Goal: Information Seeking & Learning: Check status

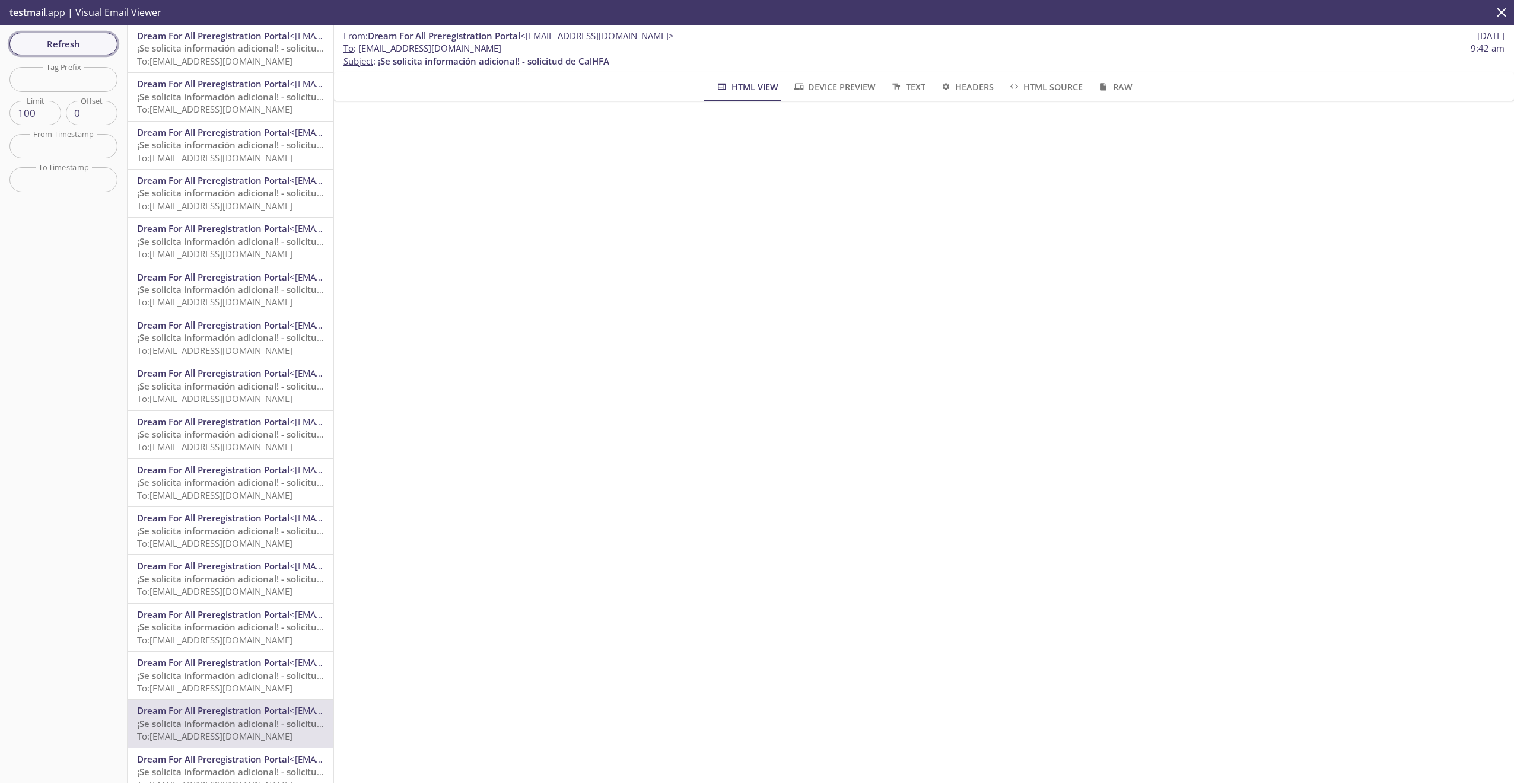
click at [72, 44] on span "Refresh" at bounding box center [63, 44] width 89 height 16
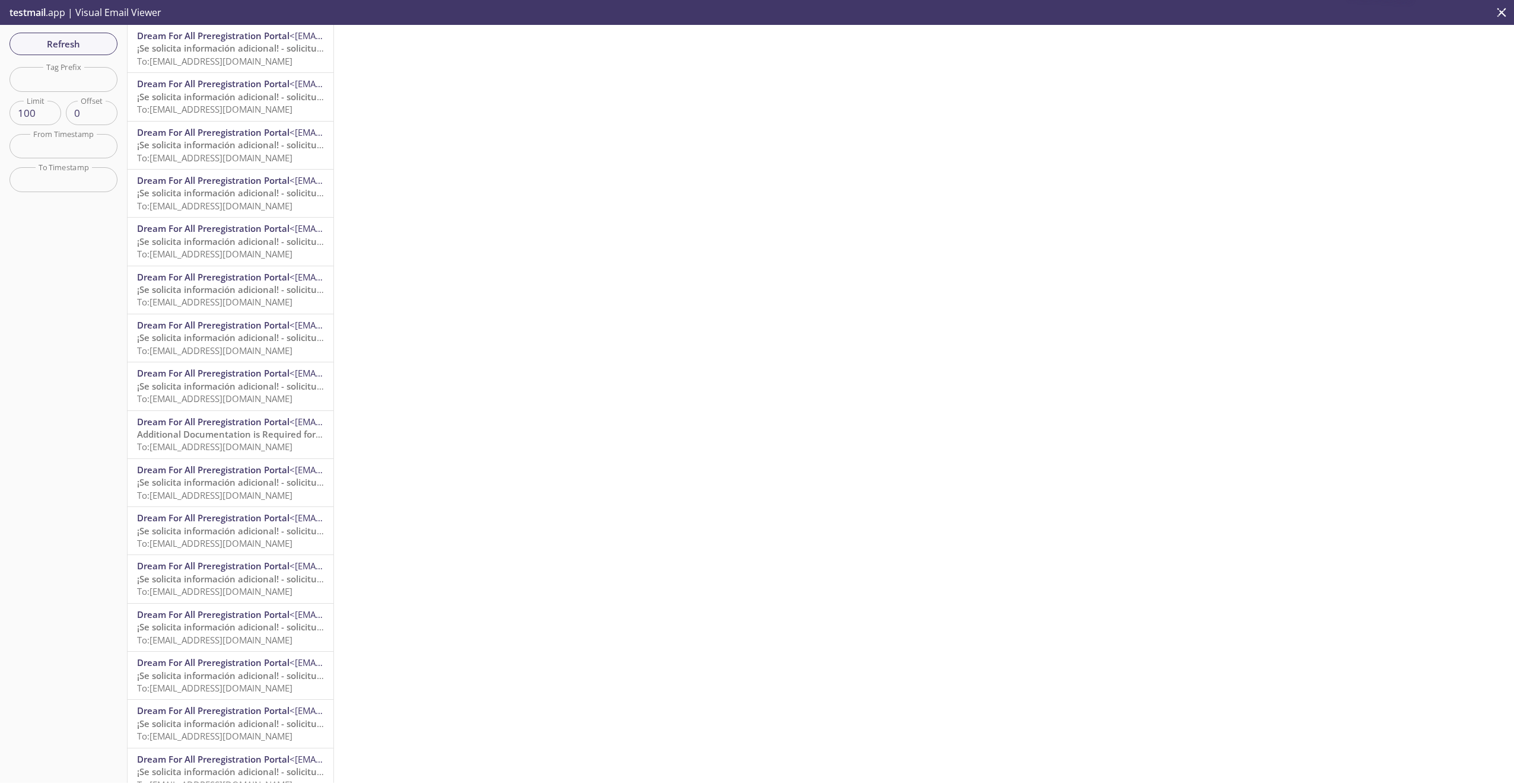
click at [248, 50] on span "¡Se solicita información adicional! - solicitud de CalHFA" at bounding box center [252, 48] width 231 height 12
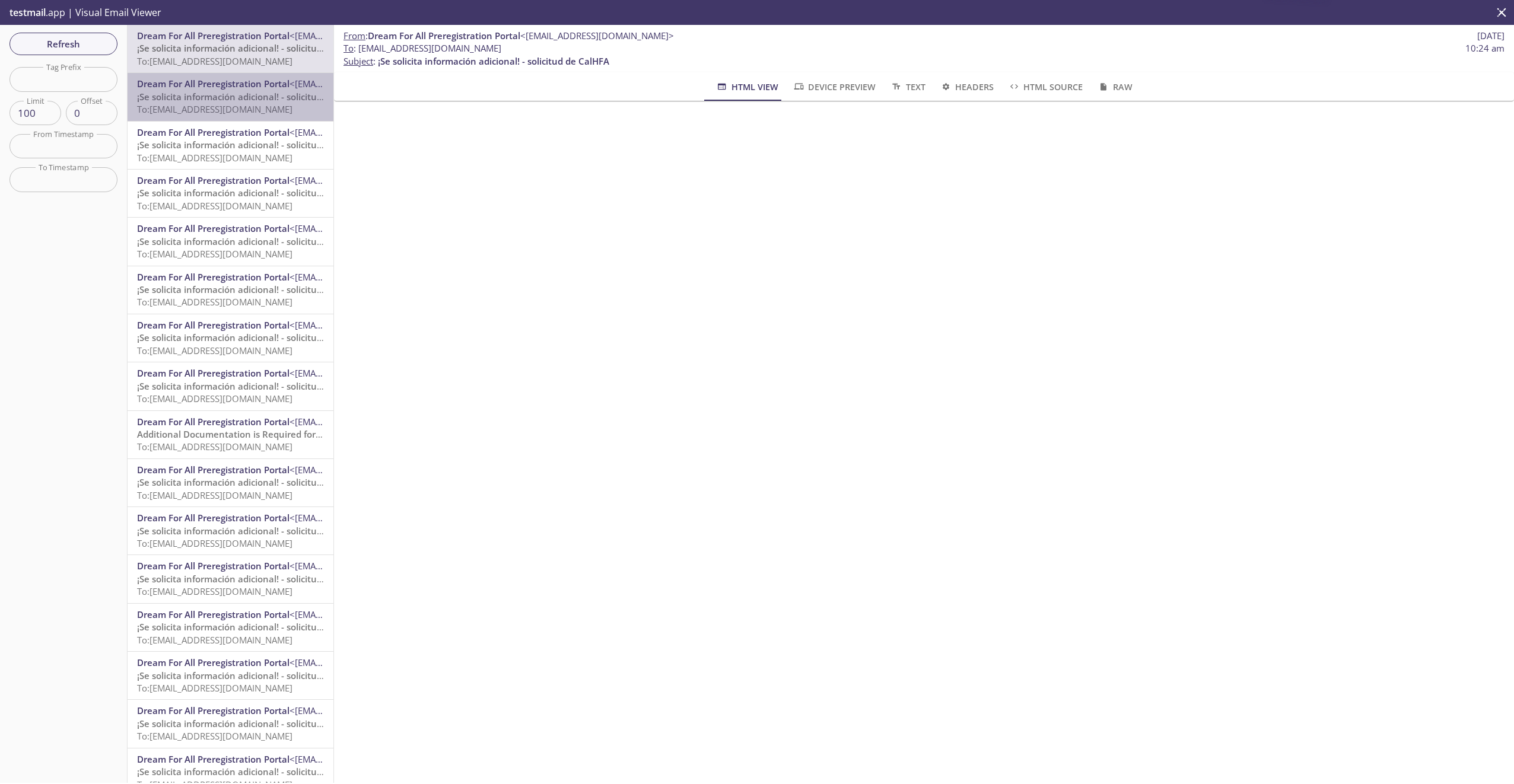
click at [244, 88] on span "Dream For All Preregistration Portal" at bounding box center [213, 84] width 152 height 12
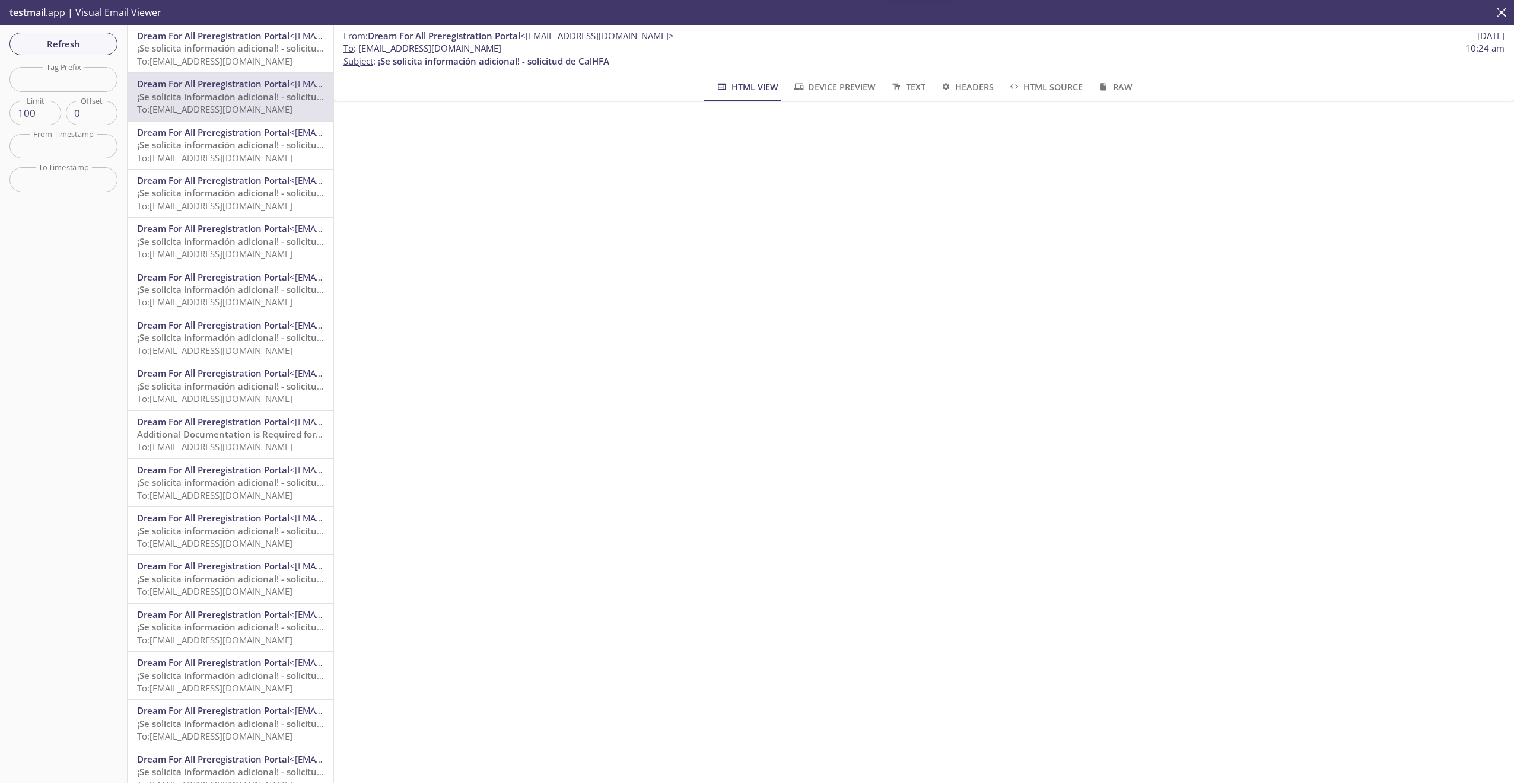
click at [234, 136] on span "Dream For All Preregistration Portal" at bounding box center [213, 132] width 152 height 12
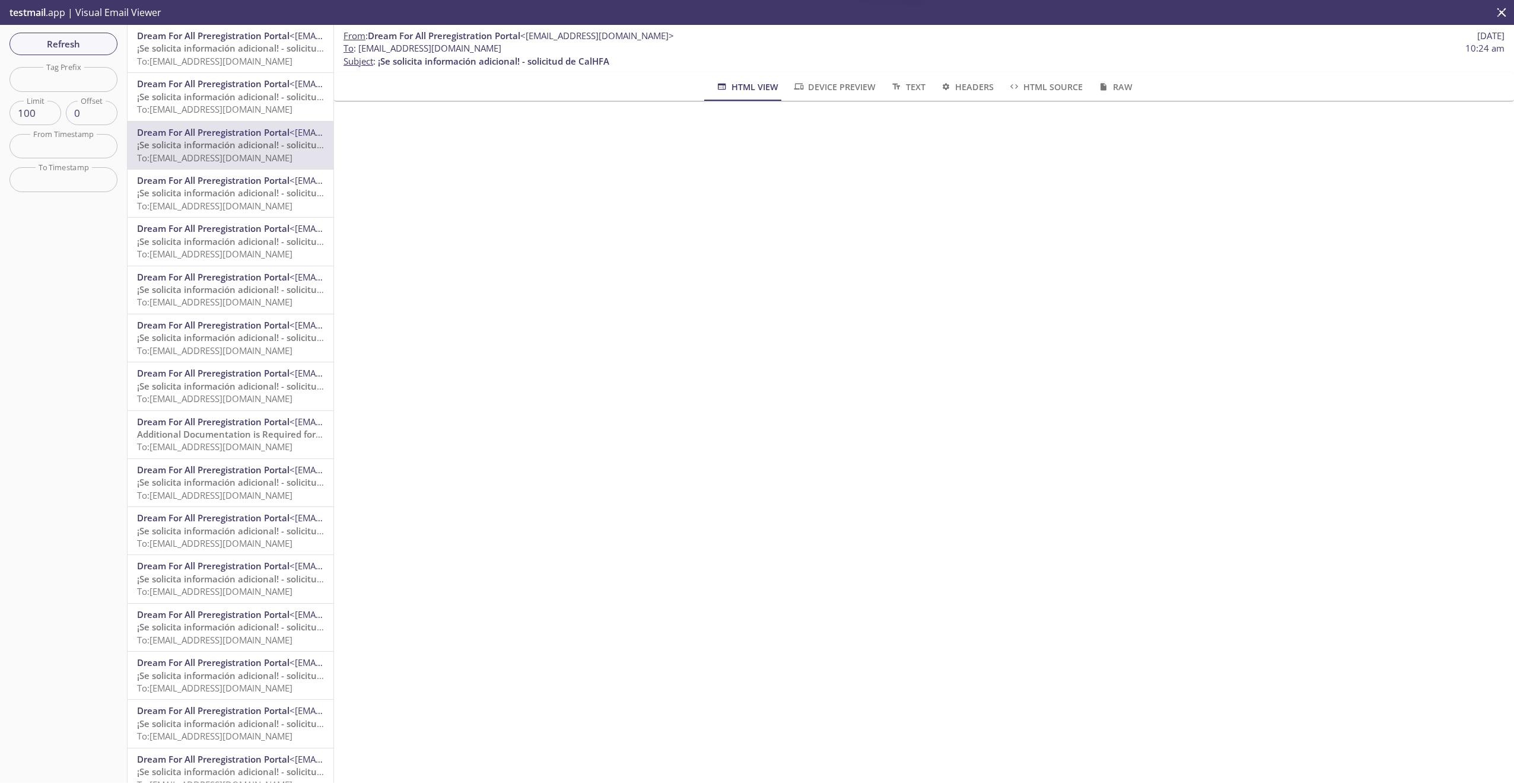
click at [227, 180] on span "Dream For All Preregistration Portal" at bounding box center [213, 180] width 152 height 12
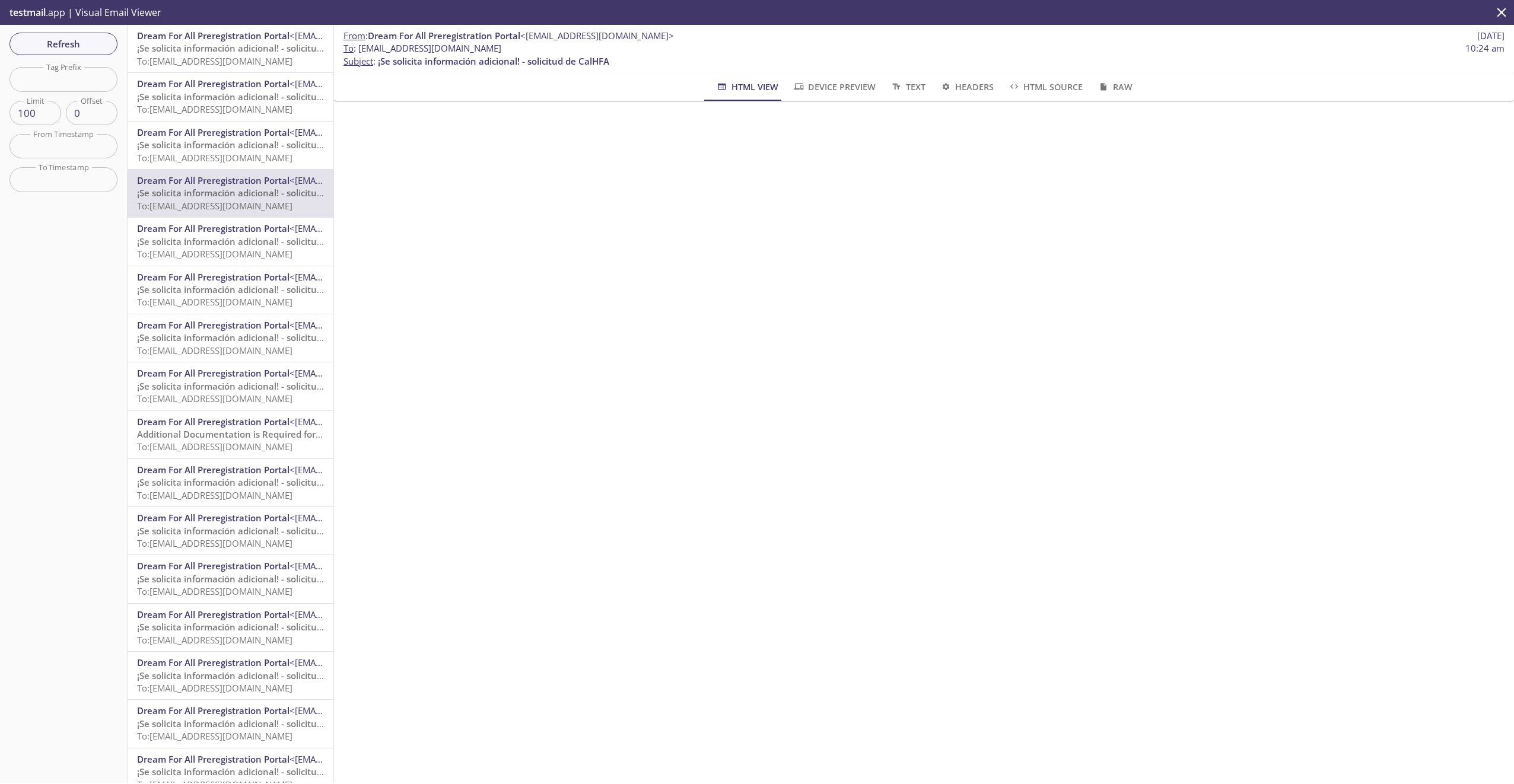
click at [219, 229] on span "Dream For All Preregistration Portal" at bounding box center [213, 229] width 152 height 12
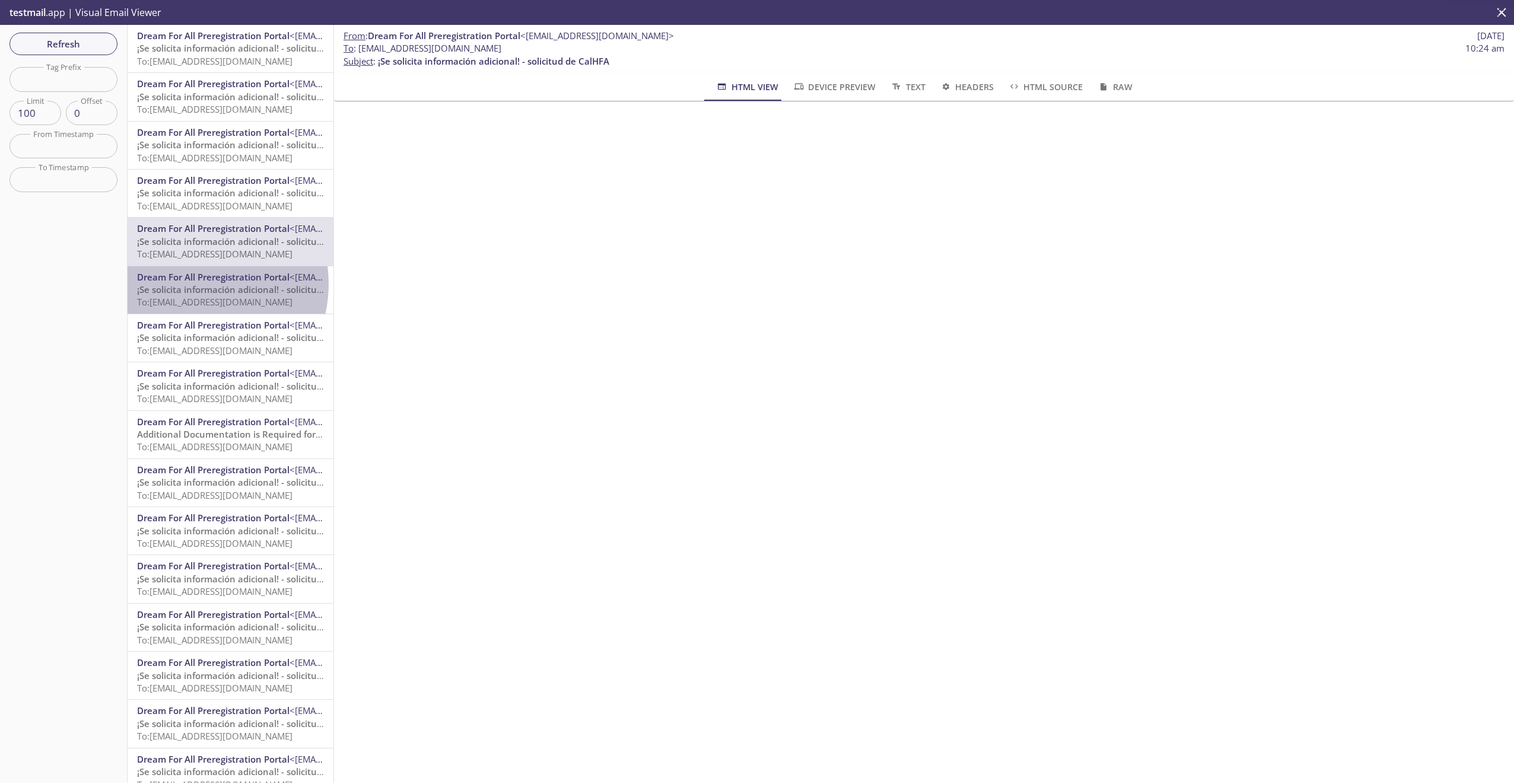
click at [189, 284] on span "¡Se solicita información adicional! - solicitud de CalHFA" at bounding box center [252, 289] width 231 height 12
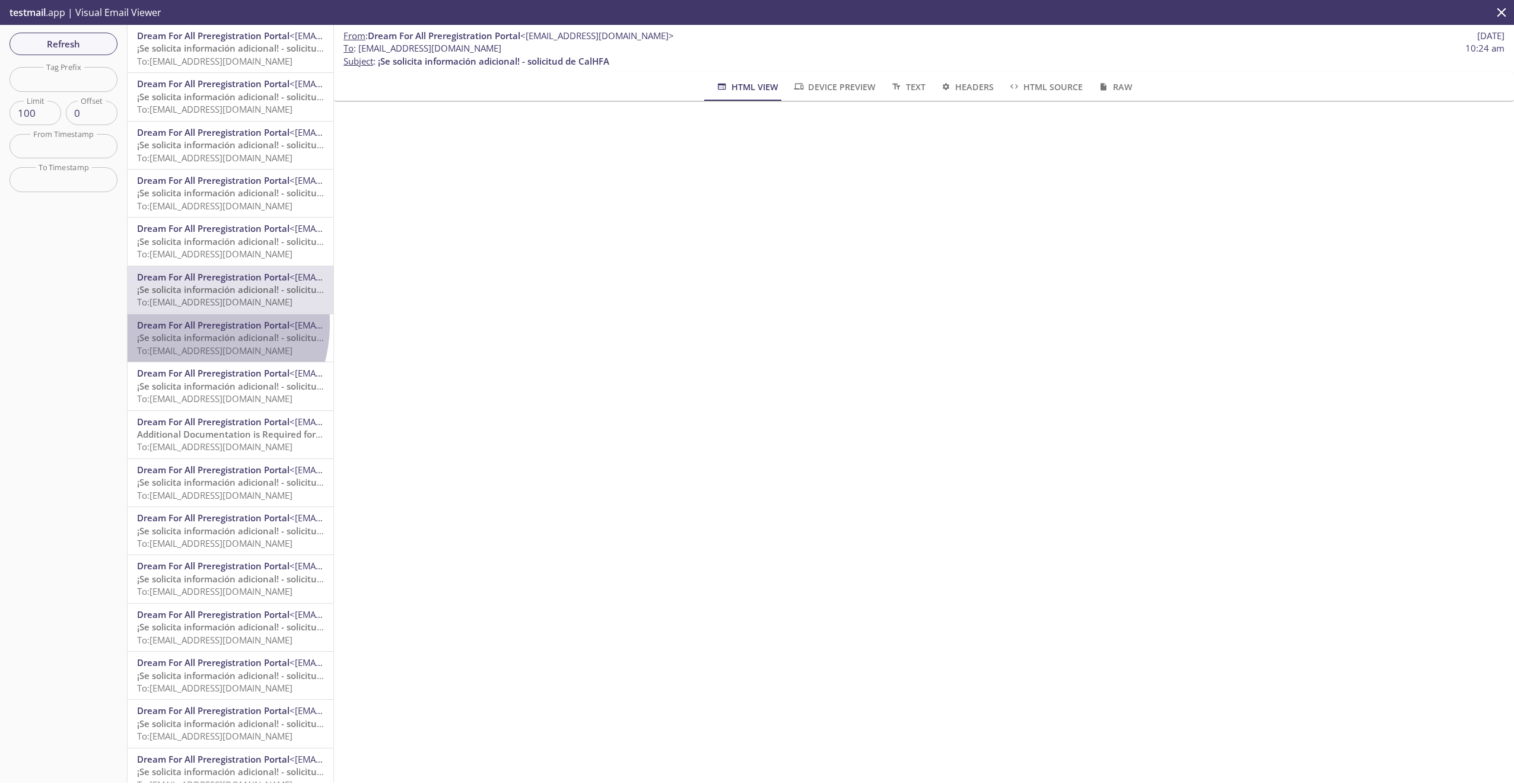
click at [173, 323] on span "Dream For All Preregistration Portal" at bounding box center [213, 325] width 152 height 12
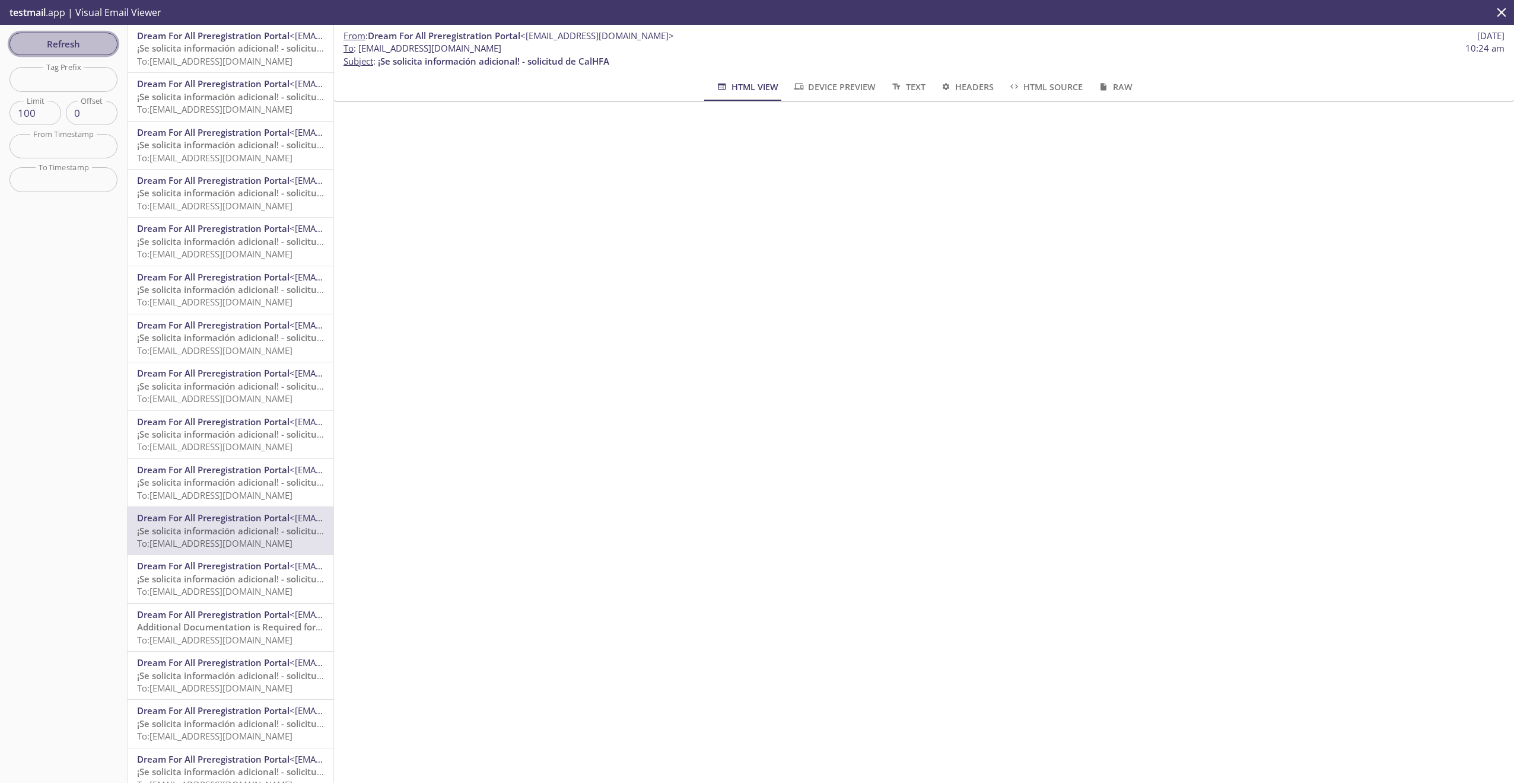
click at [78, 46] on span "Refresh" at bounding box center [63, 44] width 89 height 16
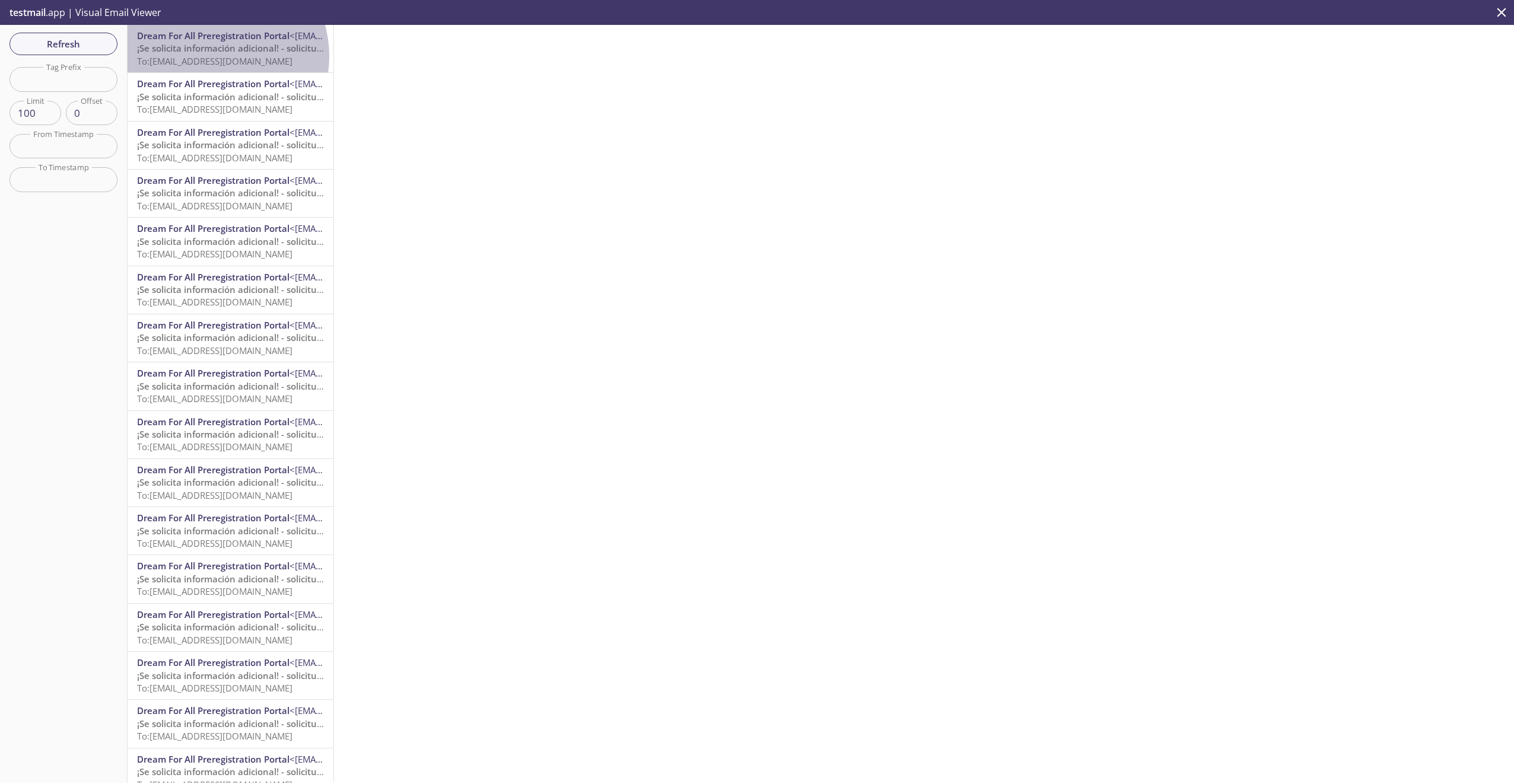
click at [210, 57] on span "To: [EMAIL_ADDRESS][DOMAIN_NAME]" at bounding box center [215, 61] width 155 height 12
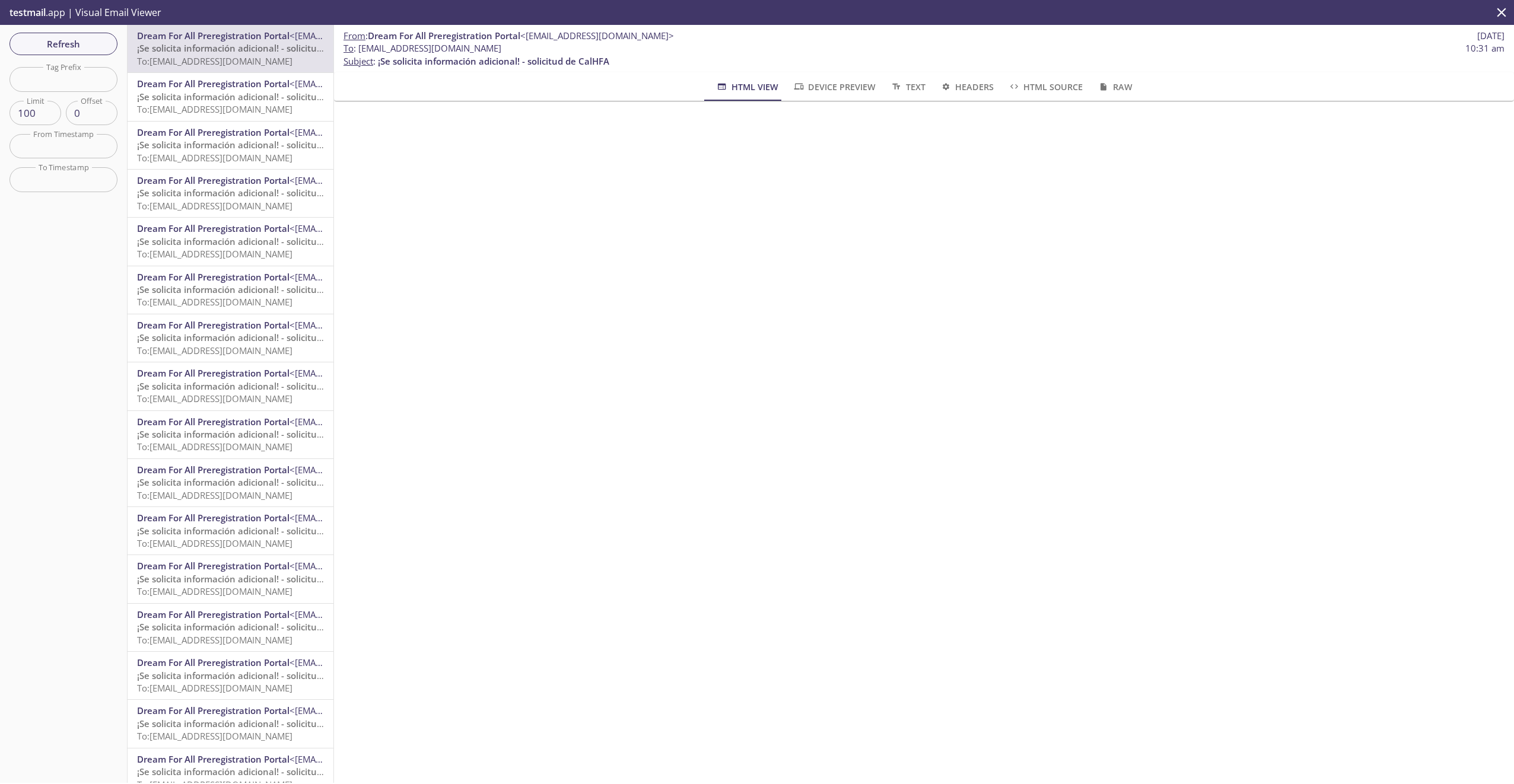
click at [211, 86] on span "Dream For All Preregistration Portal" at bounding box center [213, 84] width 152 height 12
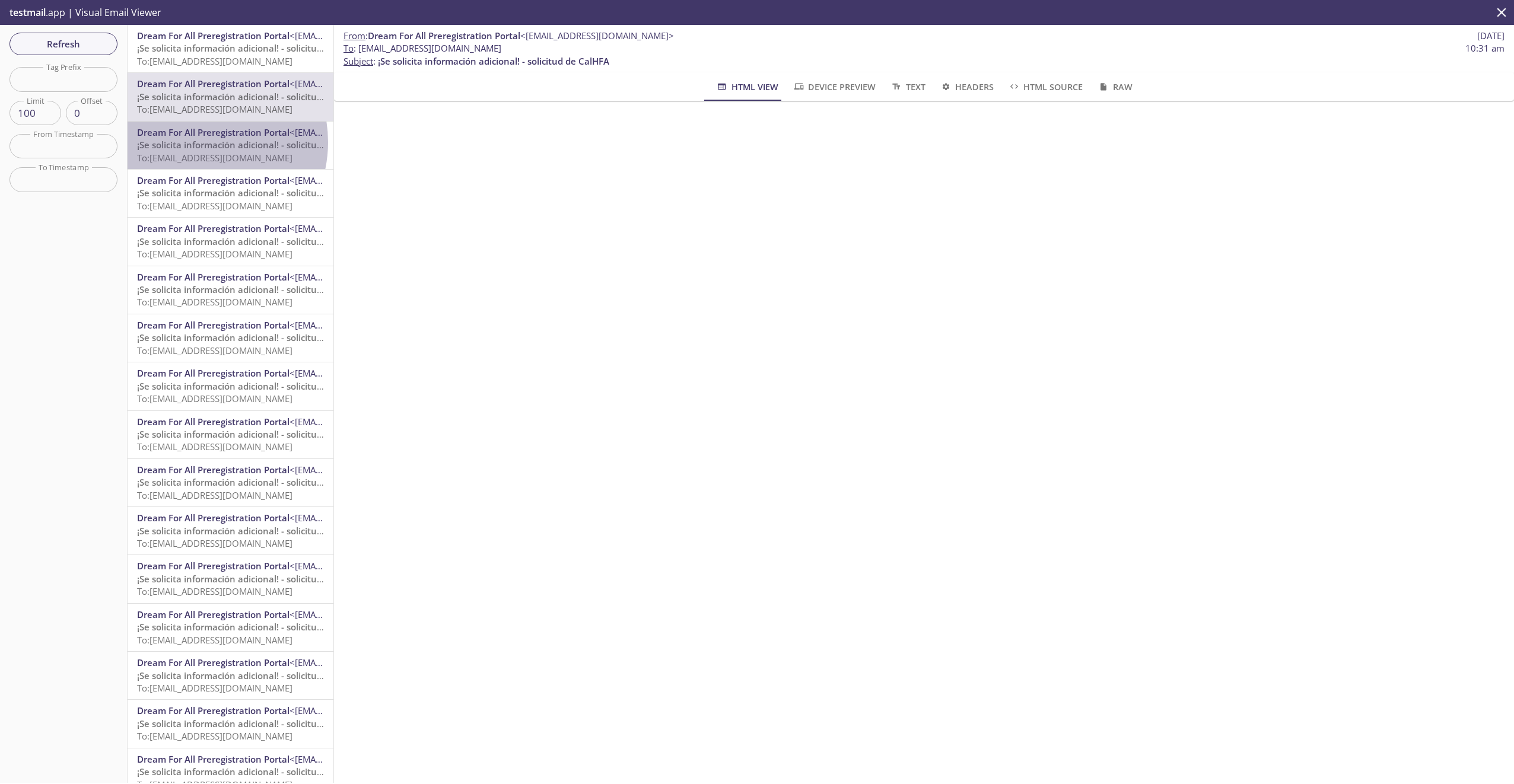
click at [194, 142] on span "¡Se solicita información adicional! - solicitud de CalHFA" at bounding box center [252, 145] width 231 height 12
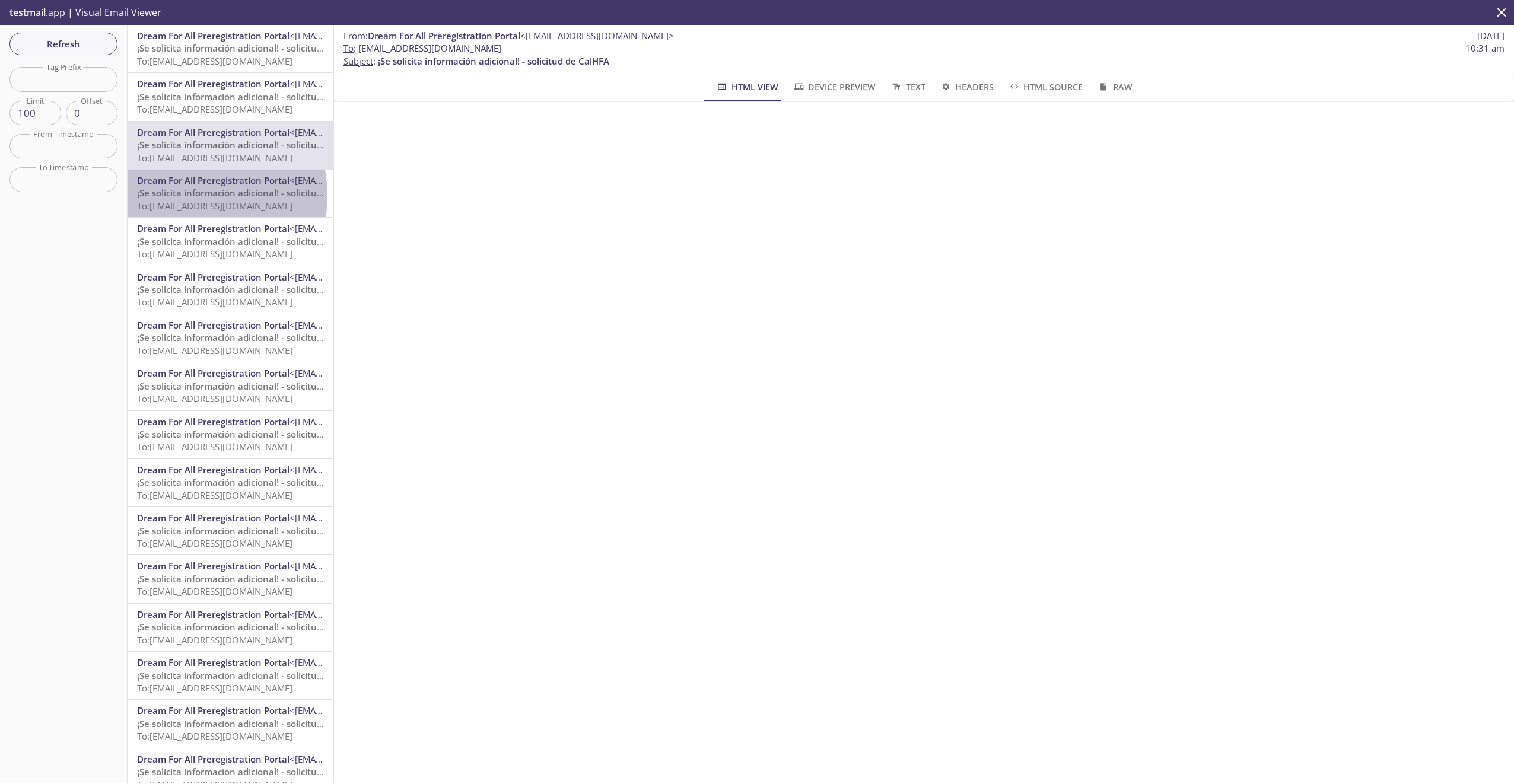
click at [183, 196] on span "¡Se solicita información adicional! - solicitud de CalHFA" at bounding box center [252, 193] width 231 height 12
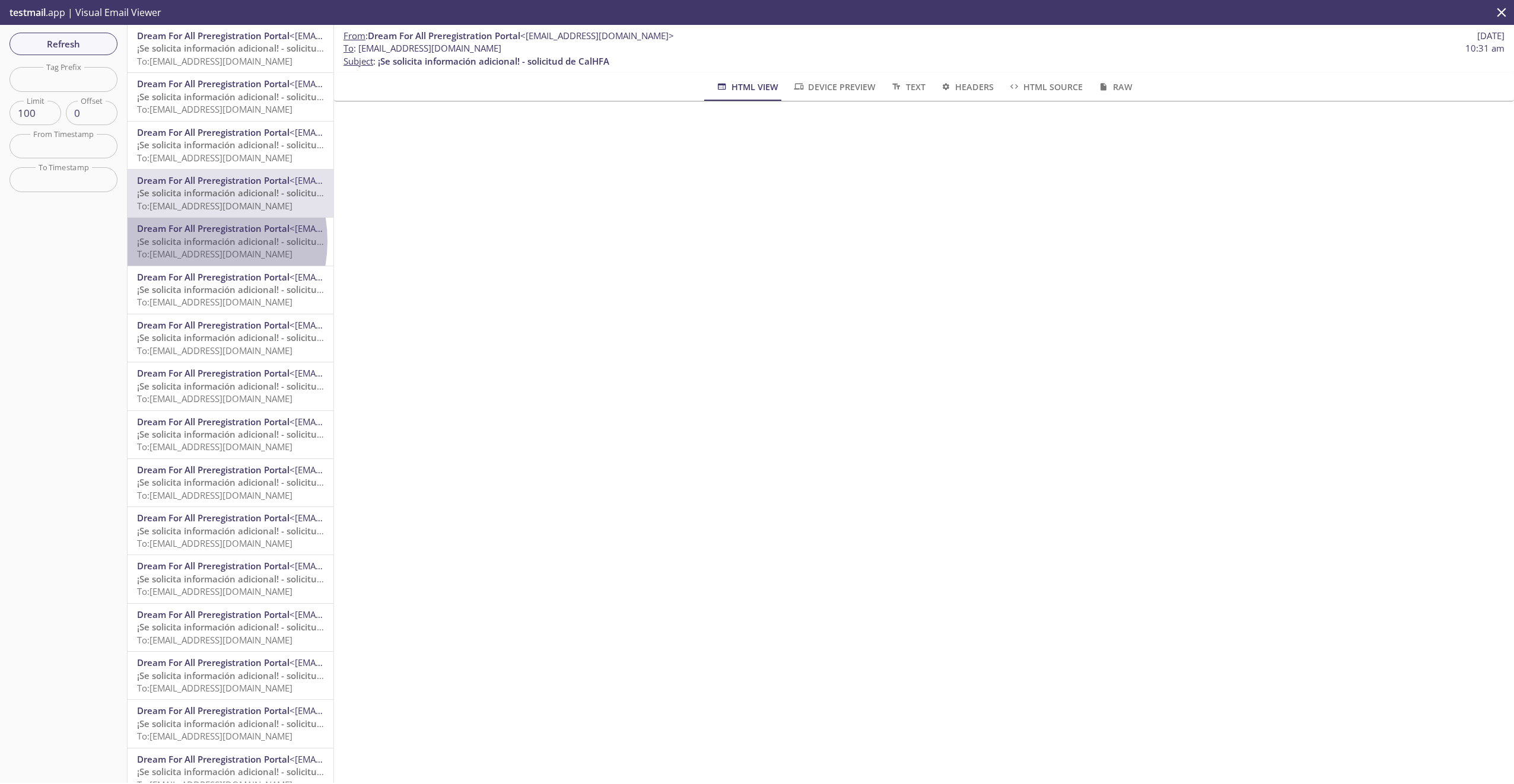
click at [179, 241] on span "¡Se solicita información adicional! - solicitud de CalHFA" at bounding box center [252, 242] width 231 height 12
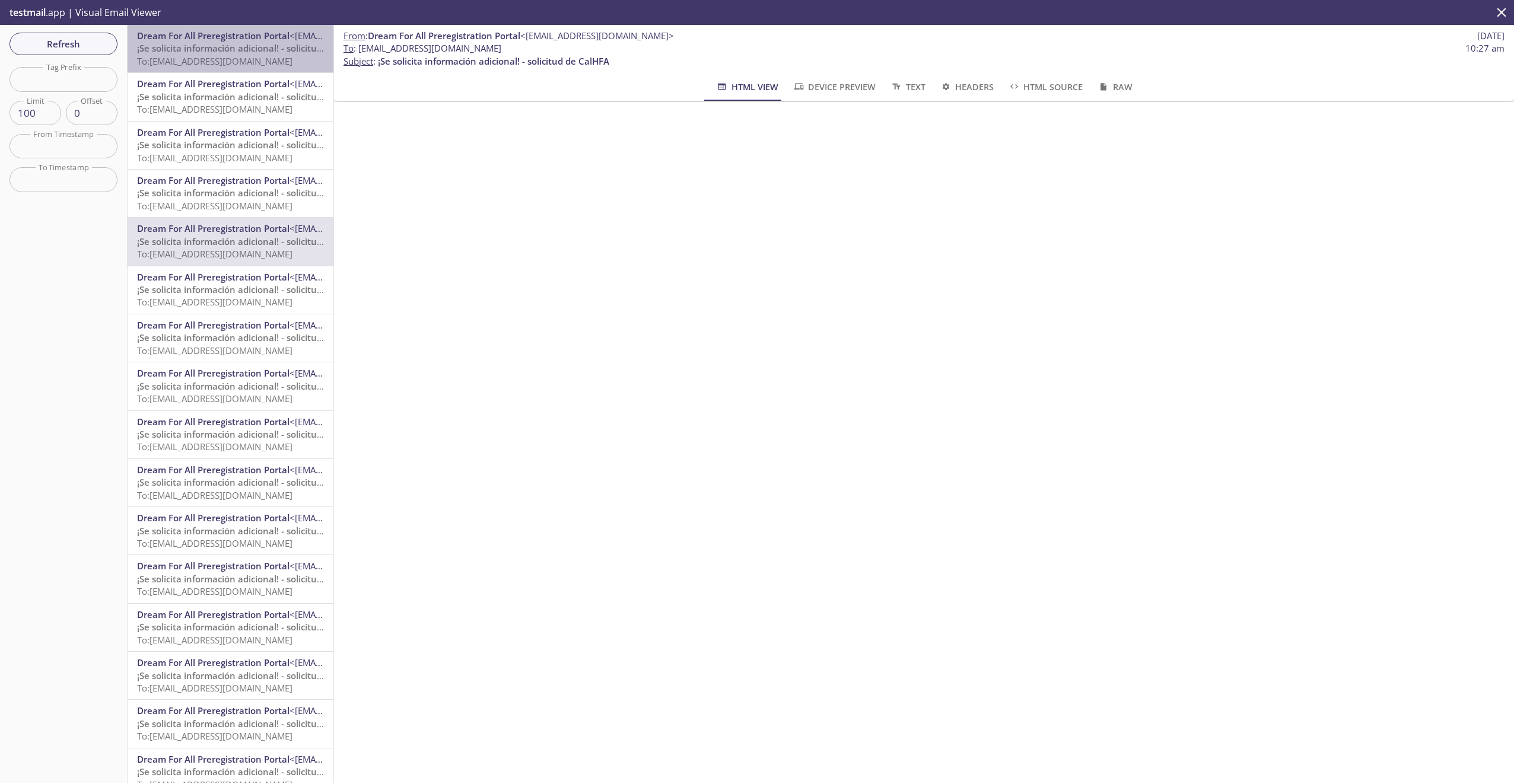
click at [233, 51] on span "¡Se solicita información adicional! - solicitud de CalHFA" at bounding box center [252, 48] width 231 height 12
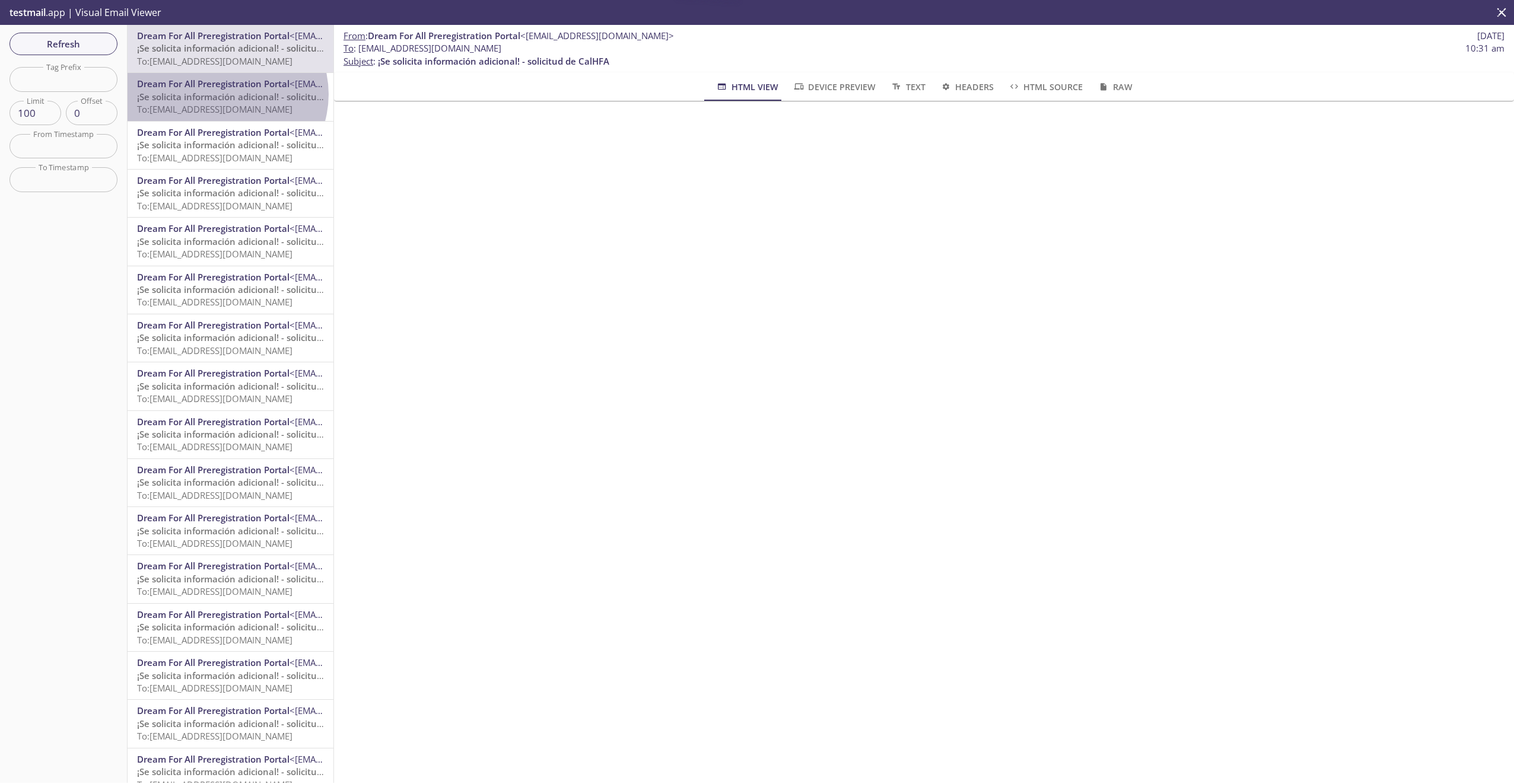
click at [226, 94] on span "¡Se solicita información adicional! - solicitud de CalHFA" at bounding box center [252, 97] width 231 height 12
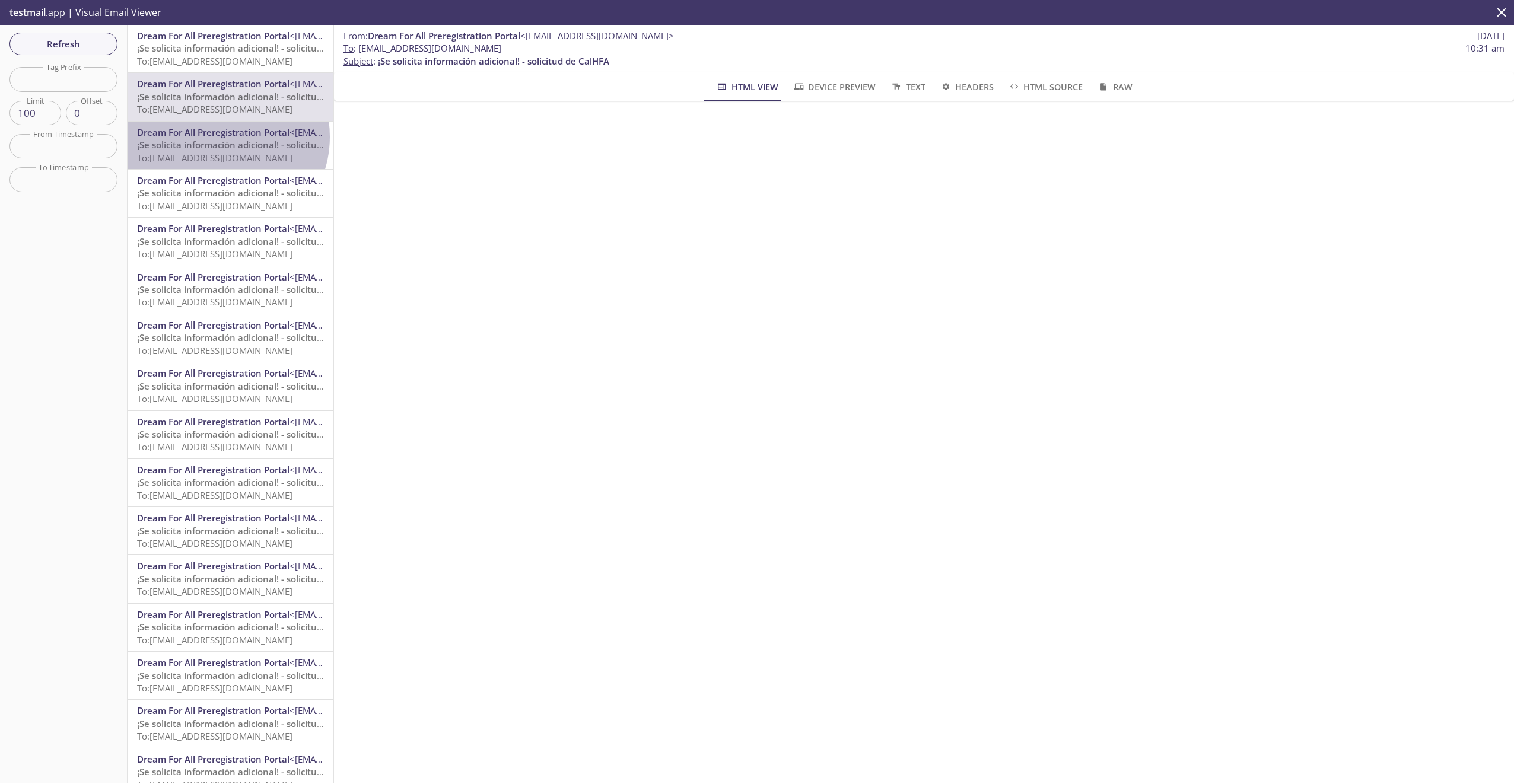
click at [219, 137] on span "Dream For All Preregistration Portal" at bounding box center [213, 132] width 152 height 12
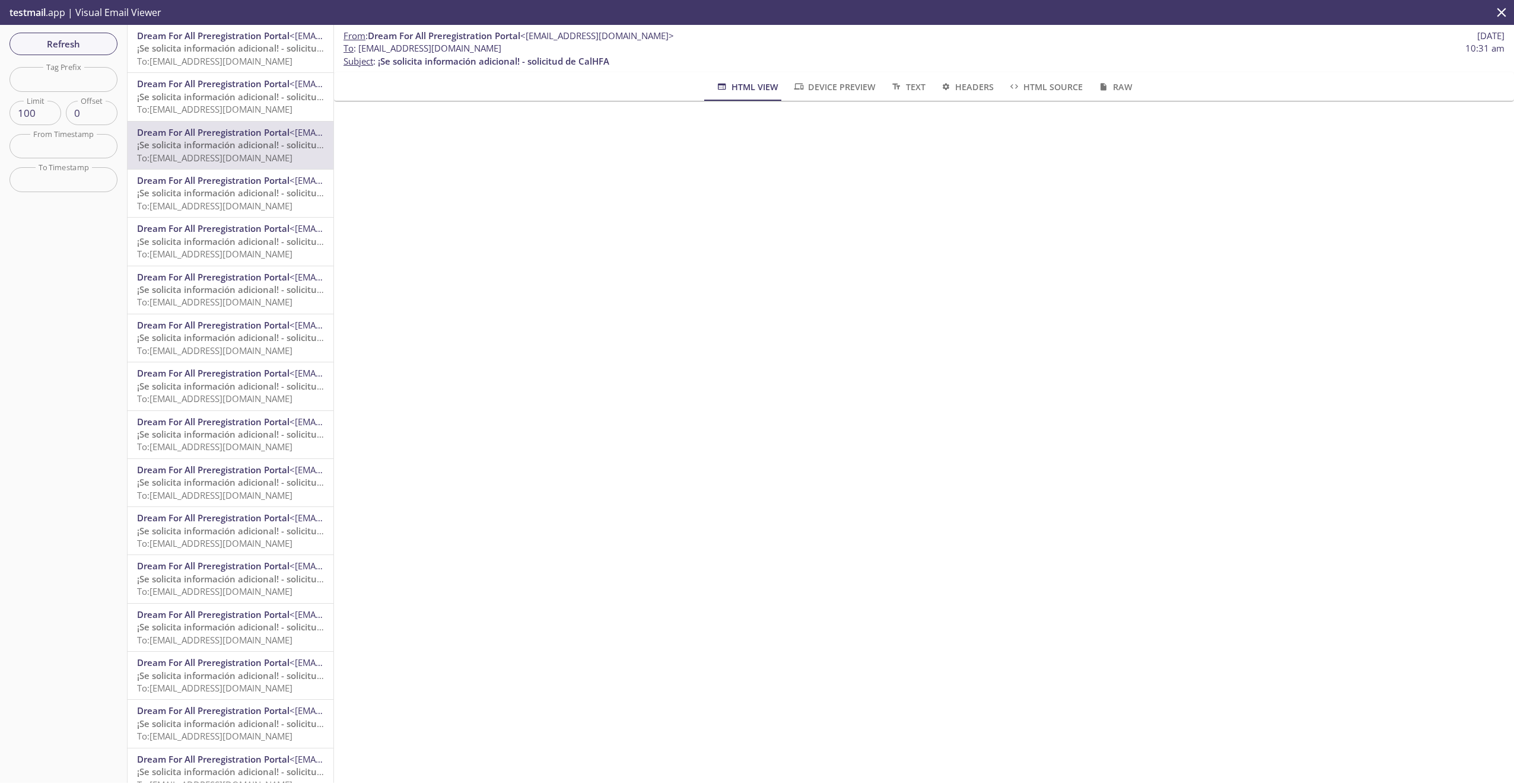
click at [219, 44] on div "Dream For All Preregistration Portal <[EMAIL_ADDRESS][DOMAIN_NAME]> ¡Se solicit…" at bounding box center [230, 49] width 187 height 38
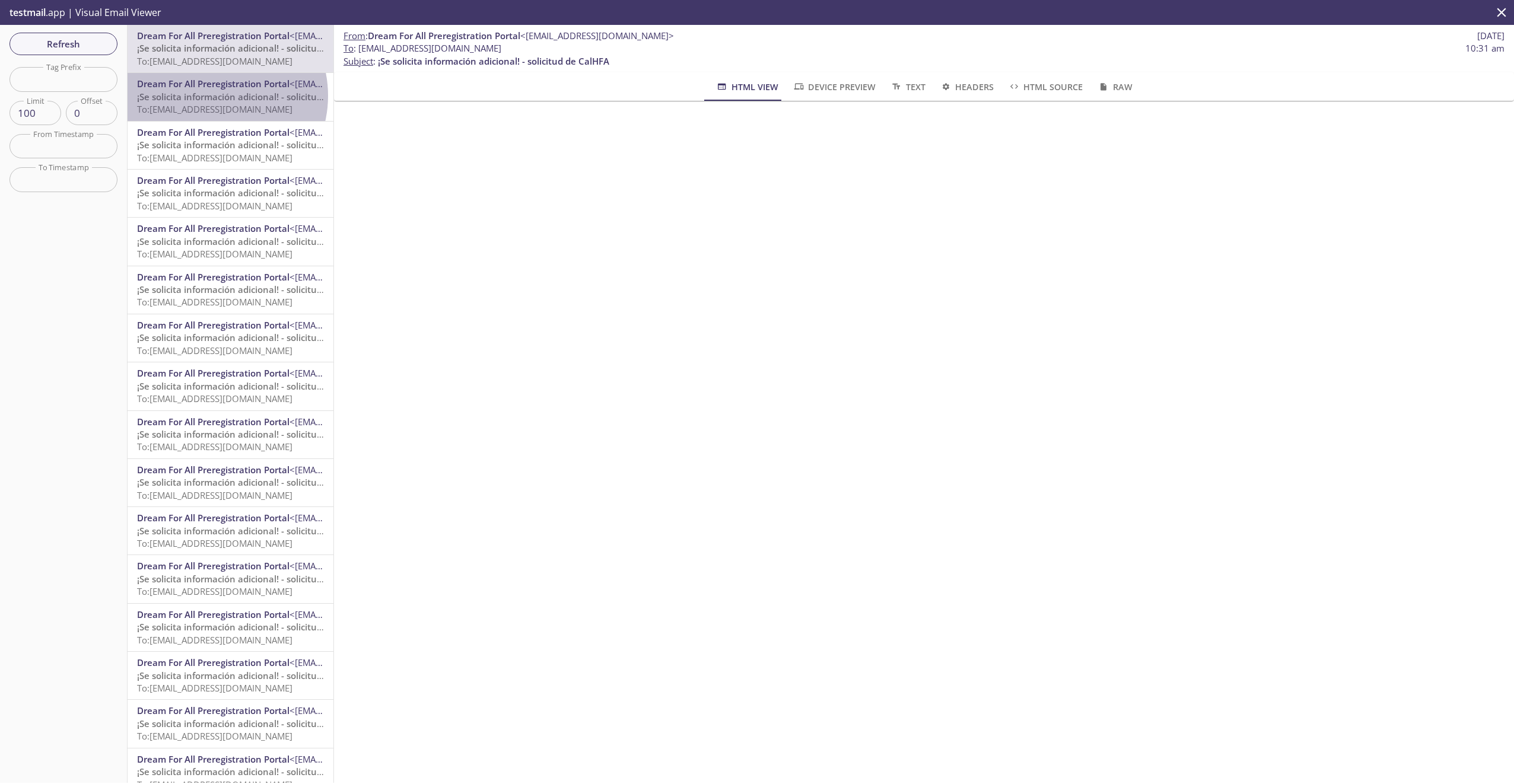
click at [211, 96] on span "¡Se solicita información adicional! - solicitud de CalHFA" at bounding box center [252, 97] width 231 height 12
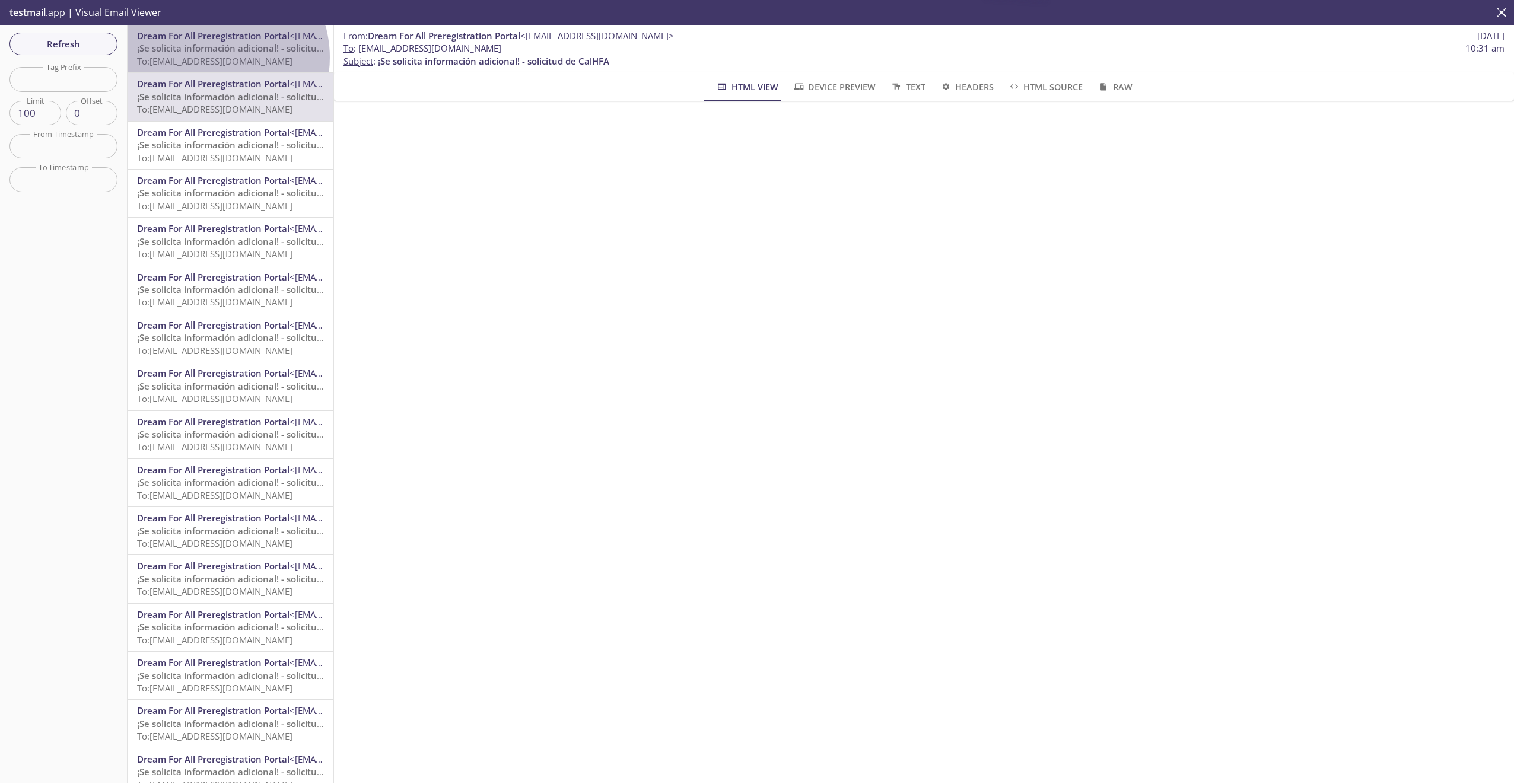
click at [210, 57] on span "To: [EMAIL_ADDRESS][DOMAIN_NAME]" at bounding box center [215, 61] width 155 height 12
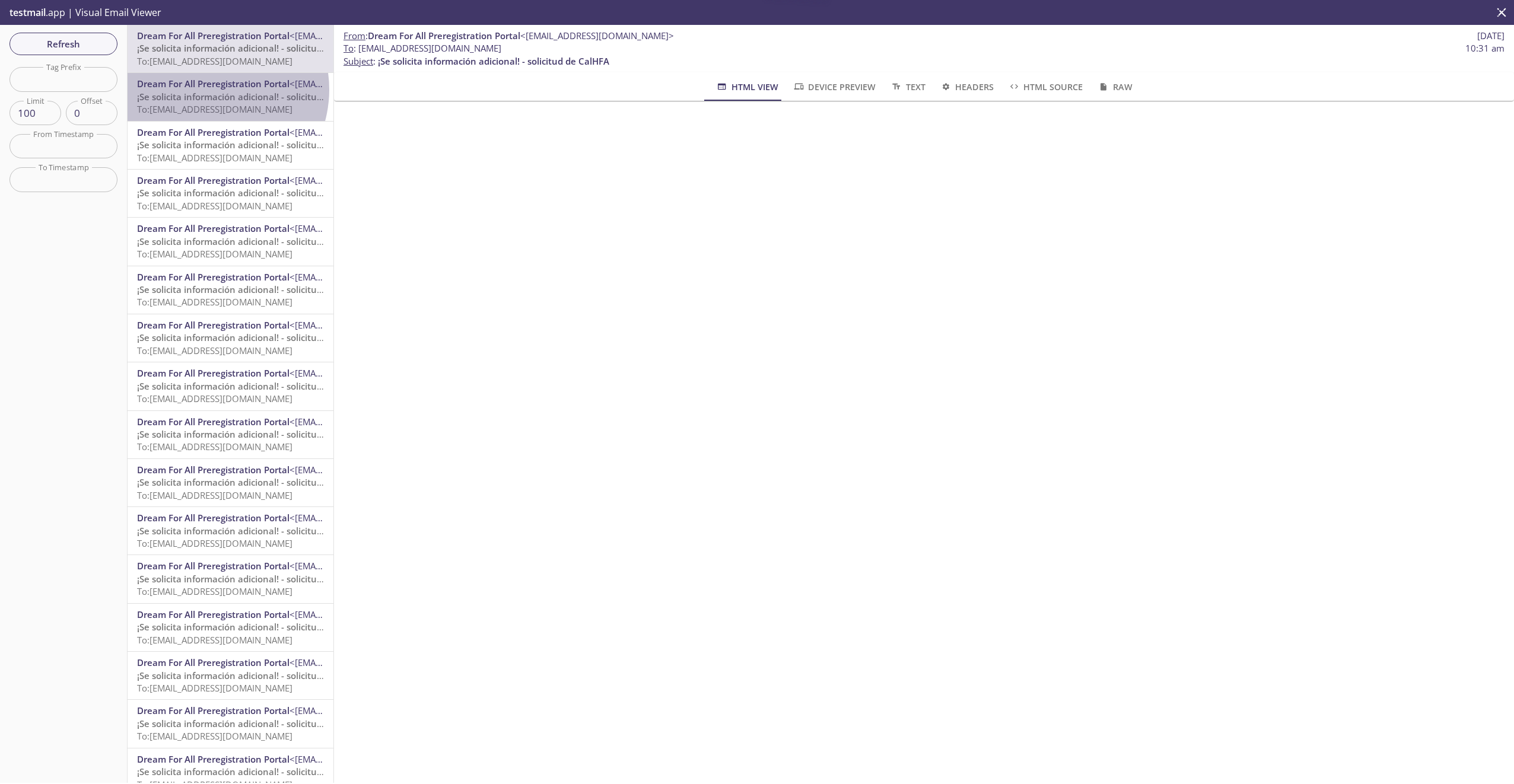
click at [208, 90] on span "Dream For All Preregistration Portal" at bounding box center [213, 84] width 152 height 12
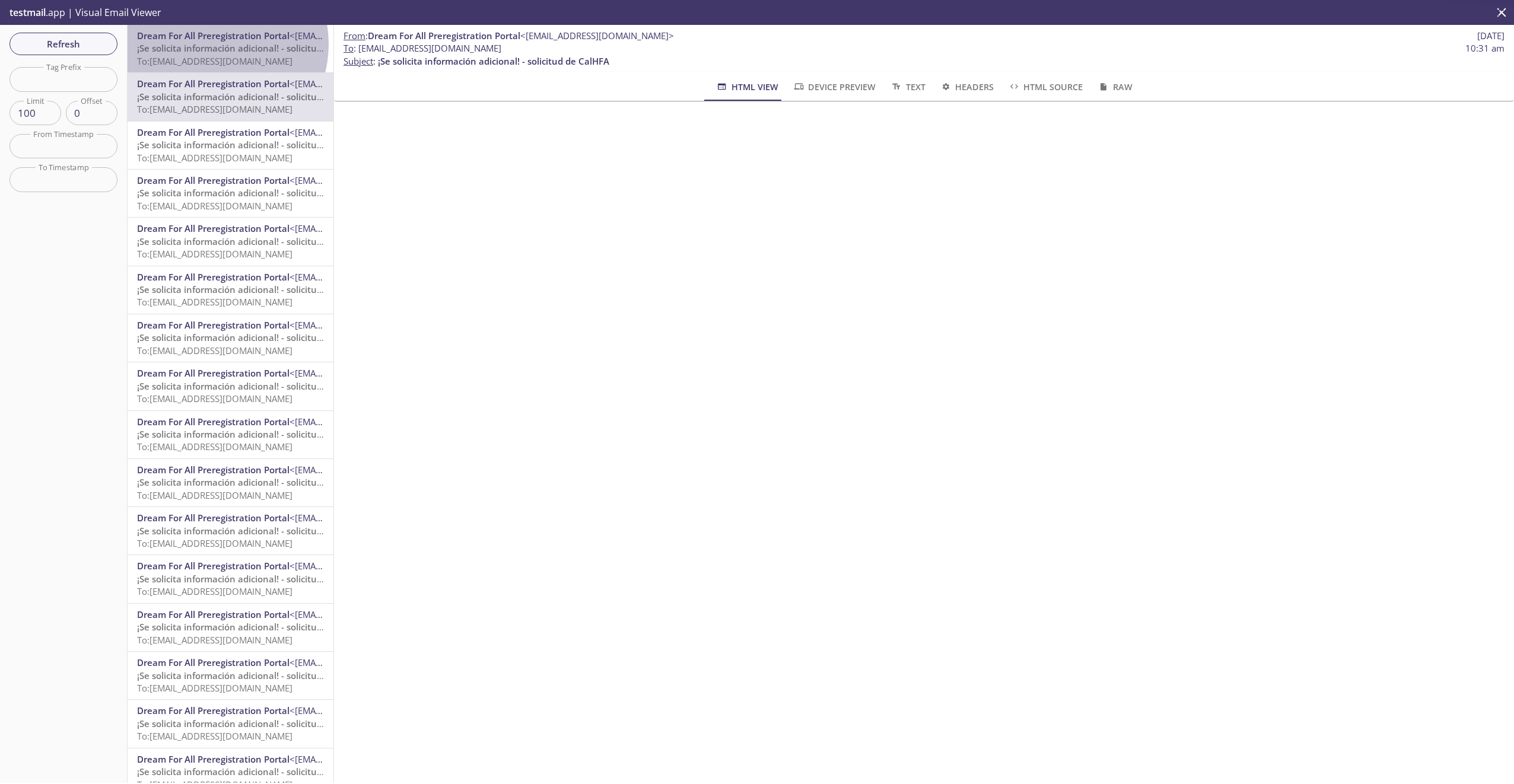
click at [208, 44] on span "¡Se solicita información adicional! - solicitud de CalHFA" at bounding box center [252, 48] width 231 height 12
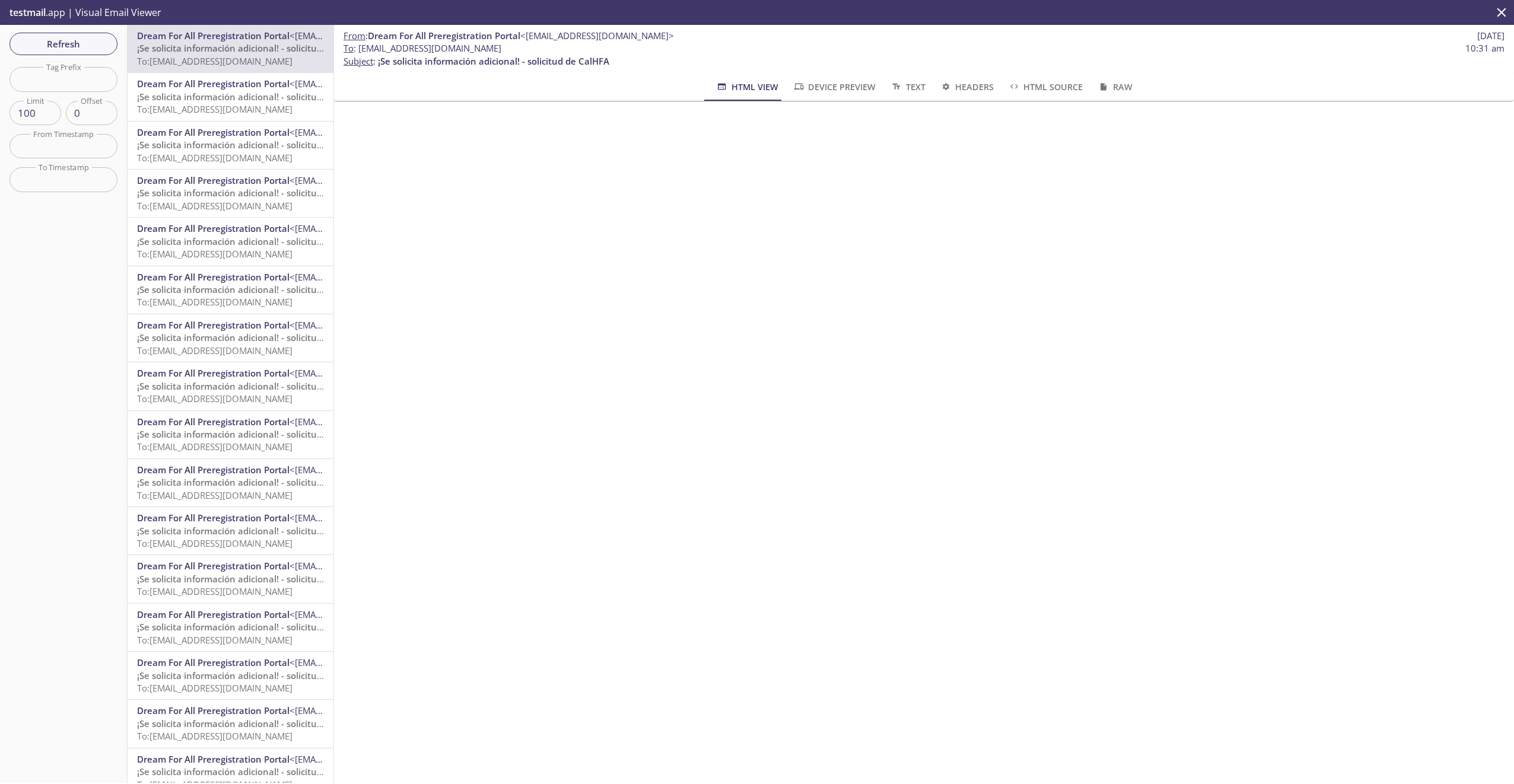
click at [204, 86] on span "Dream For All Preregistration Portal" at bounding box center [213, 84] width 152 height 12
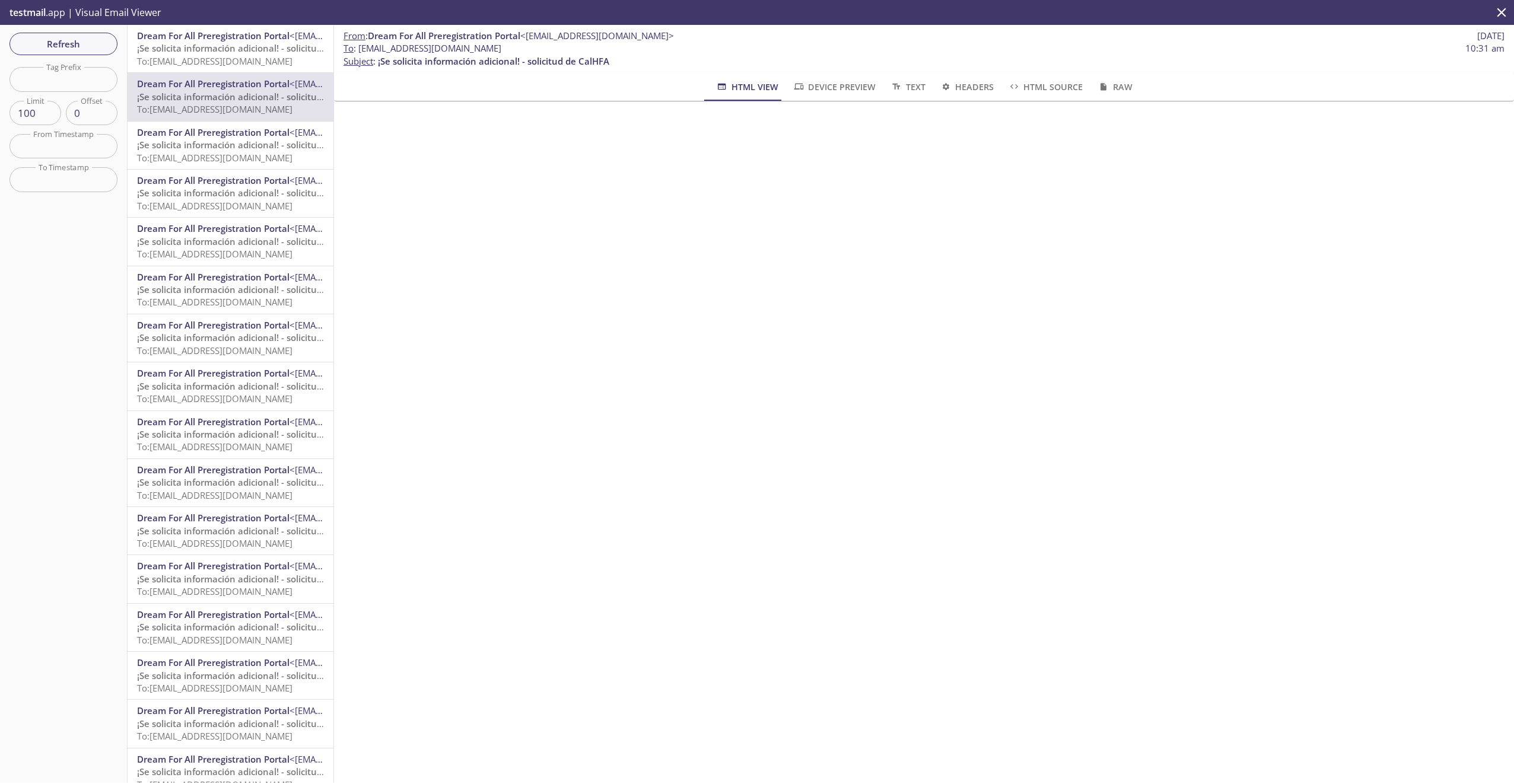
click at [198, 146] on span "¡Se solicita información adicional! - solicitud de CalHFA" at bounding box center [252, 145] width 231 height 12
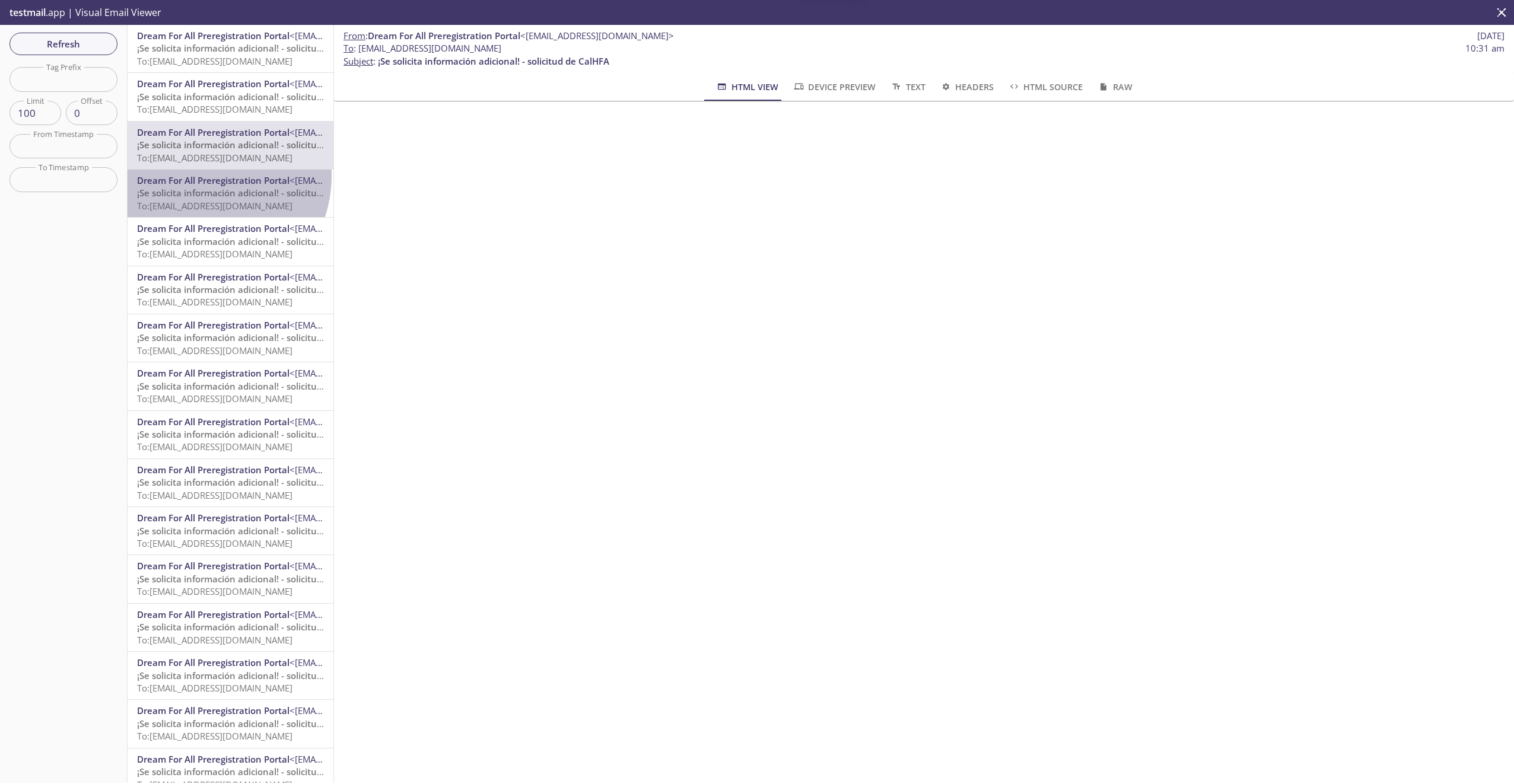
click at [198, 175] on span "Dream For All Preregistration Portal" at bounding box center [213, 180] width 152 height 12
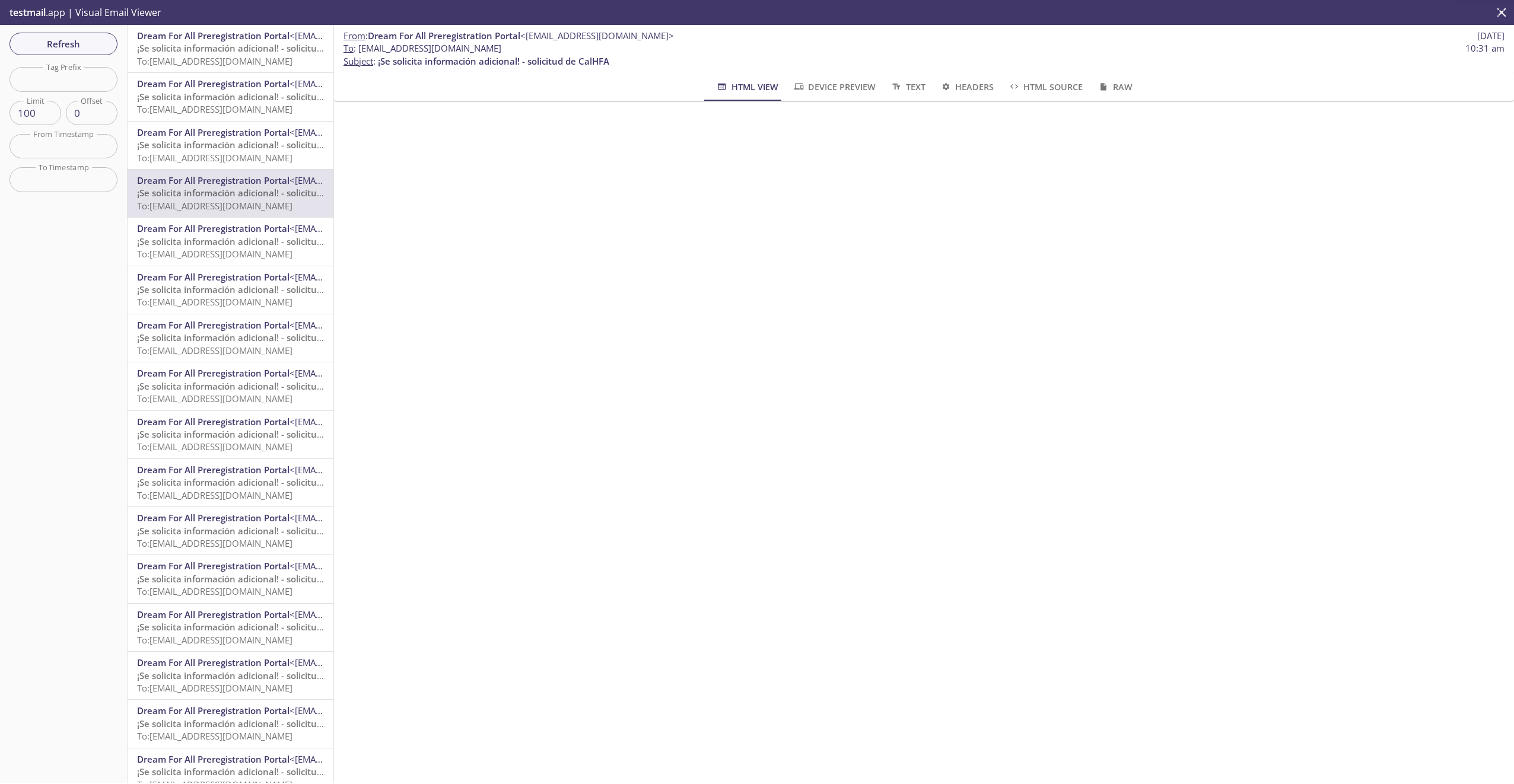
click at [200, 225] on span "Dream For All Preregistration Portal" at bounding box center [213, 229] width 152 height 12
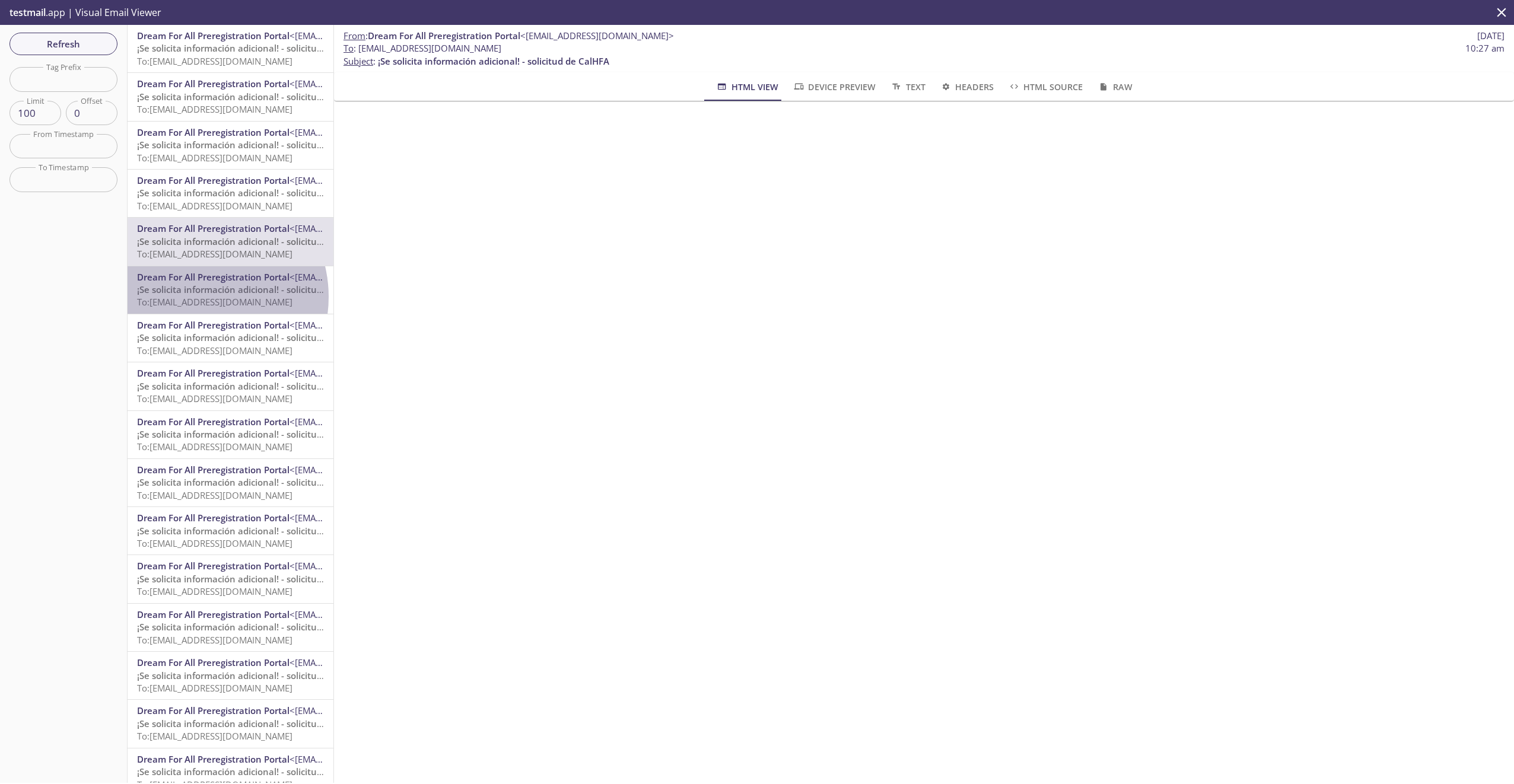
click at [198, 297] on span "To: [EMAIL_ADDRESS][DOMAIN_NAME]" at bounding box center [215, 302] width 155 height 12
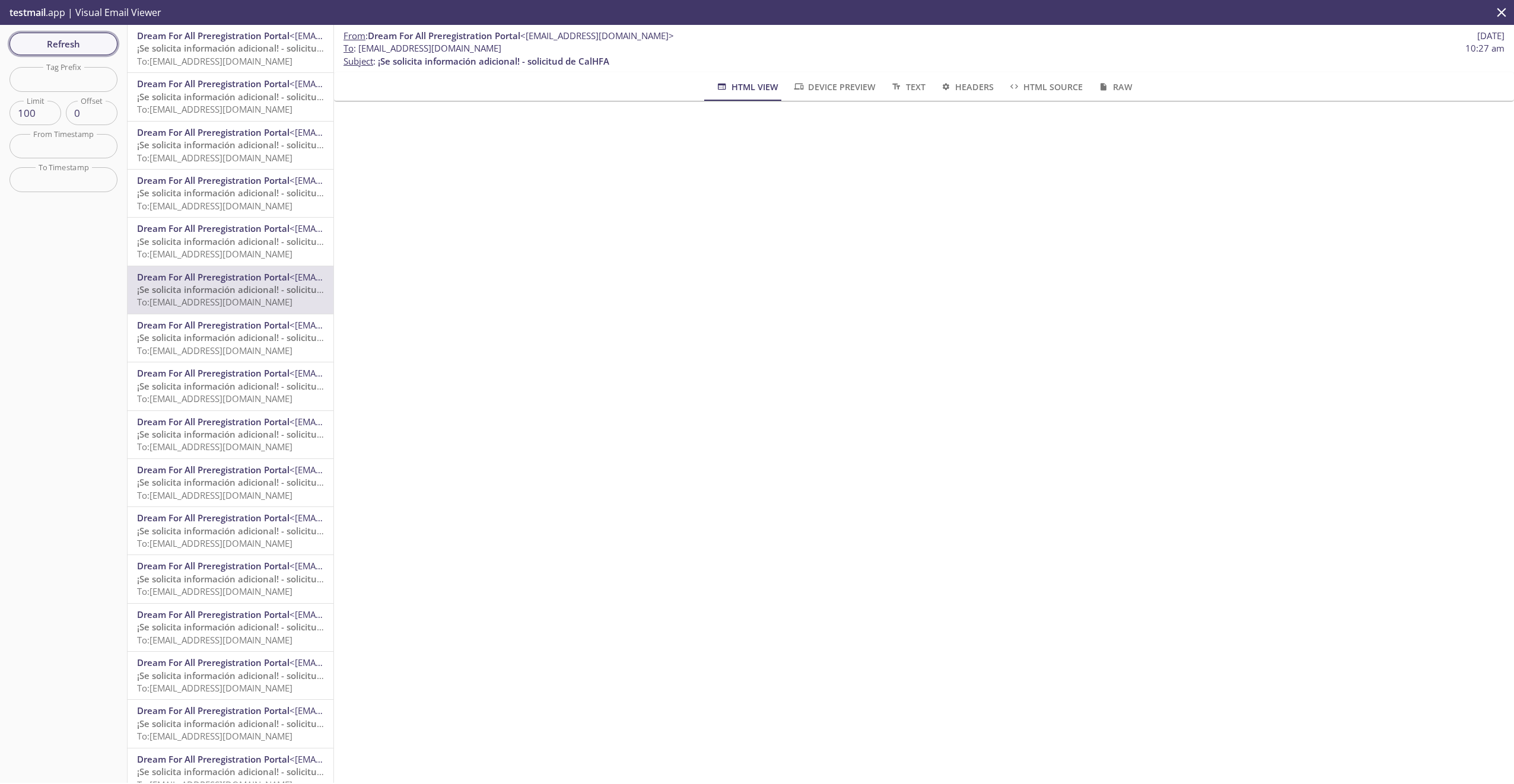
click at [61, 51] on span "Refresh" at bounding box center [63, 44] width 89 height 16
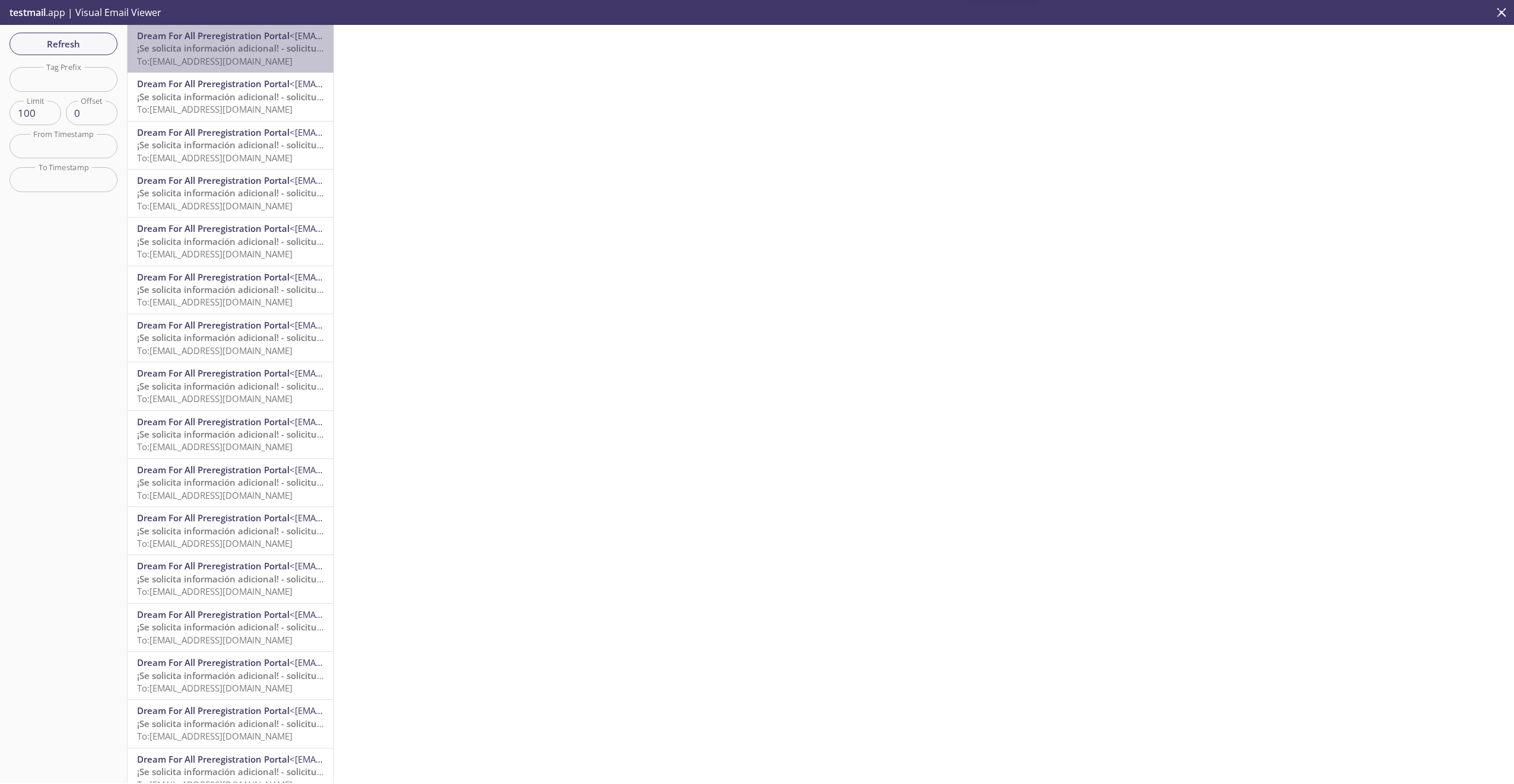
click at [239, 56] on span "To: [EMAIL_ADDRESS][DOMAIN_NAME]" at bounding box center [215, 61] width 155 height 12
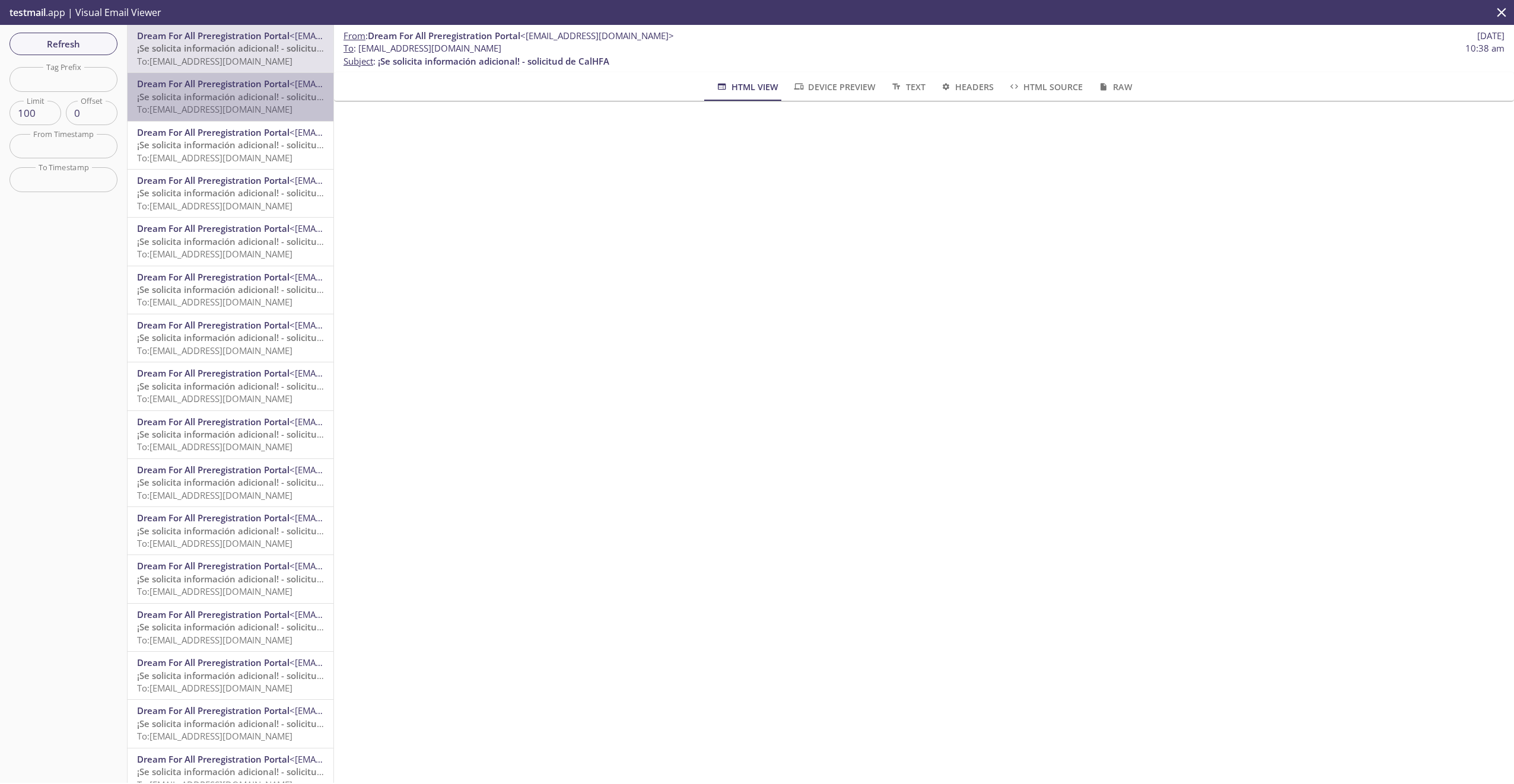
click at [236, 91] on span "¡Se solicita información adicional! - solicitud de CalHFA" at bounding box center [252, 97] width 231 height 12
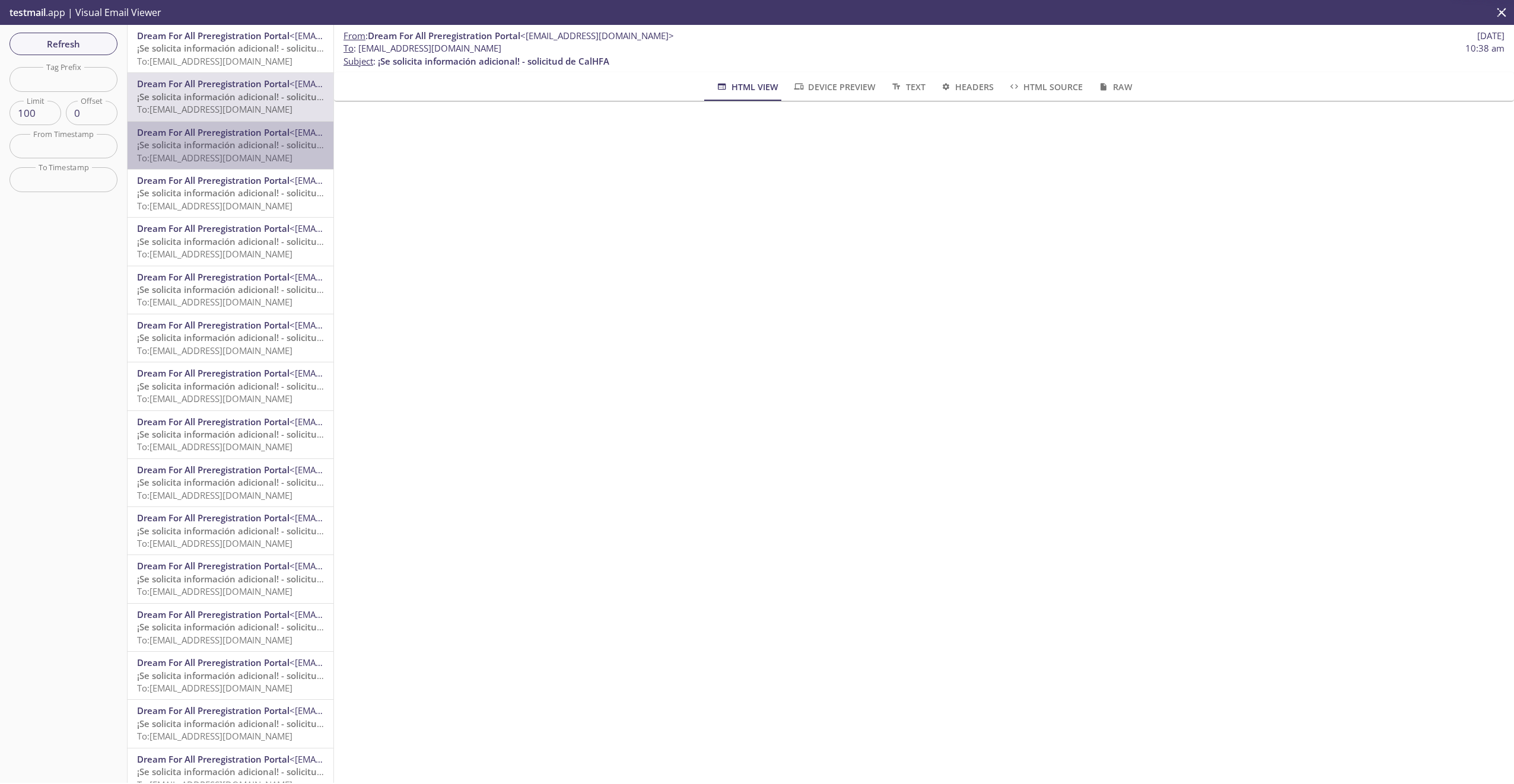
click at [238, 153] on span "To: [EMAIL_ADDRESS][DOMAIN_NAME]" at bounding box center [215, 158] width 155 height 12
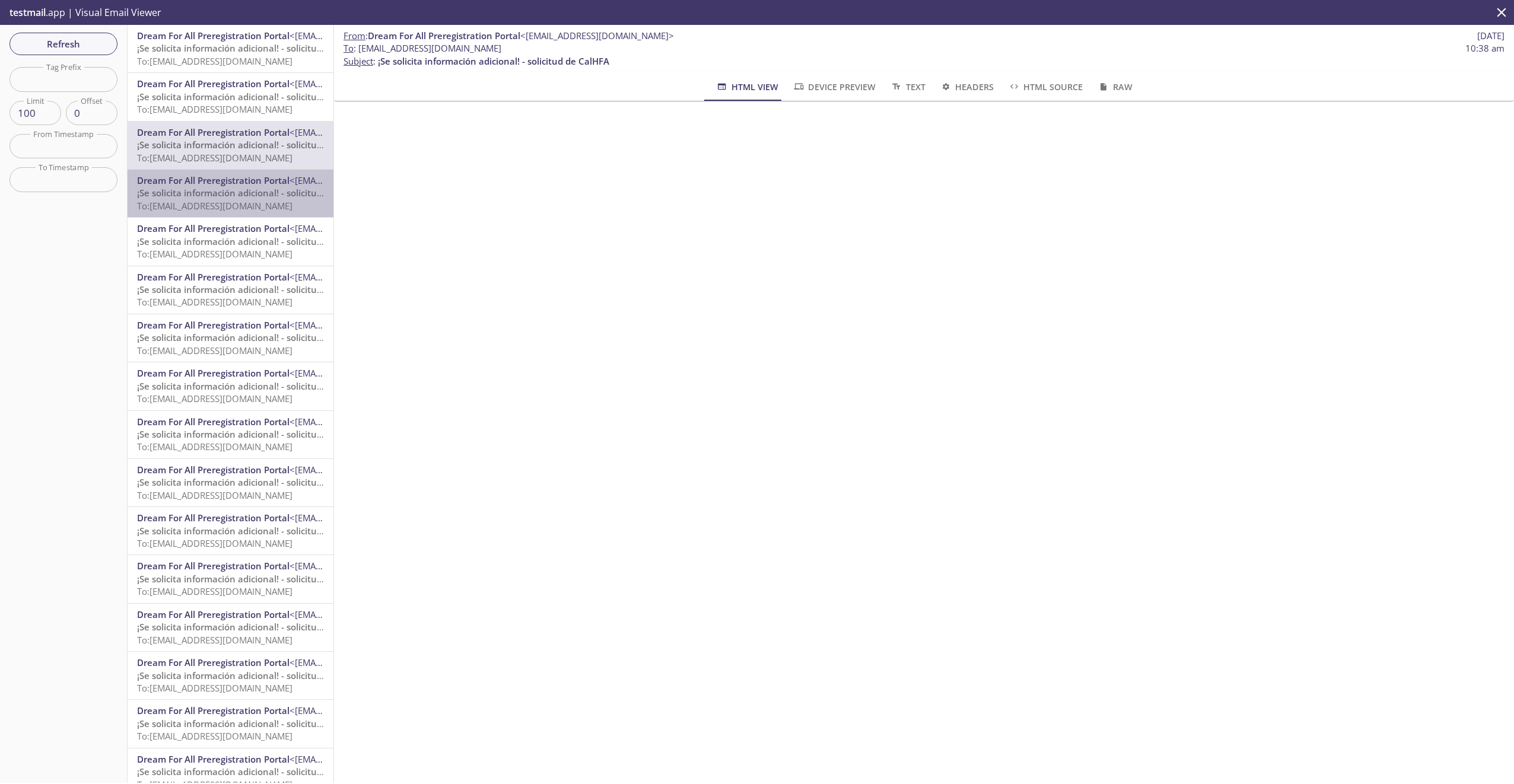
click at [242, 169] on div "Dream For All Preregistration Portal <[EMAIL_ADDRESS][DOMAIN_NAME]> ¡Se solicit…" at bounding box center [230, 193] width 206 height 47
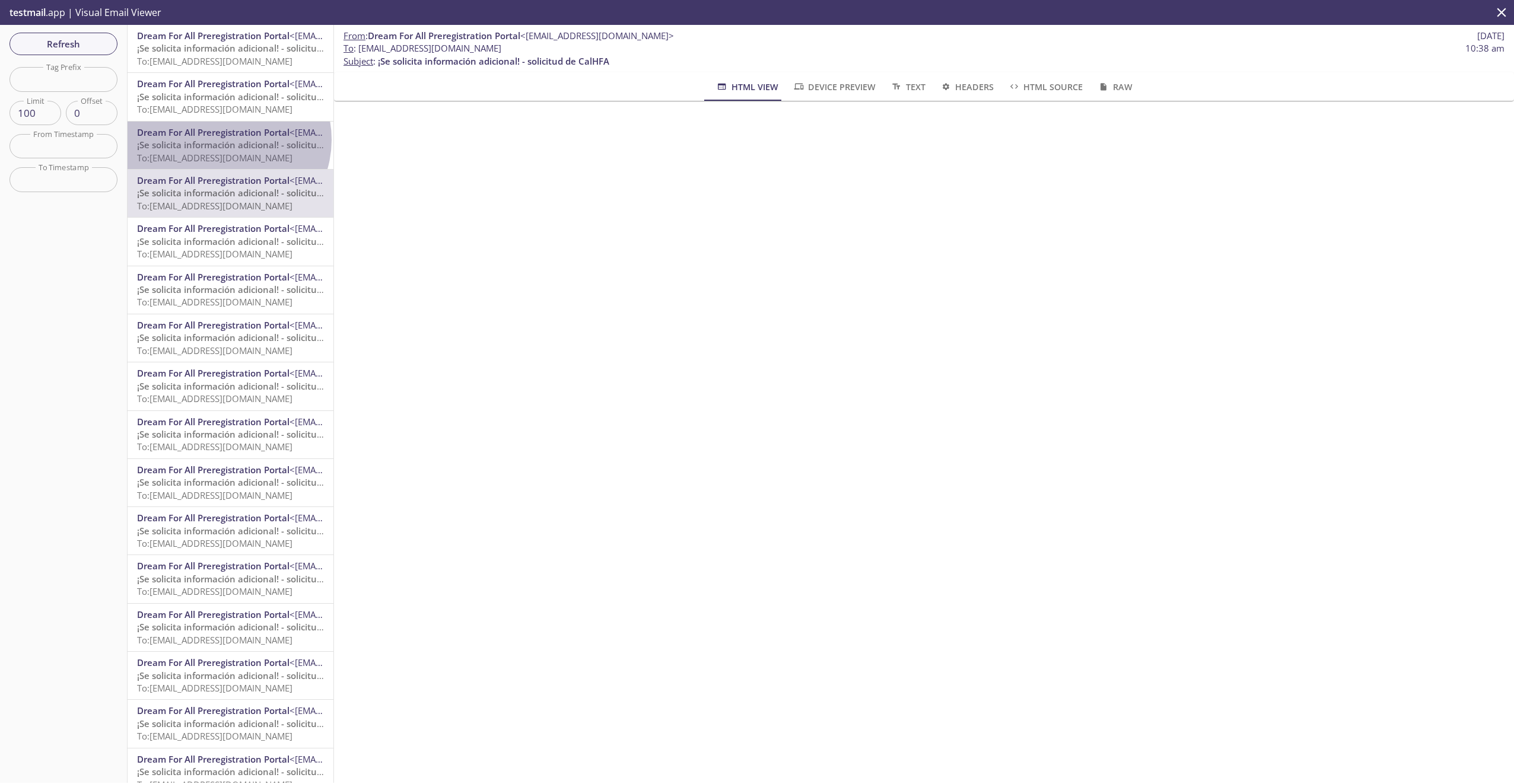
click at [227, 140] on span "¡Se solicita información adicional! - solicitud de CalHFA" at bounding box center [252, 145] width 231 height 12
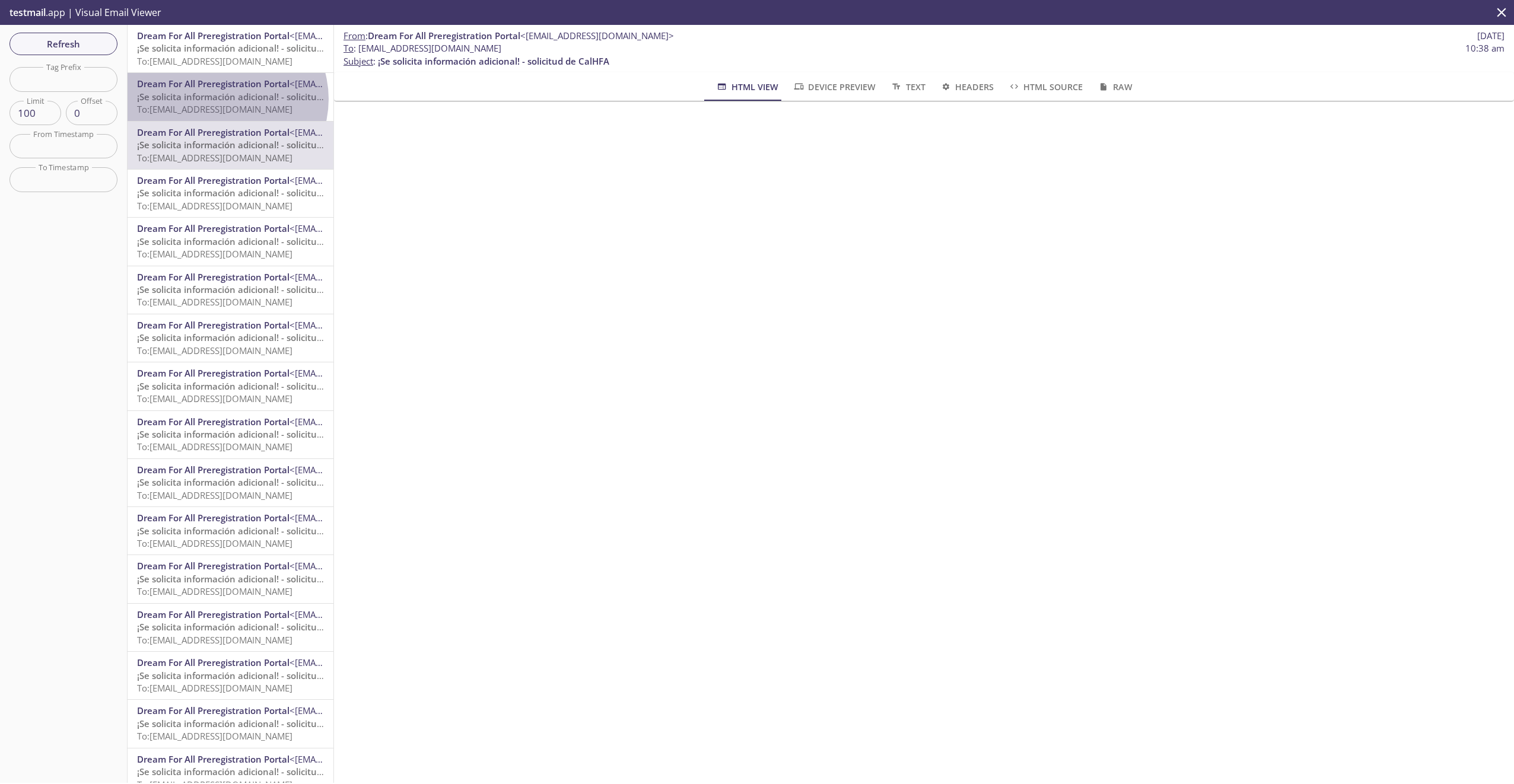
click at [225, 99] on span "¡Se solicita información adicional! - solicitud de CalHFA" at bounding box center [252, 97] width 231 height 12
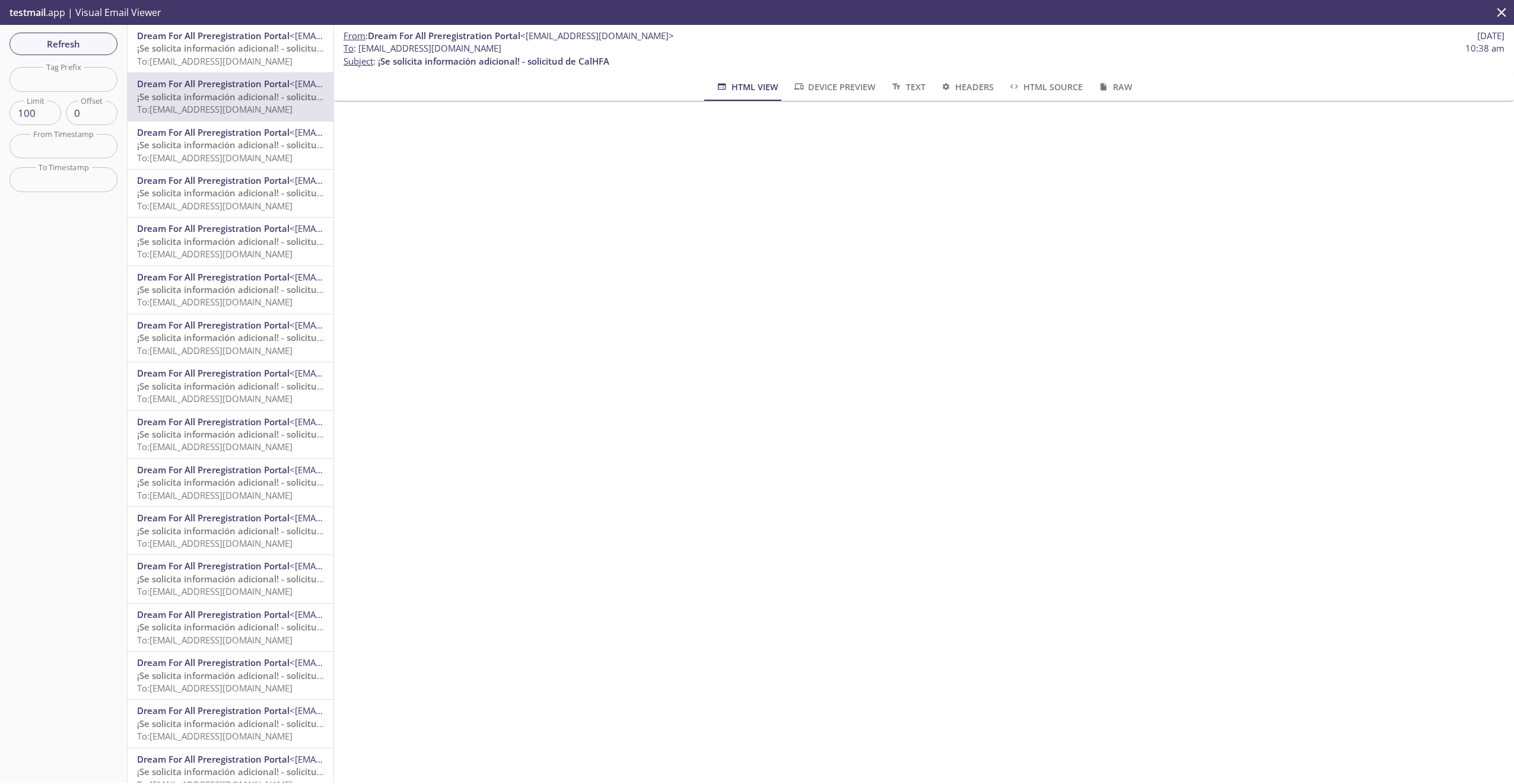
click at [216, 61] on span "To: [EMAIL_ADDRESS][DOMAIN_NAME]" at bounding box center [215, 61] width 155 height 12
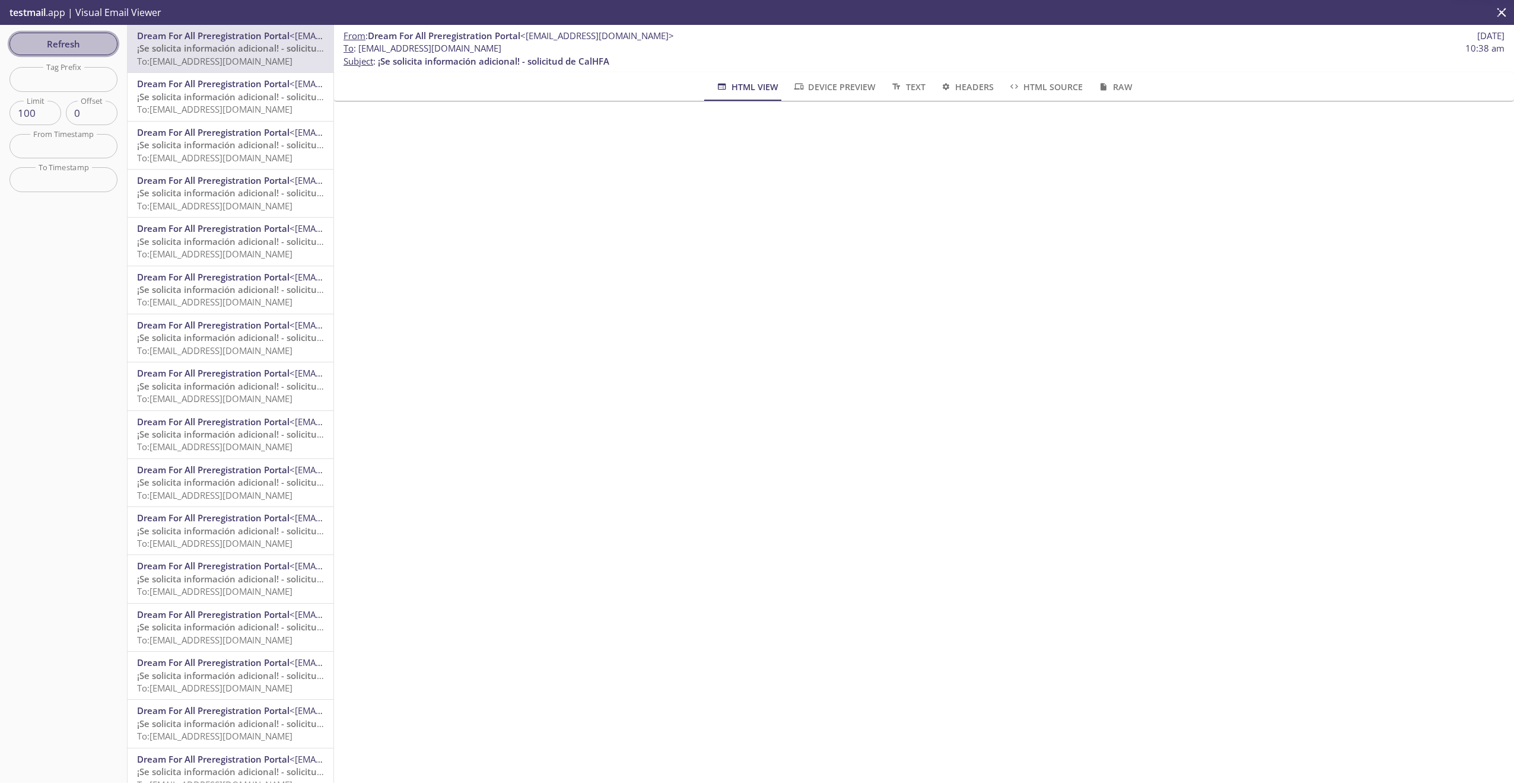
click at [43, 39] on span "Refresh" at bounding box center [63, 44] width 89 height 16
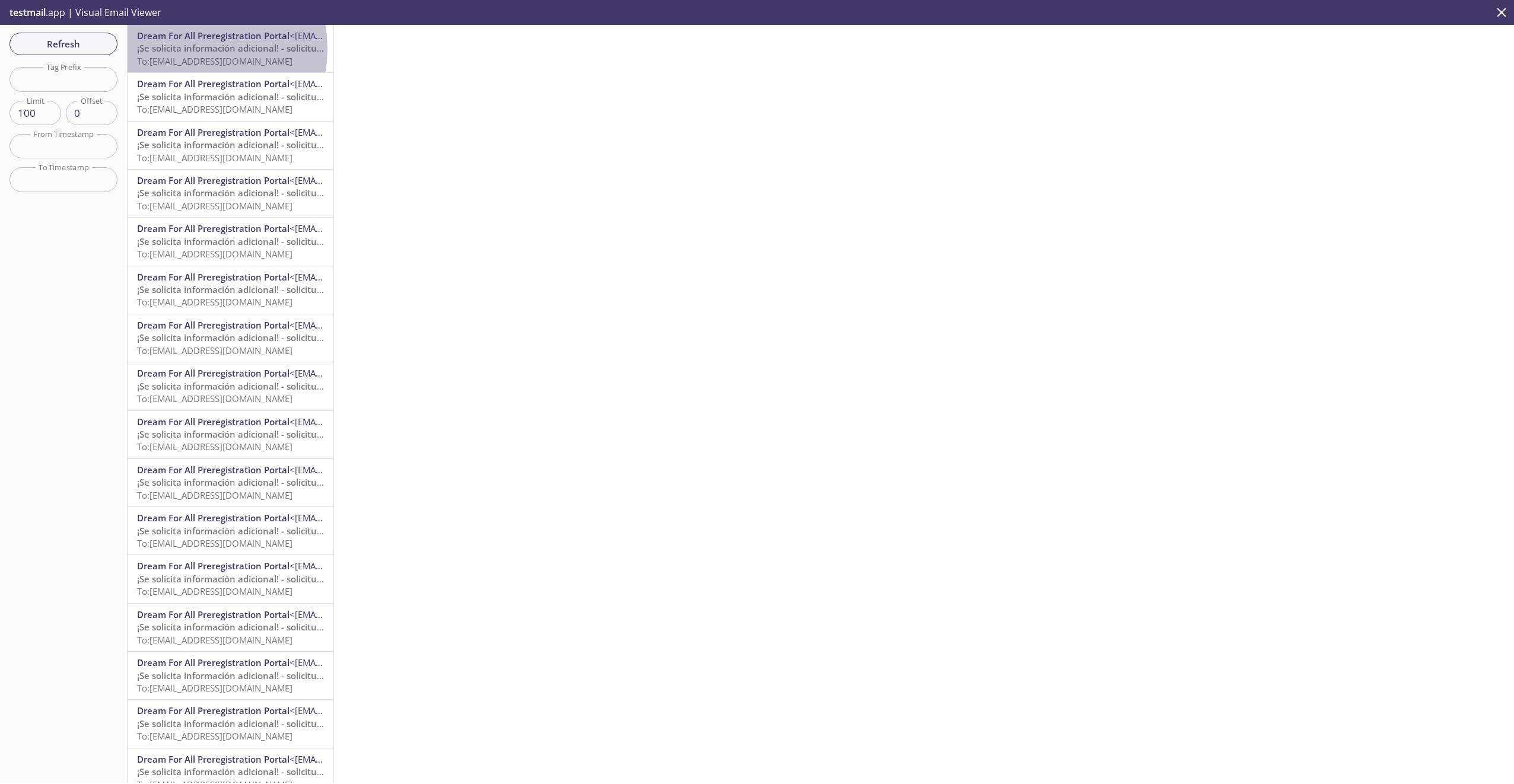
click at [186, 49] on span "¡Se solicita información adicional! - solicitud de CalHFA" at bounding box center [252, 48] width 231 height 12
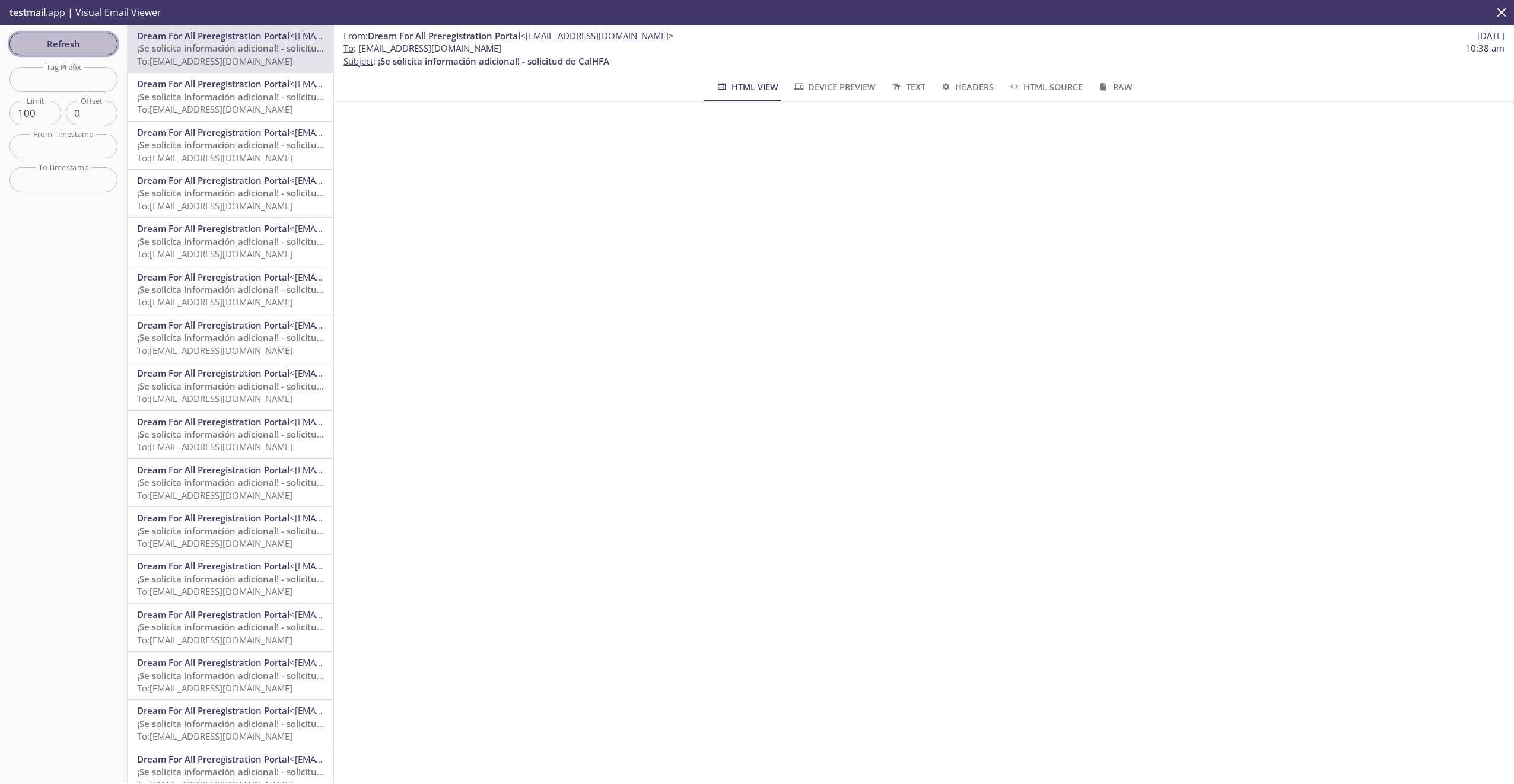
click at [58, 37] on span "Refresh" at bounding box center [63, 44] width 89 height 16
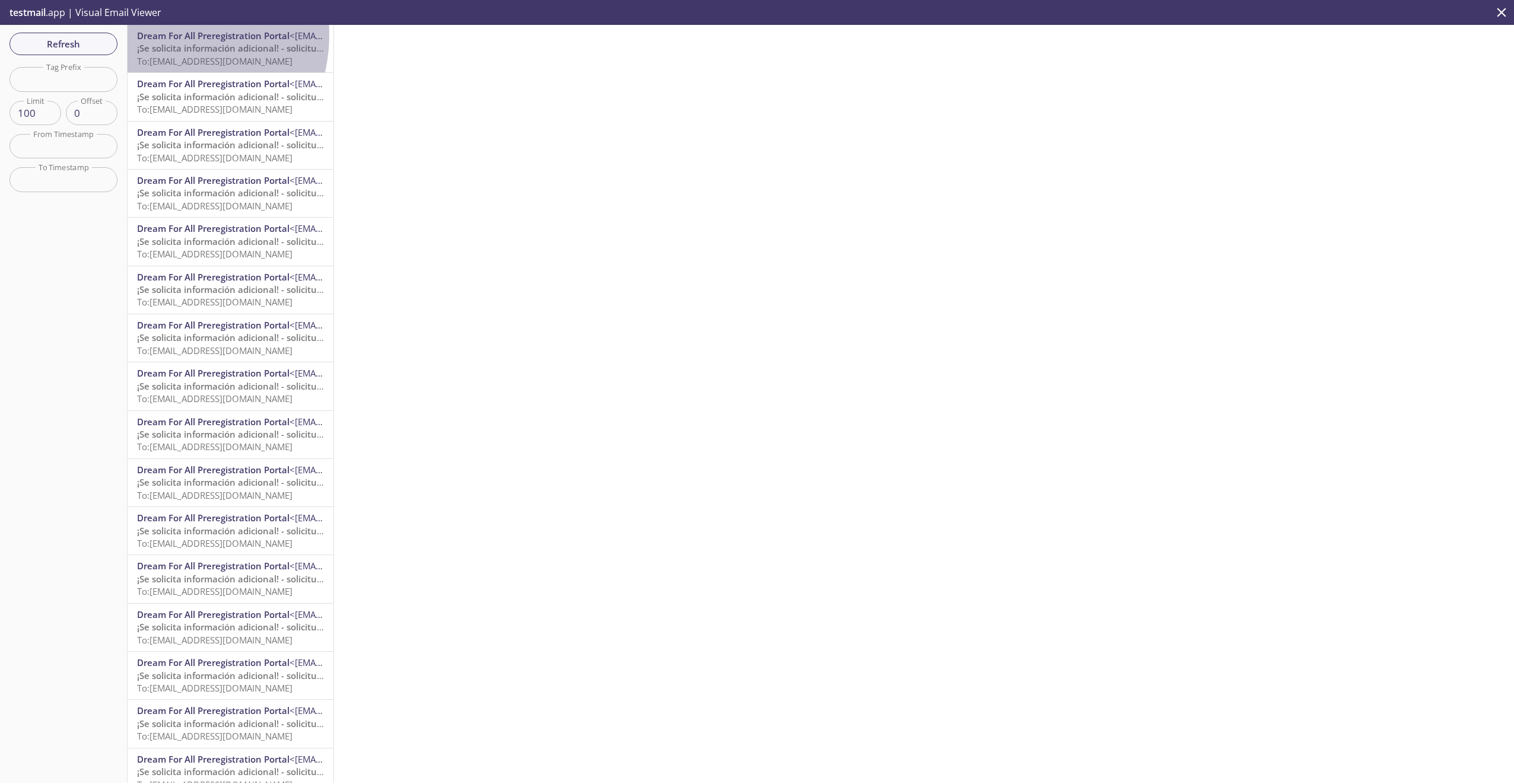
click at [162, 35] on span "Dream For All Preregistration Portal" at bounding box center [213, 36] width 152 height 12
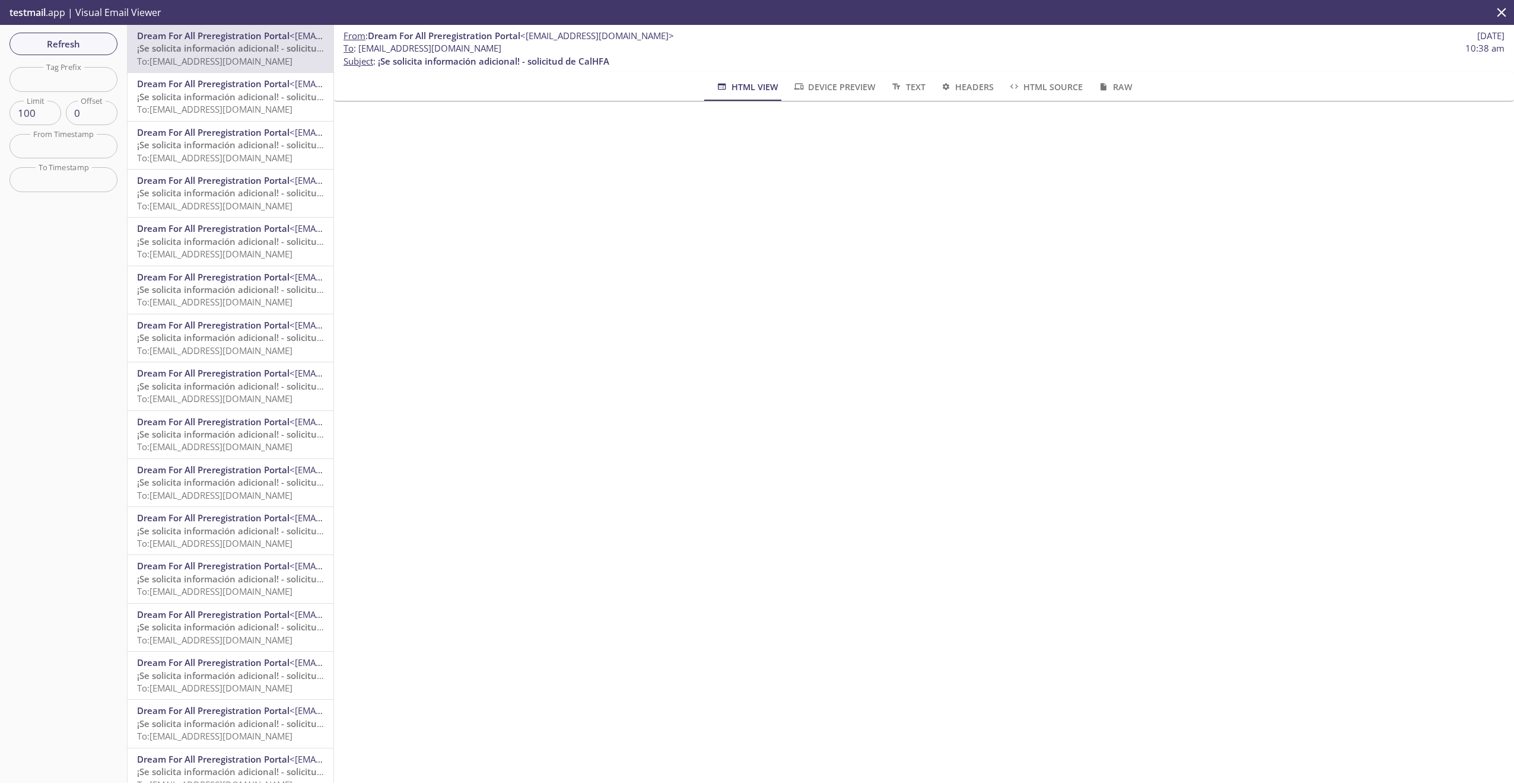
click at [190, 94] on span "¡Se solicita información adicional! - solicitud de CalHFA" at bounding box center [252, 97] width 231 height 12
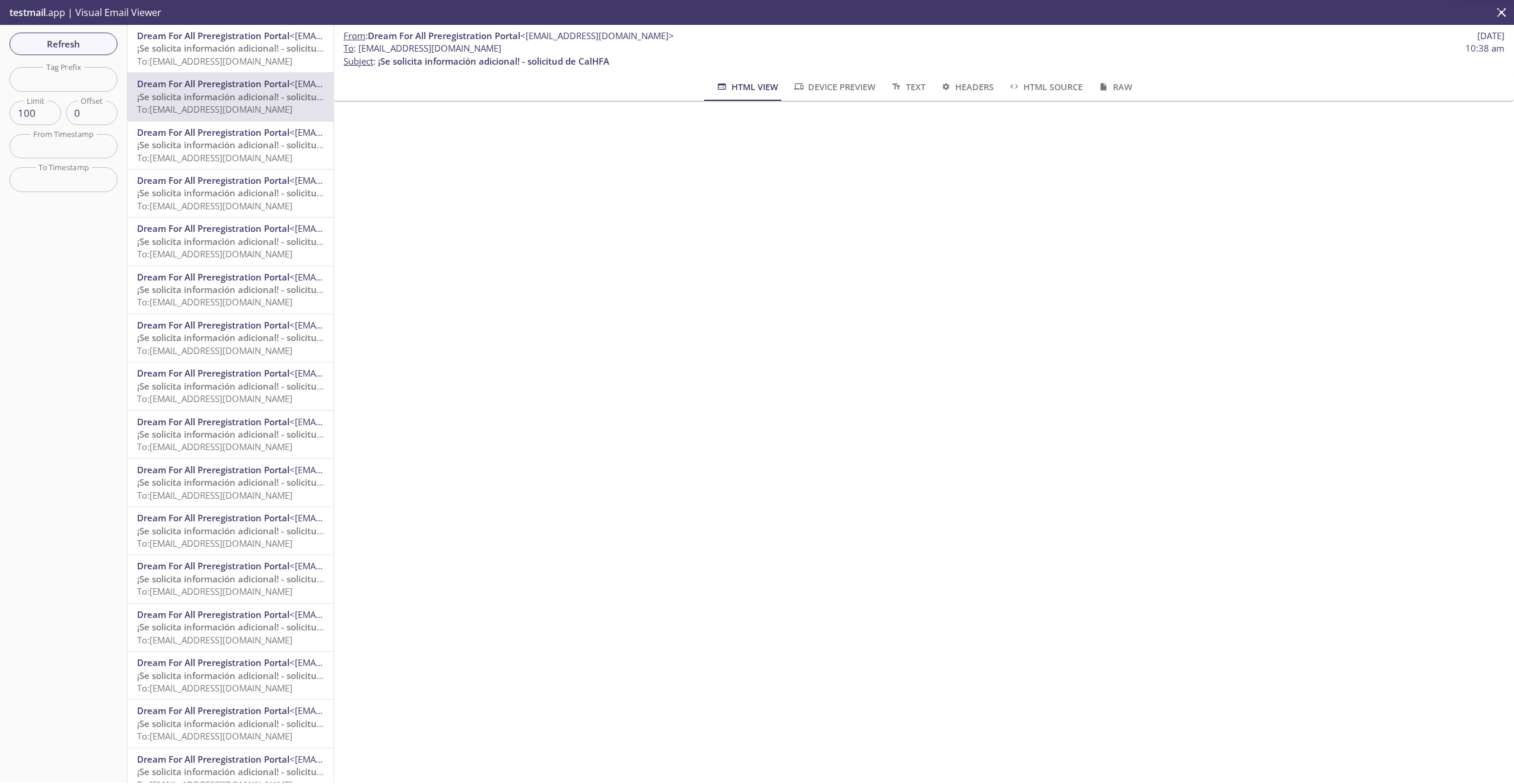
click at [210, 144] on span "¡Se solicita información adicional! - solicitud de CalHFA" at bounding box center [252, 145] width 231 height 12
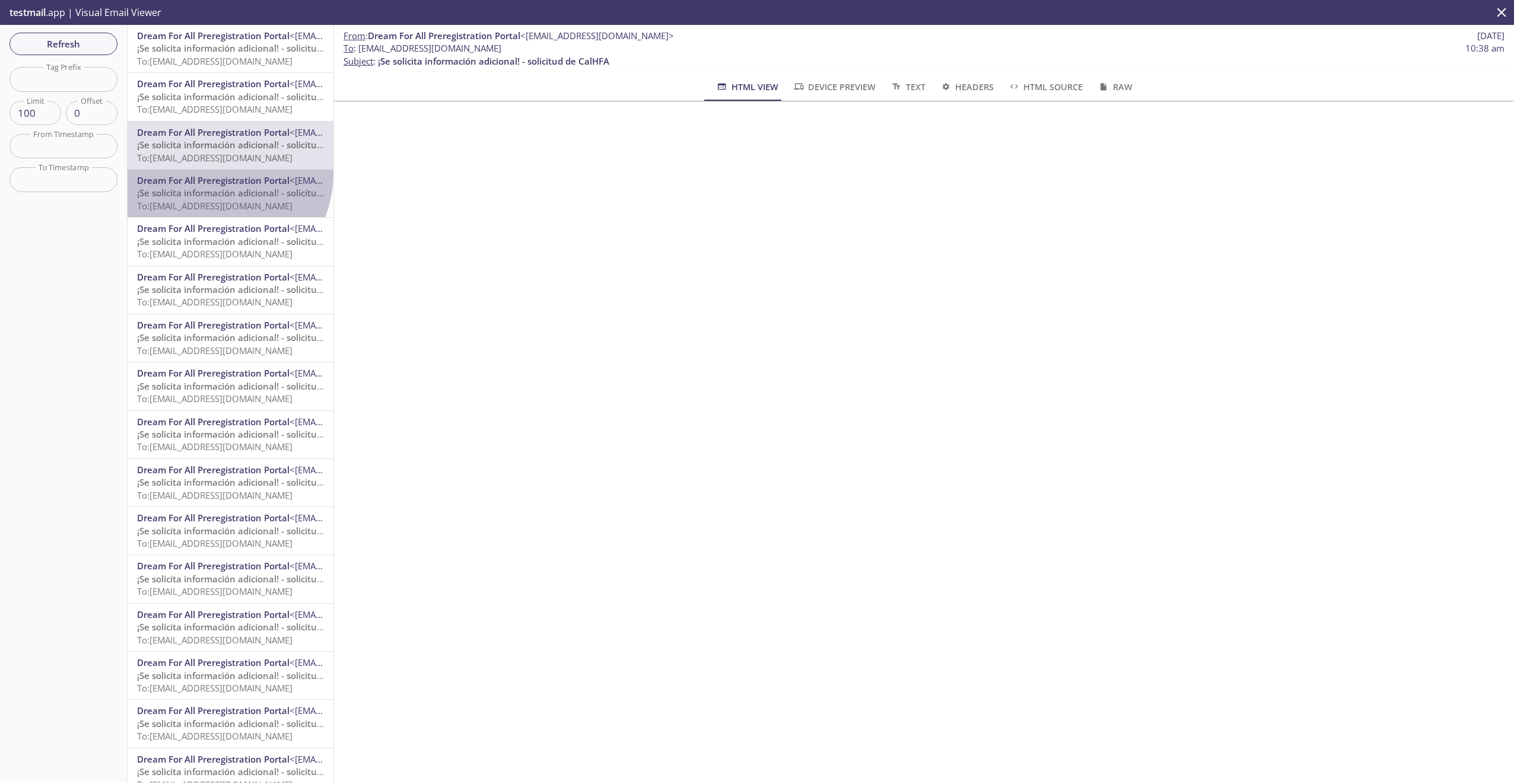
click at [218, 174] on span "Dream For All Preregistration Portal" at bounding box center [213, 180] width 152 height 12
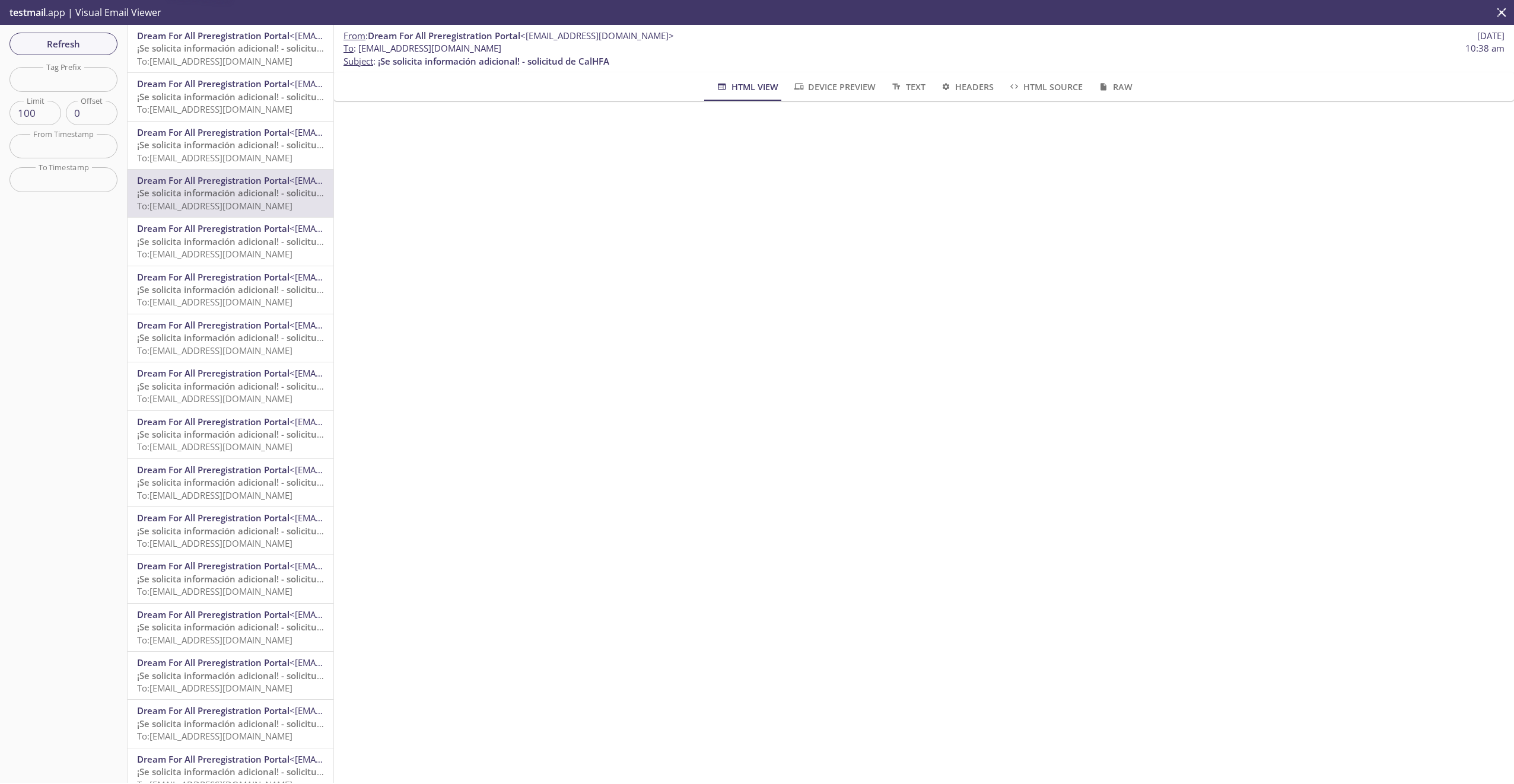
click at [223, 227] on span "Dream For All Preregistration Portal" at bounding box center [213, 229] width 152 height 12
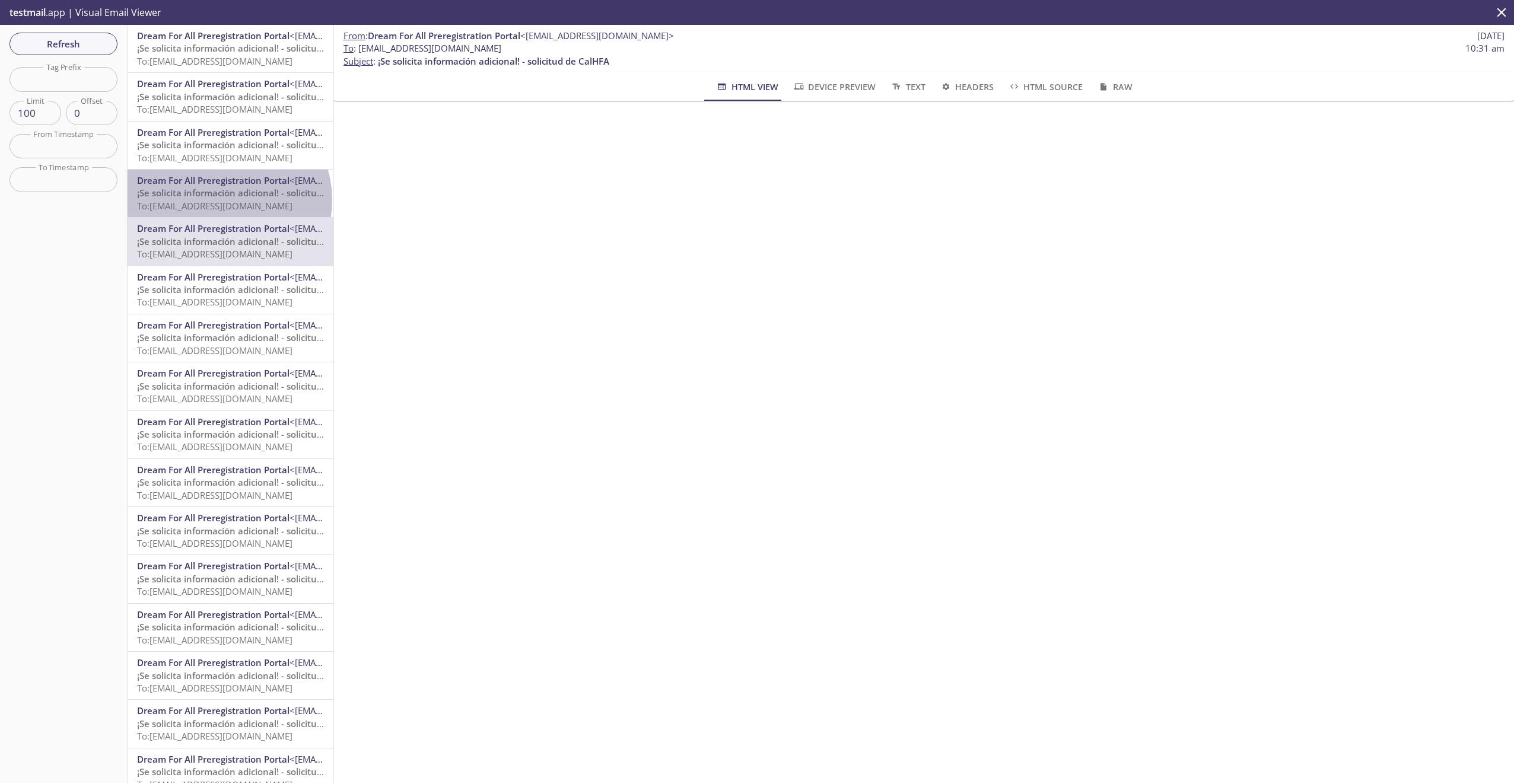
click at [227, 200] on span "To: [EMAIL_ADDRESS][DOMAIN_NAME]" at bounding box center [215, 206] width 155 height 12
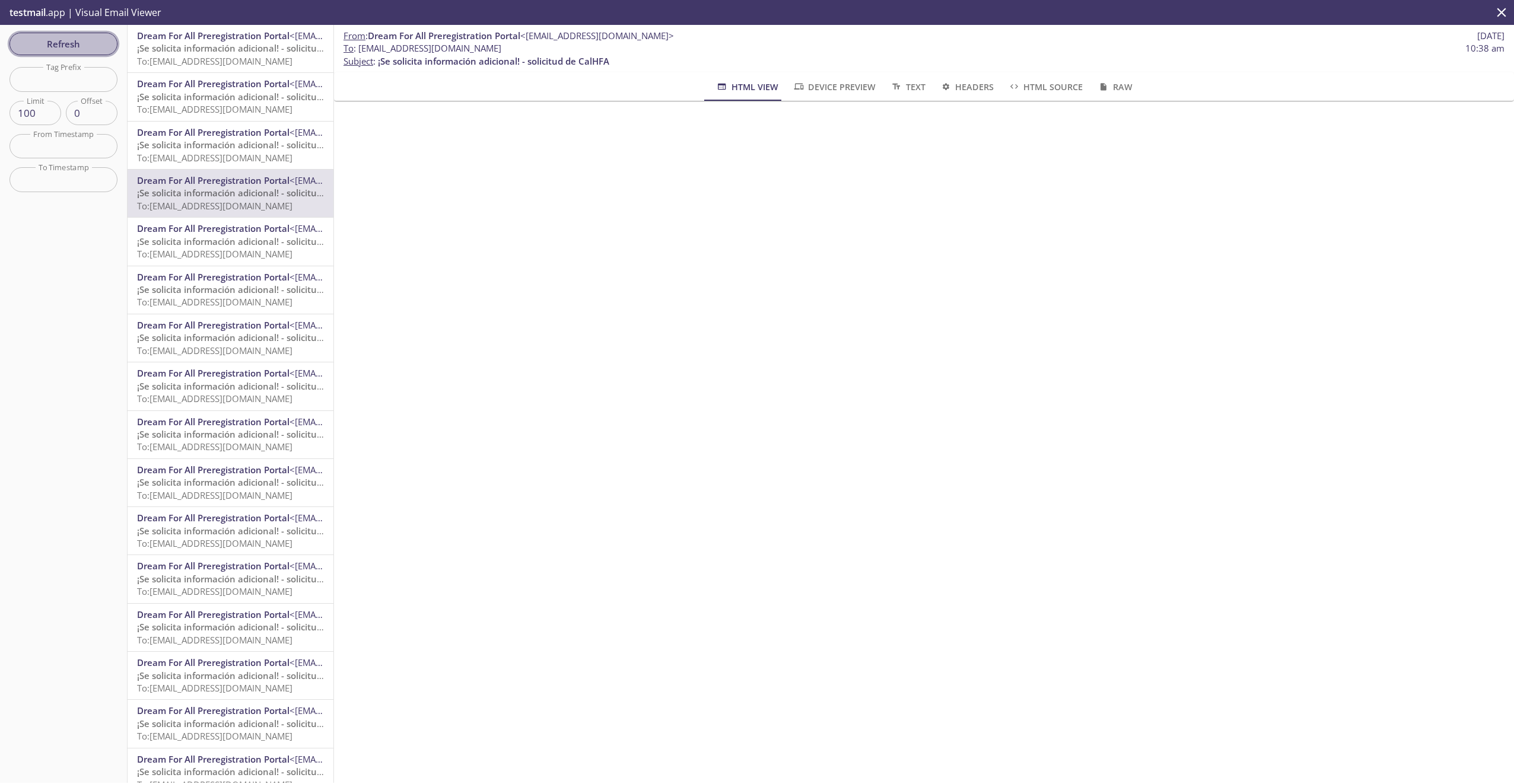
click at [82, 36] on span "Refresh" at bounding box center [63, 44] width 89 height 16
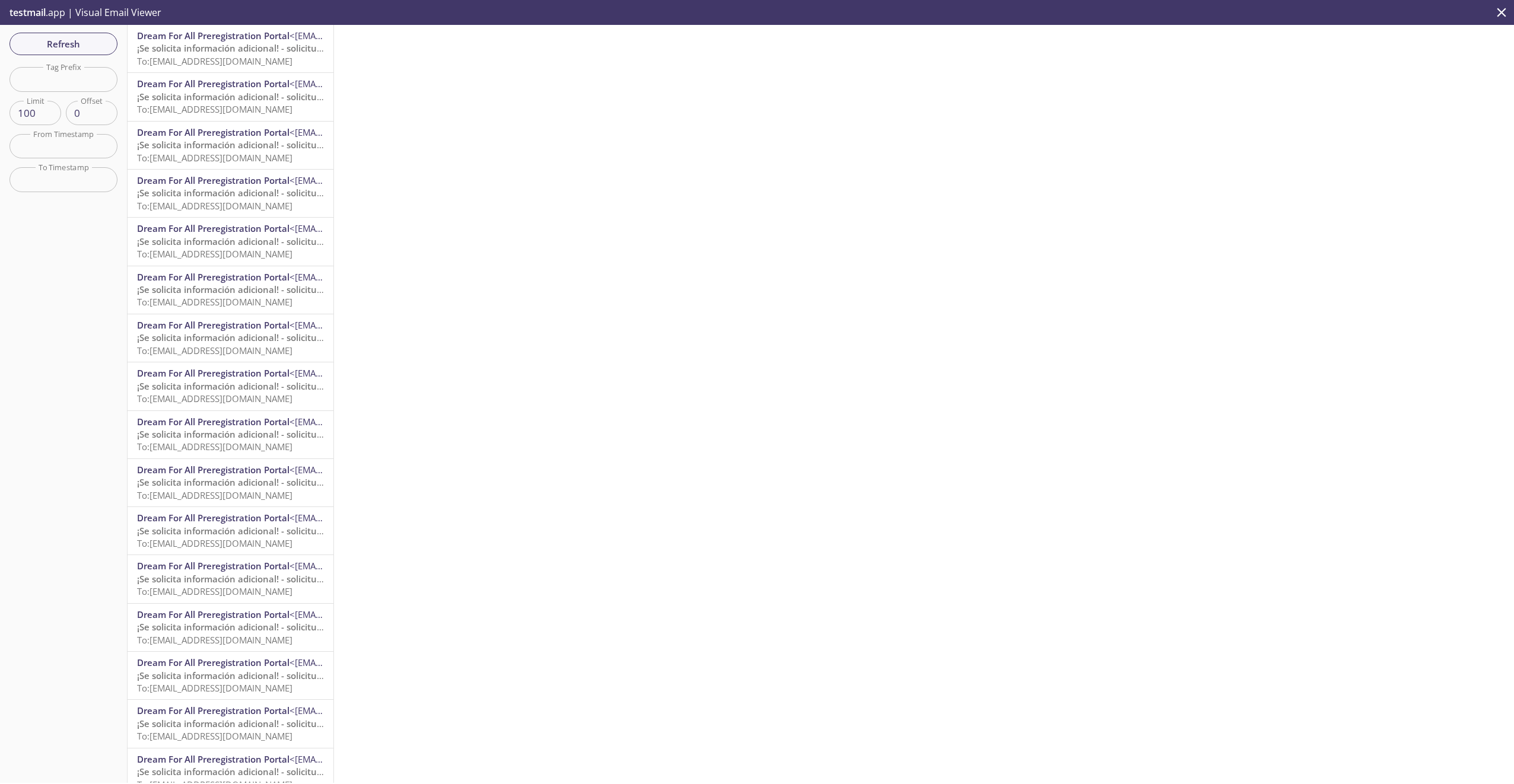
click at [190, 53] on span "¡Se solicita información adicional! - solicitud de CalHFA" at bounding box center [252, 48] width 231 height 12
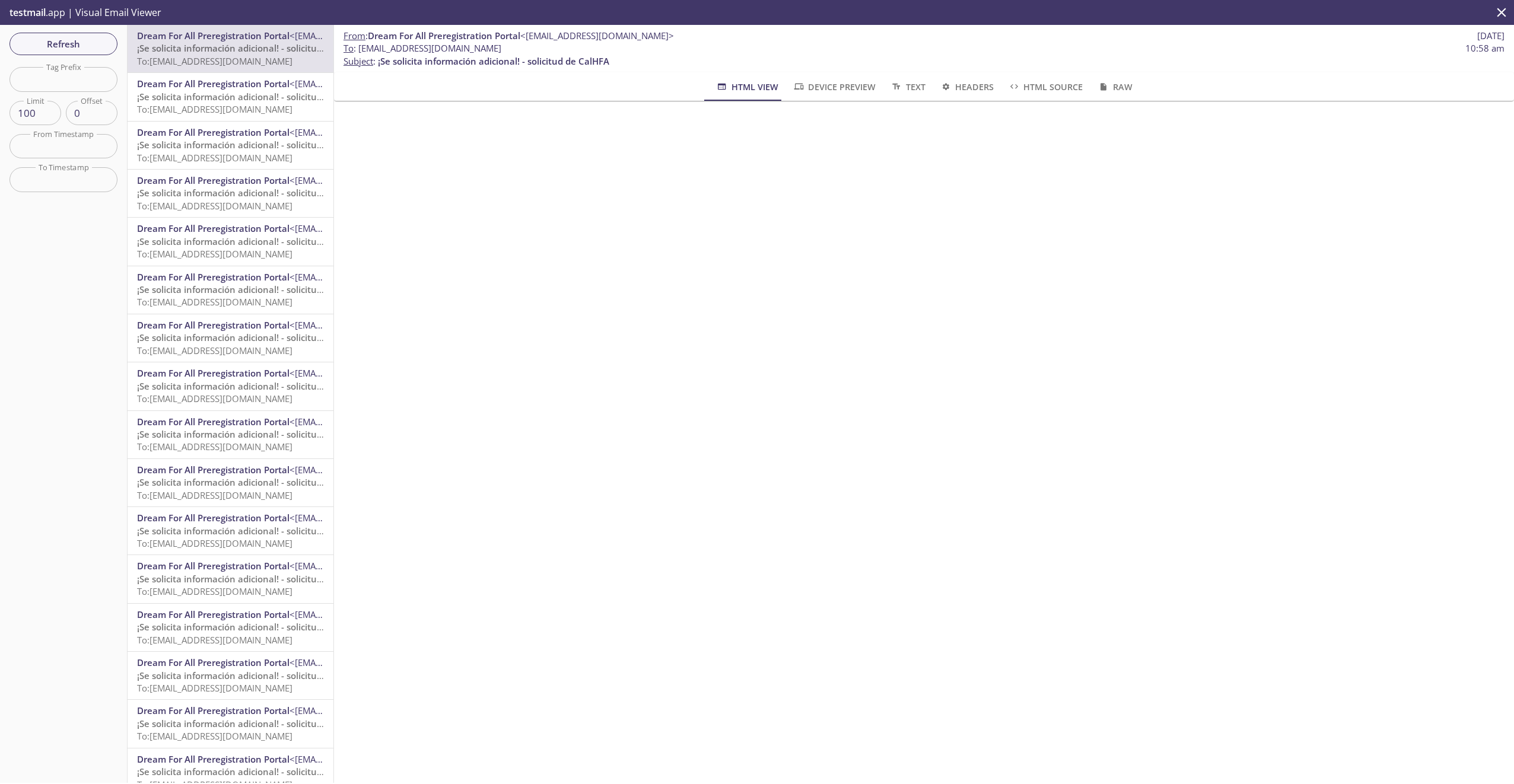
click at [233, 107] on span "To: [EMAIL_ADDRESS][DOMAIN_NAME]" at bounding box center [215, 109] width 155 height 12
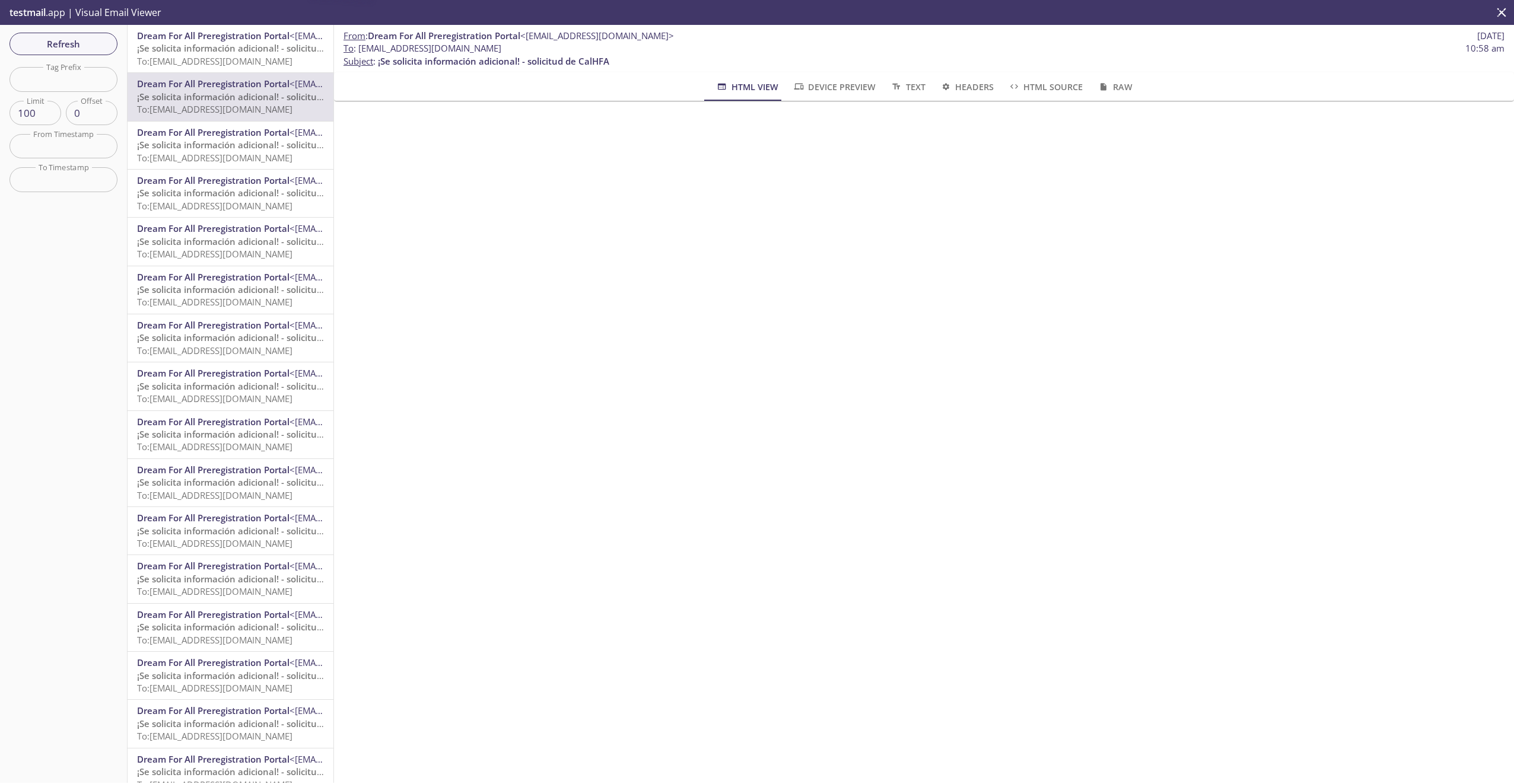
click at [233, 134] on span "Dream For All Preregistration Portal" at bounding box center [213, 132] width 152 height 12
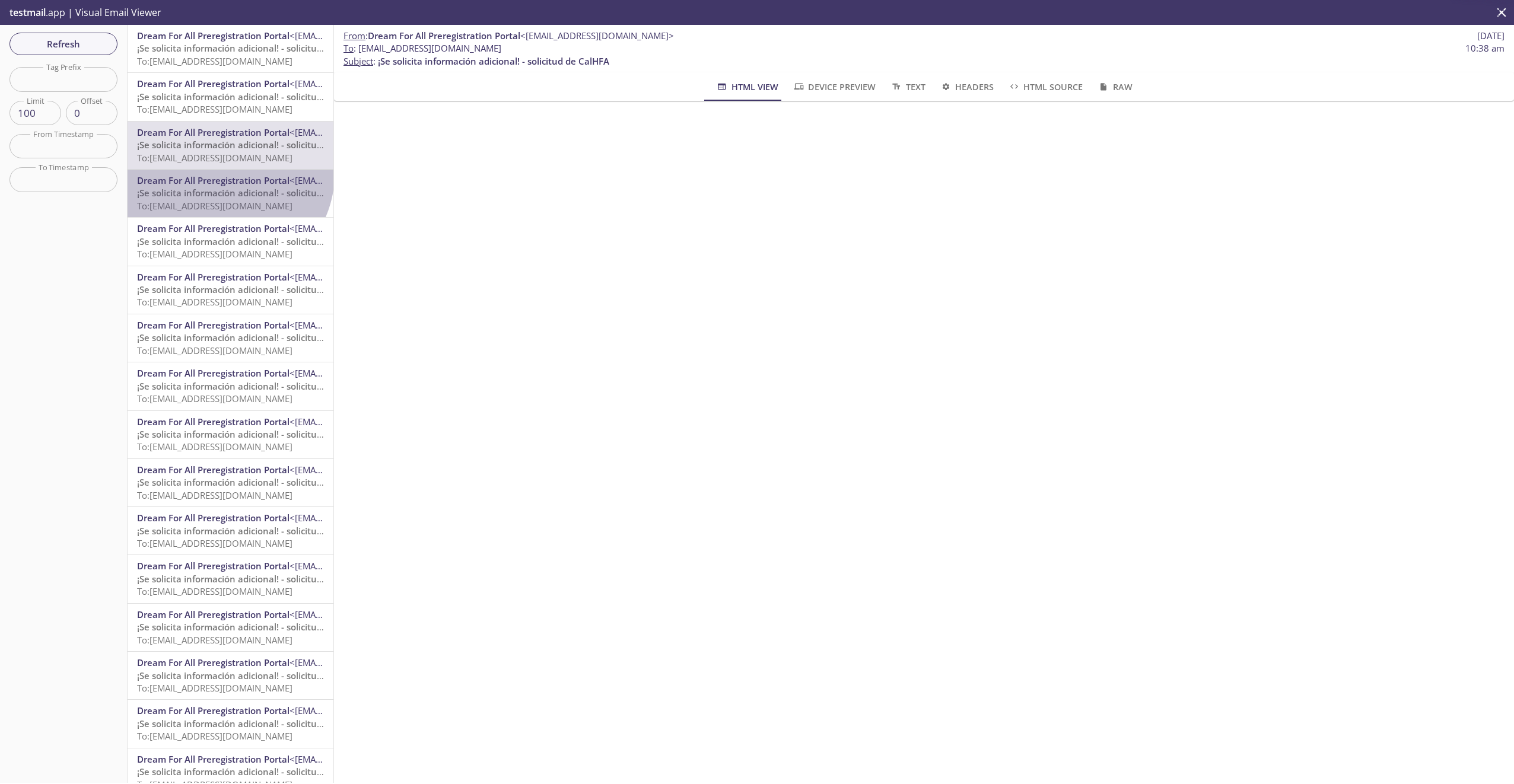
click at [226, 174] on span "Dream For All Preregistration Portal" at bounding box center [213, 180] width 152 height 12
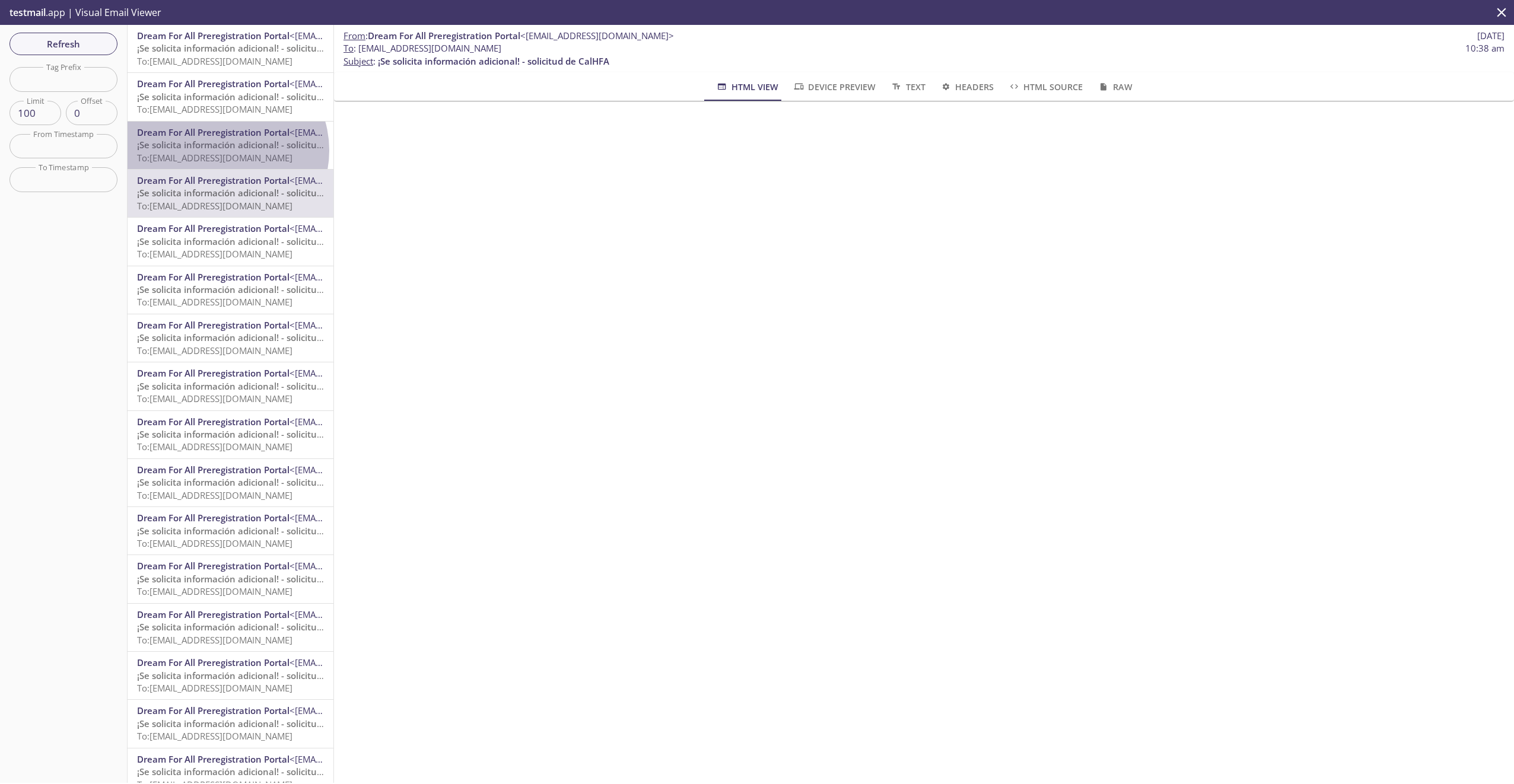
click at [224, 150] on span "¡Se solicita información adicional! - solicitud de CalHFA" at bounding box center [252, 145] width 231 height 12
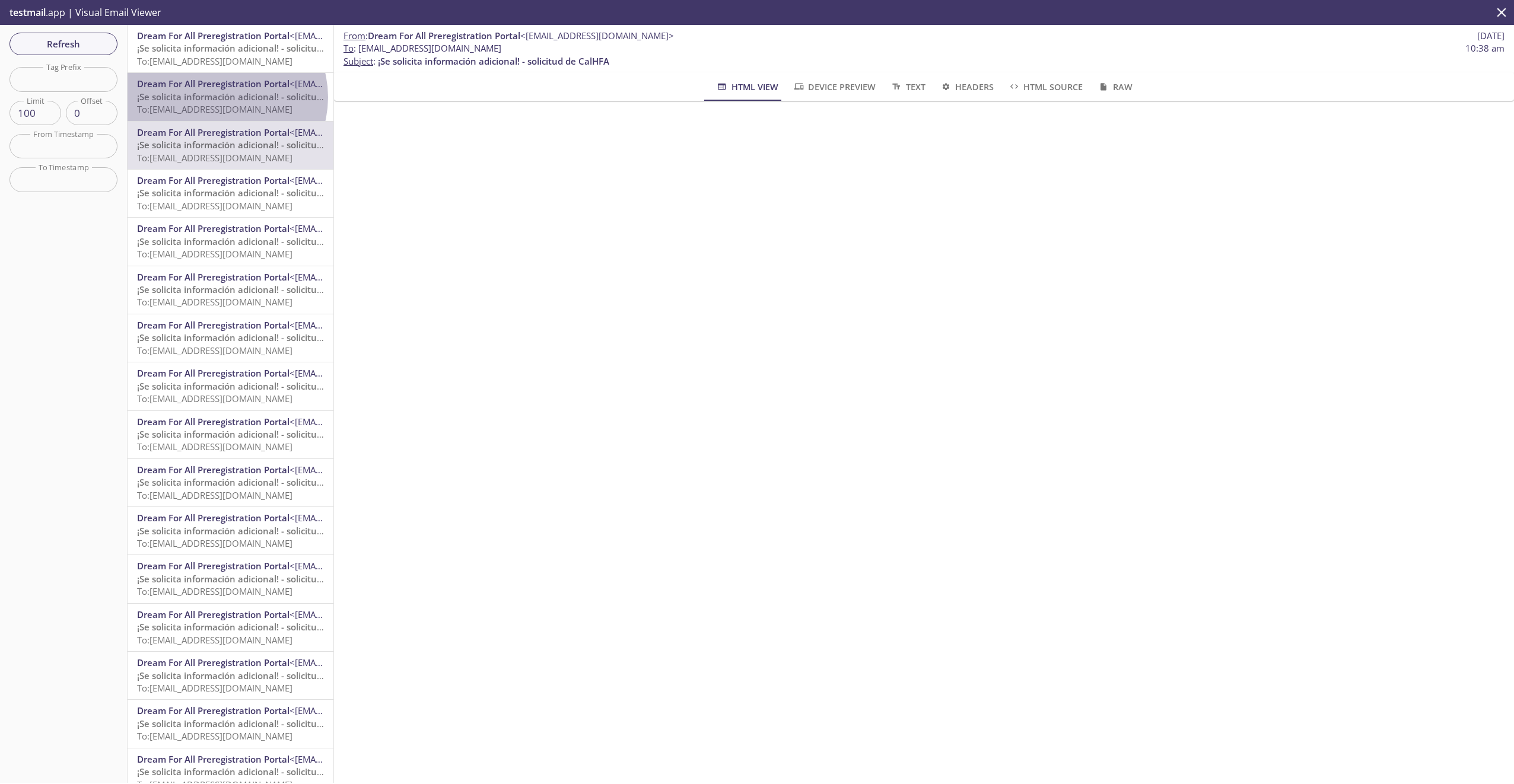
click at [221, 97] on span "¡Se solicita información adicional! - solicitud de CalHFA" at bounding box center [252, 97] width 231 height 12
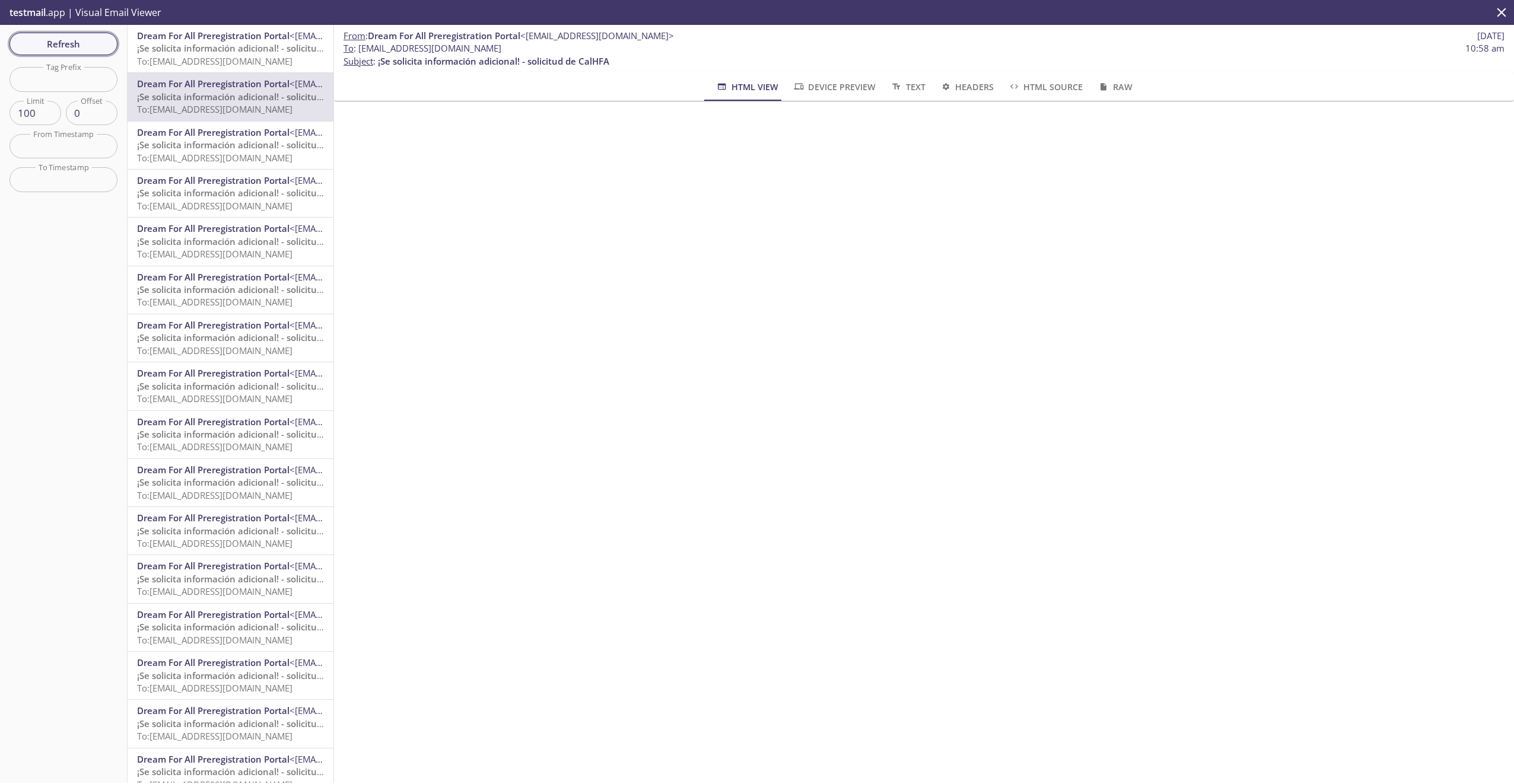
click at [111, 47] on button "Refresh" at bounding box center [63, 43] width 108 height 22
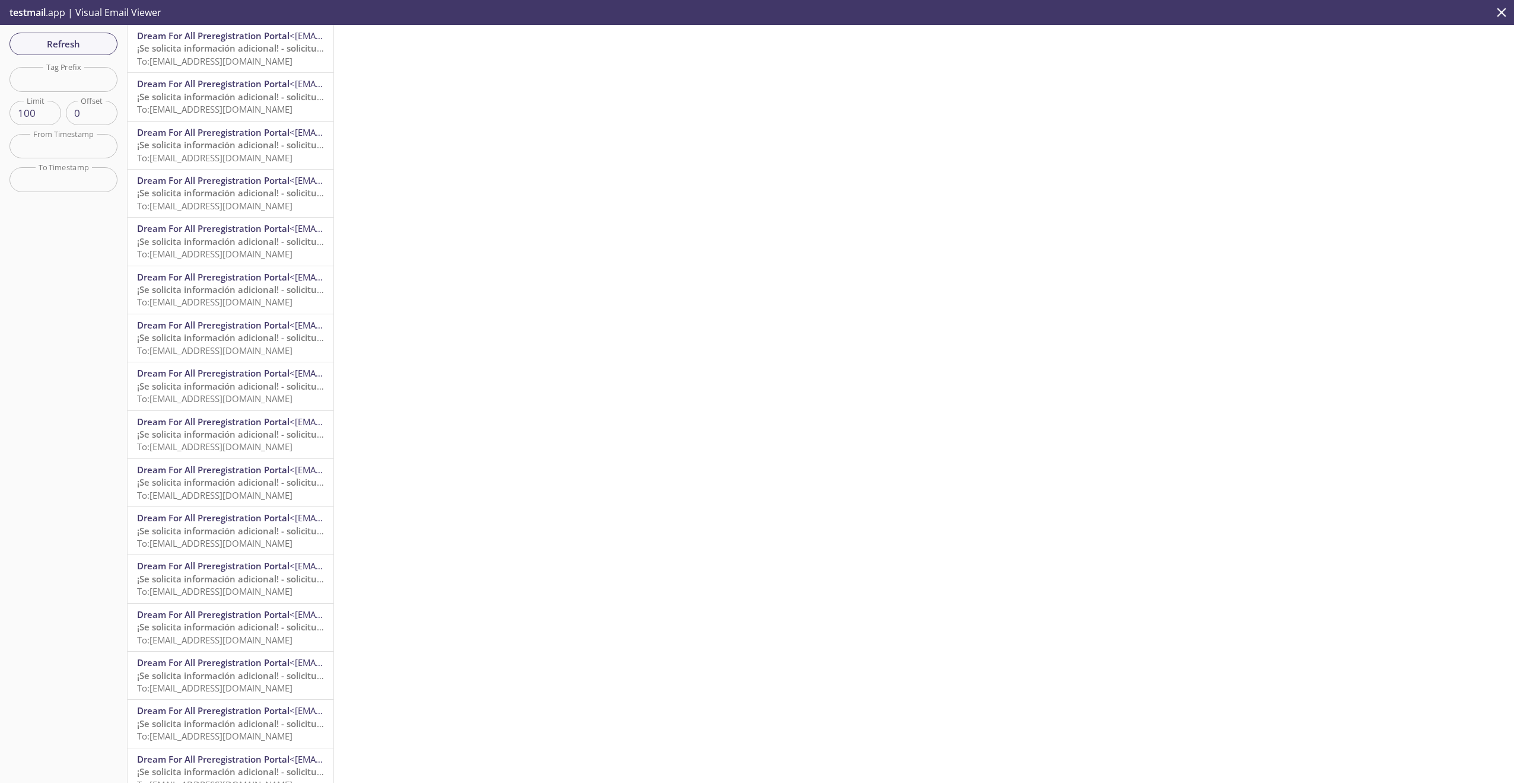
click at [222, 44] on span "¡Se solicita información adicional! - solicitud de CalHFA" at bounding box center [252, 48] width 231 height 12
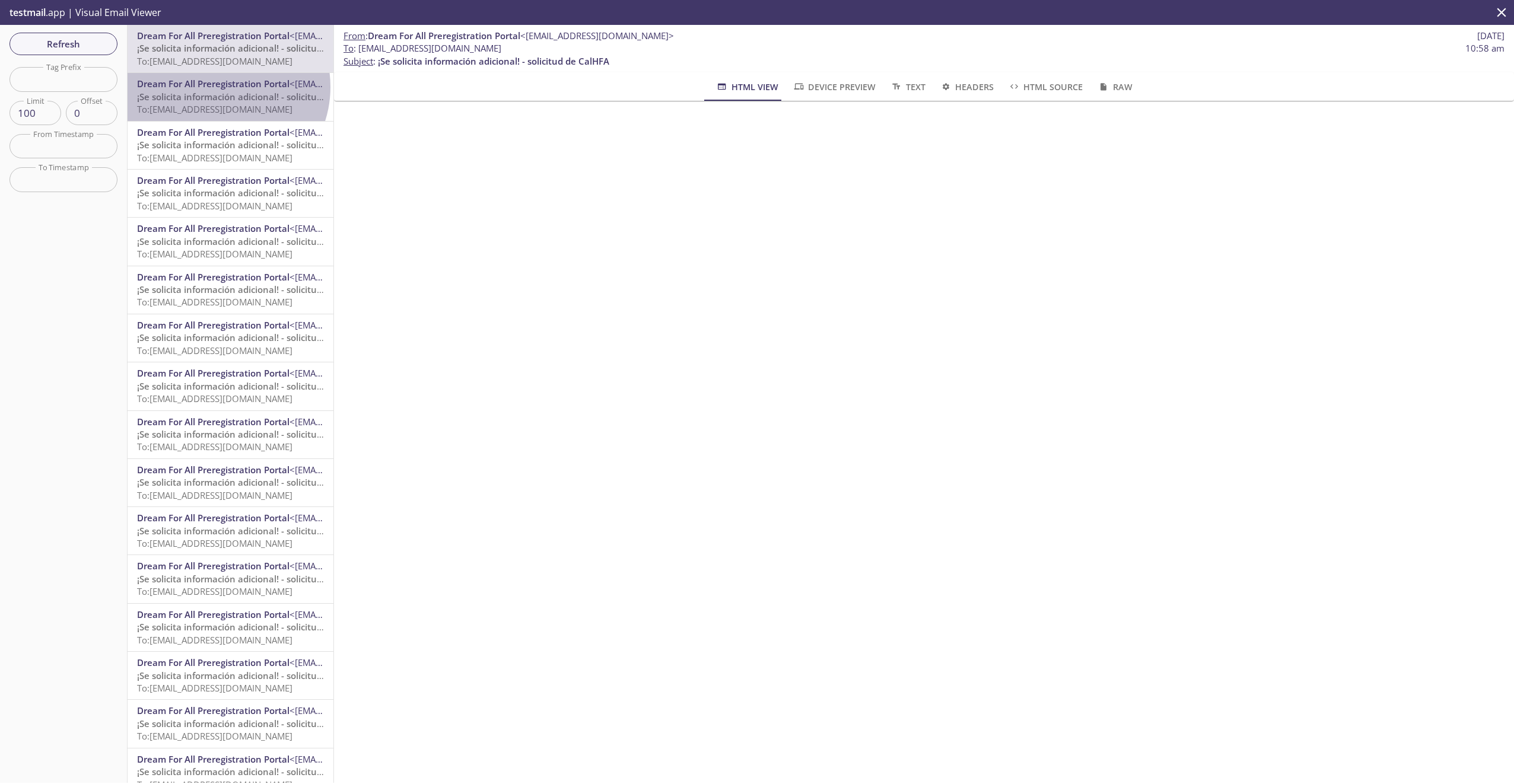
click at [219, 86] on span "Dream For All Preregistration Portal" at bounding box center [213, 84] width 152 height 12
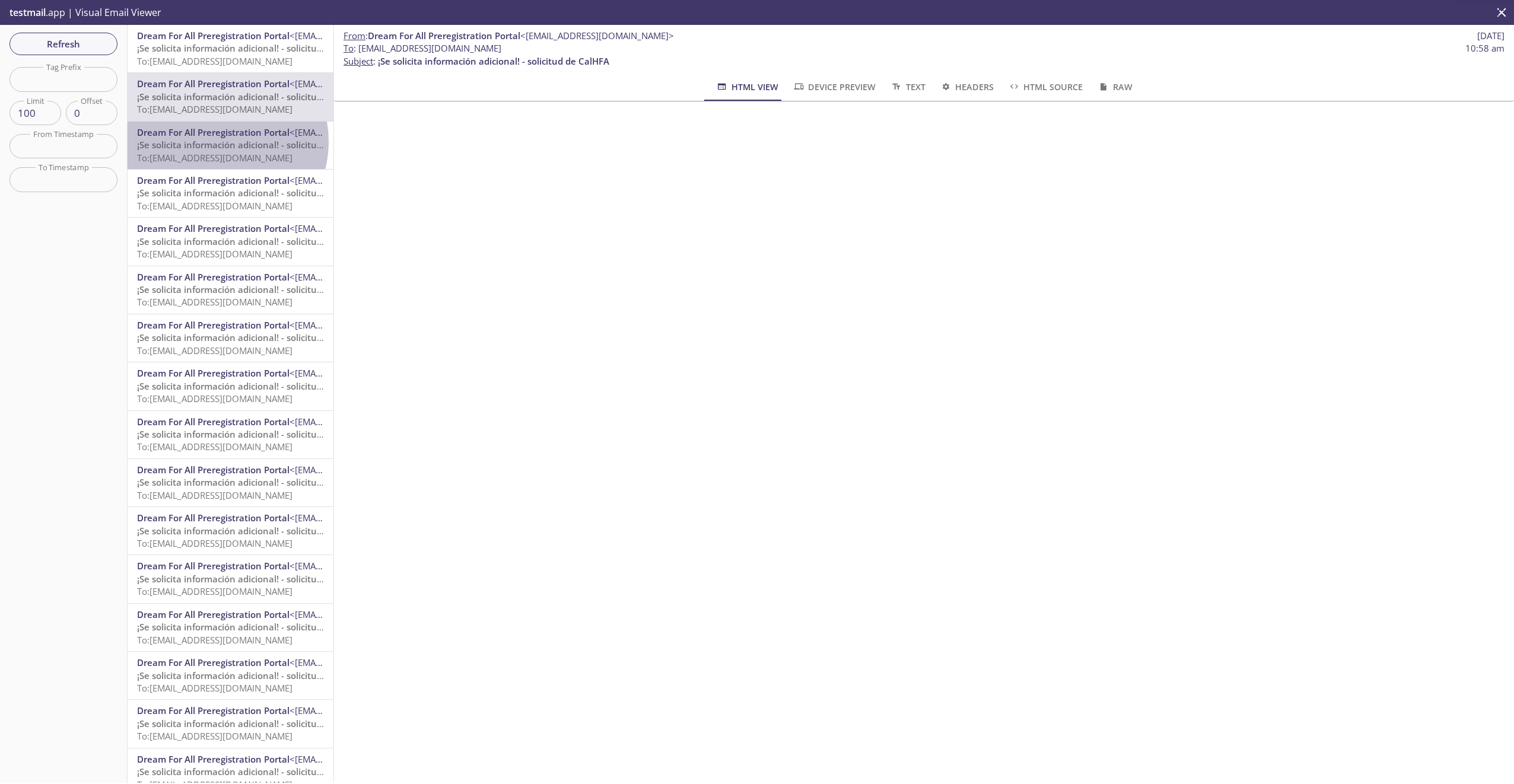
click at [213, 142] on span "¡Se solicita información adicional! - solicitud de CalHFA" at bounding box center [252, 145] width 231 height 12
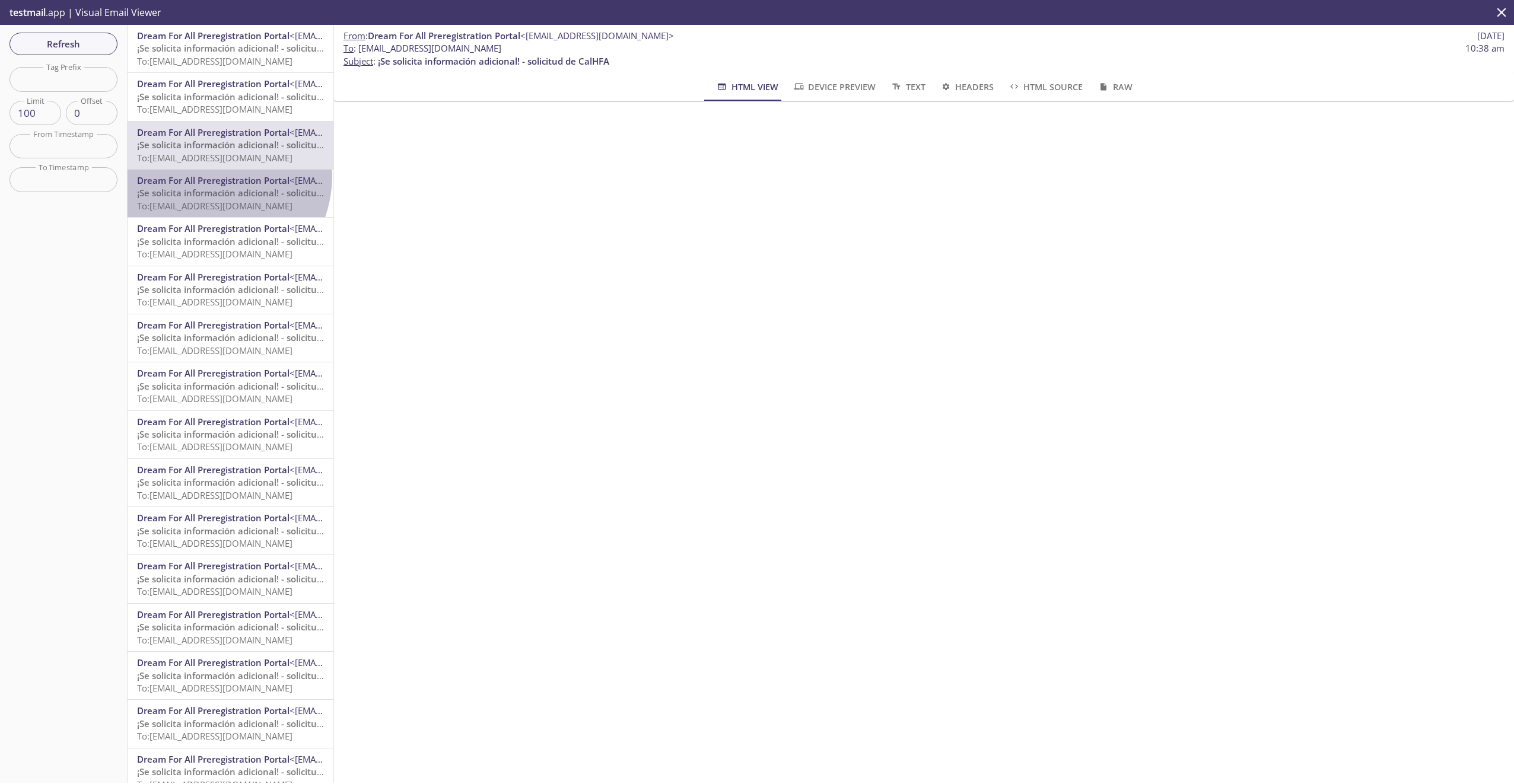
click at [206, 175] on span "Dream For All Preregistration Portal" at bounding box center [213, 180] width 152 height 12
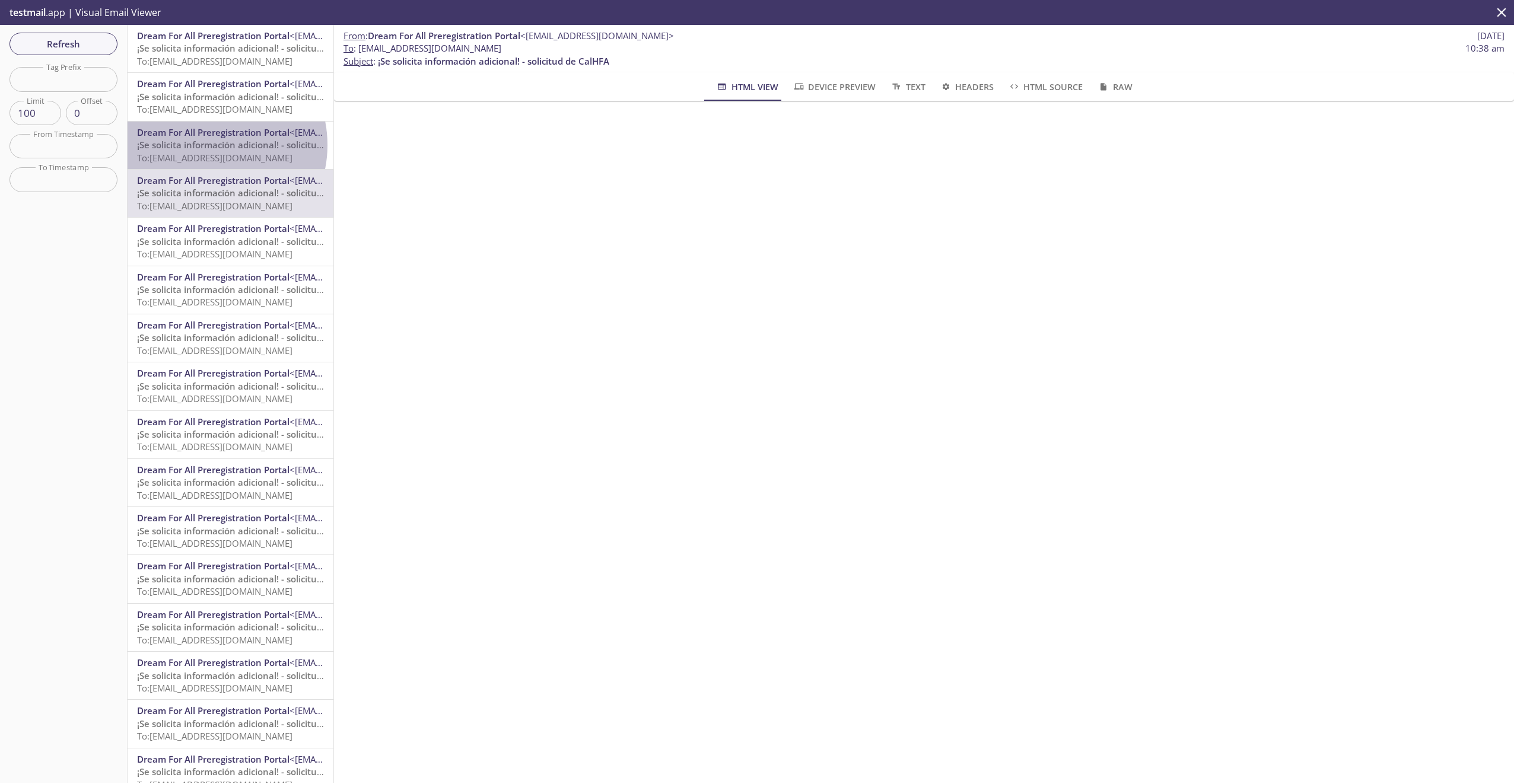
click at [207, 145] on span "¡Se solicita información adicional! - solicitud de CalHFA" at bounding box center [252, 145] width 231 height 12
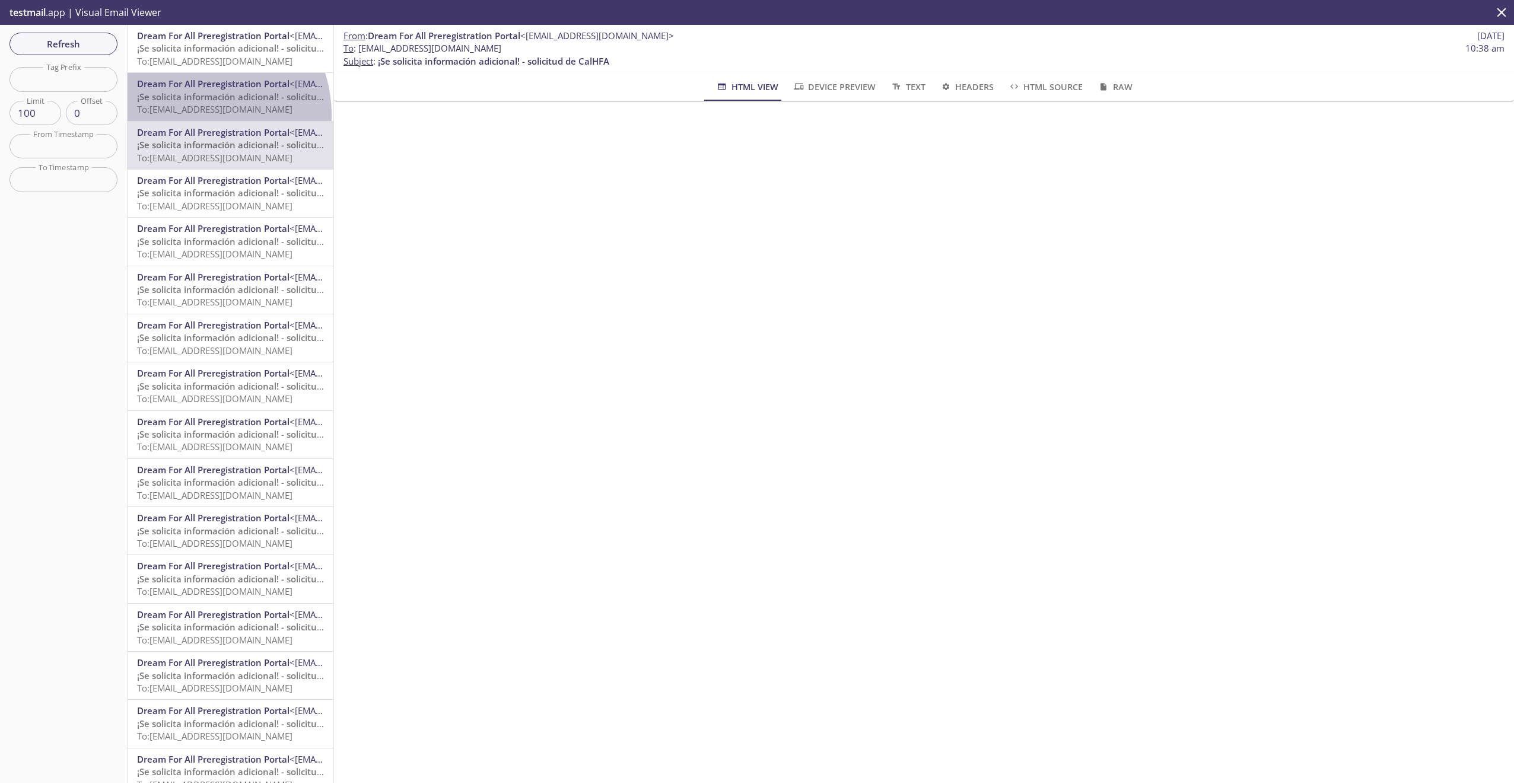
drag, startPoint x: 191, startPoint y: 115, endPoint x: 193, endPoint y: 104, distance: 11.2
click at [191, 114] on span "To: [EMAIL_ADDRESS][DOMAIN_NAME]" at bounding box center [215, 109] width 155 height 12
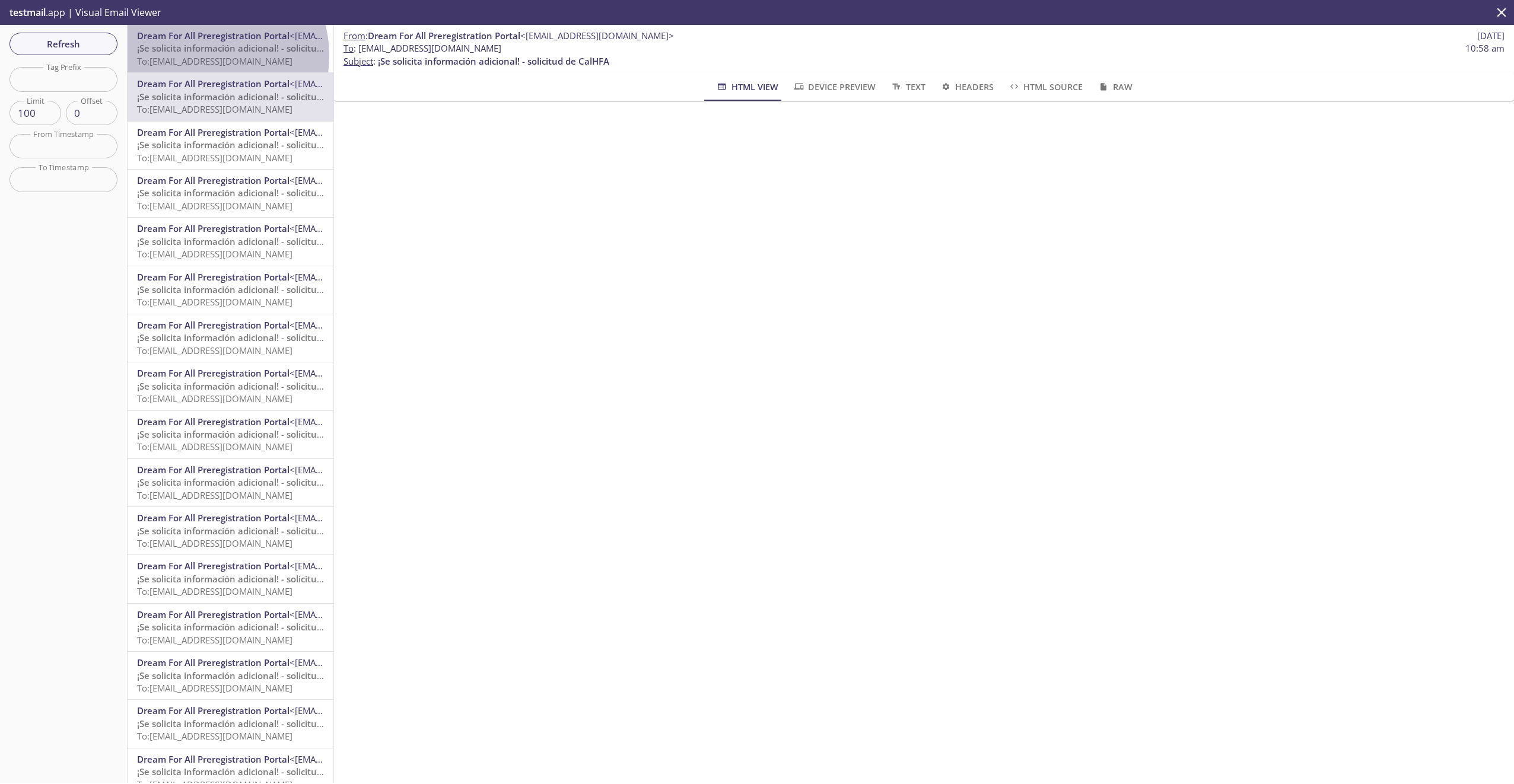
click at [202, 56] on span "To: [EMAIL_ADDRESS][DOMAIN_NAME]" at bounding box center [215, 61] width 155 height 12
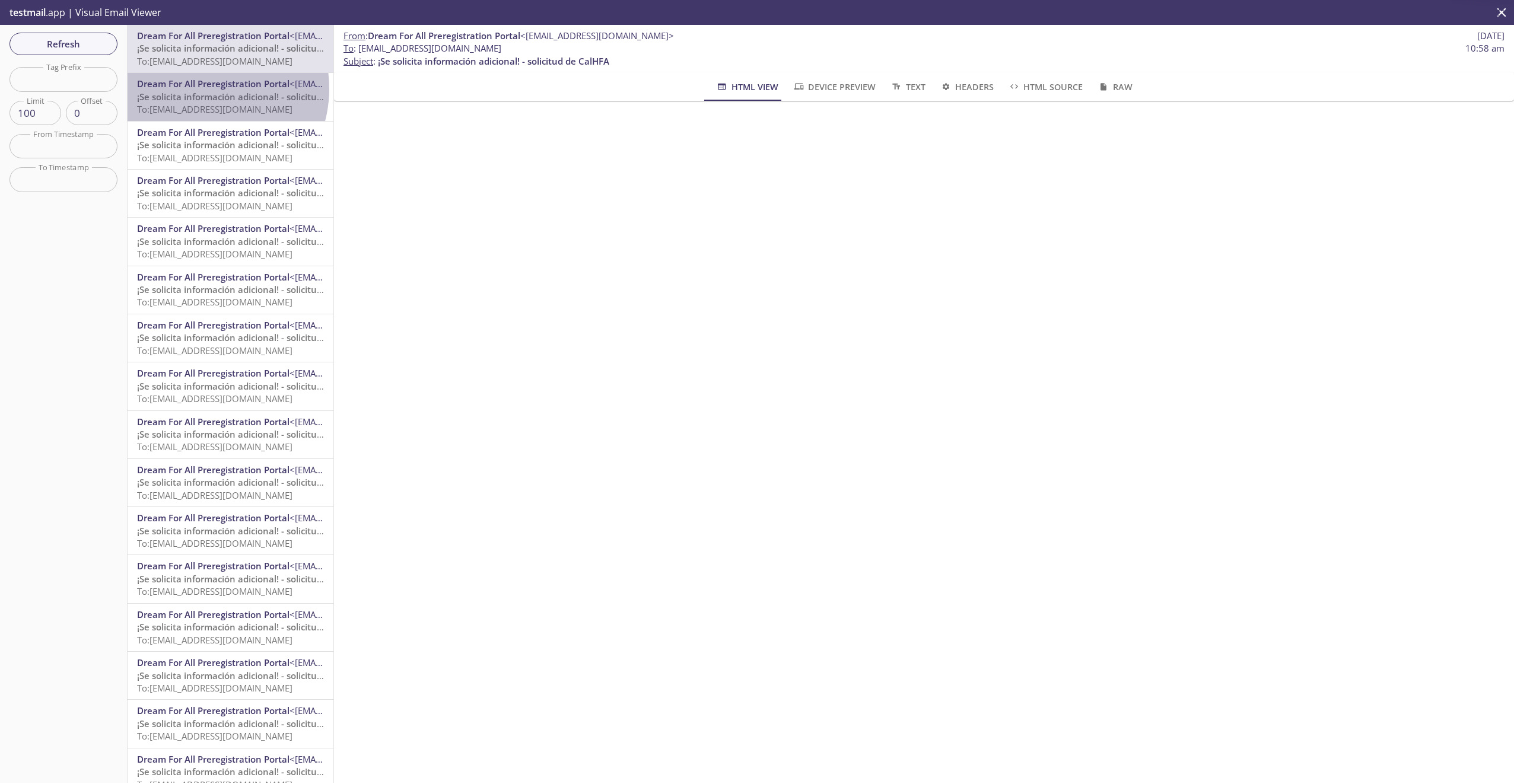
click at [204, 91] on div "Dream For All Preregistration Portal <[EMAIL_ADDRESS][DOMAIN_NAME]> ¡Se solicit…" at bounding box center [230, 96] width 187 height 38
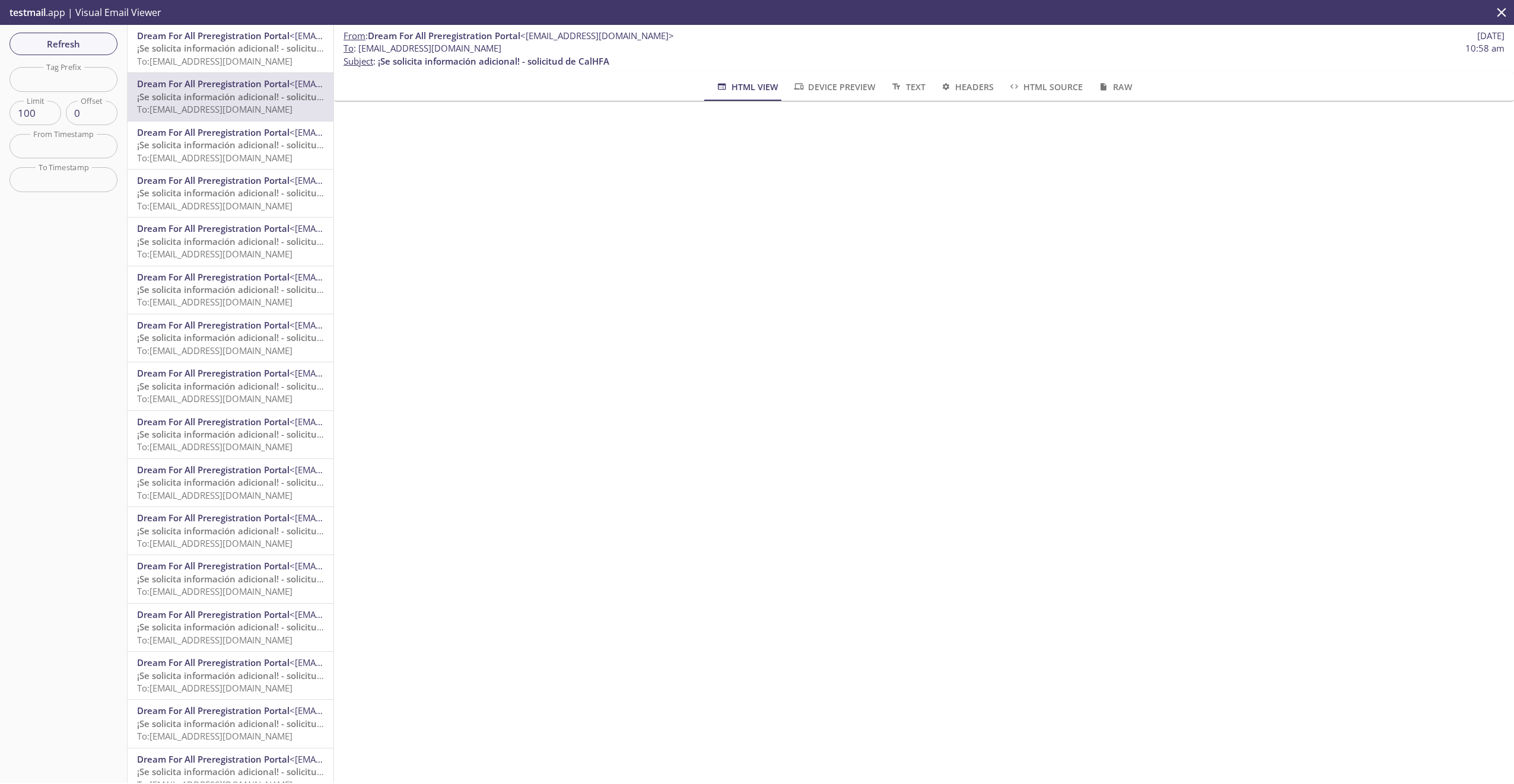
click at [208, 53] on span "¡Se solicita información adicional! - solicitud de CalHFA" at bounding box center [252, 48] width 231 height 12
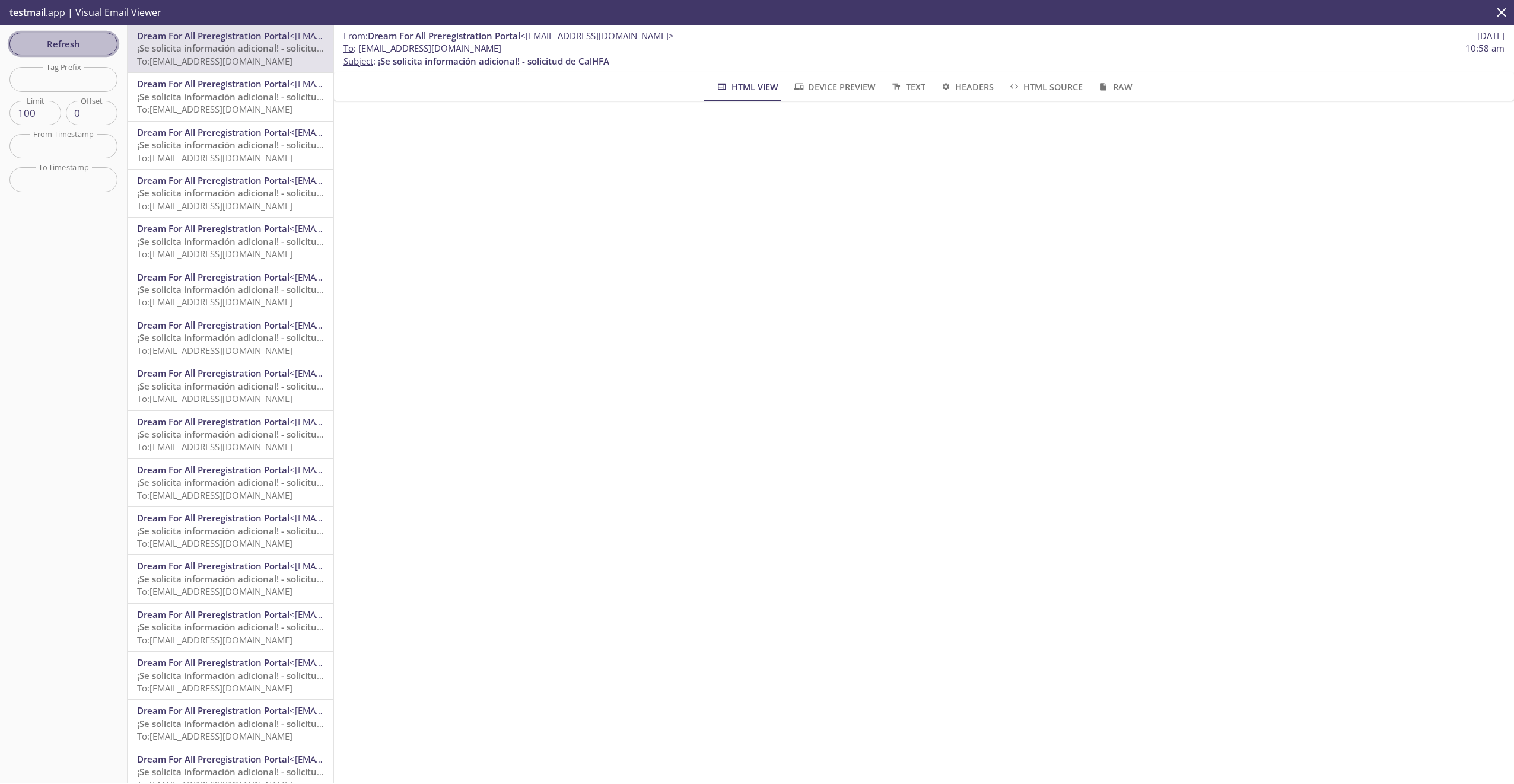
click at [58, 42] on span "Refresh" at bounding box center [63, 44] width 89 height 16
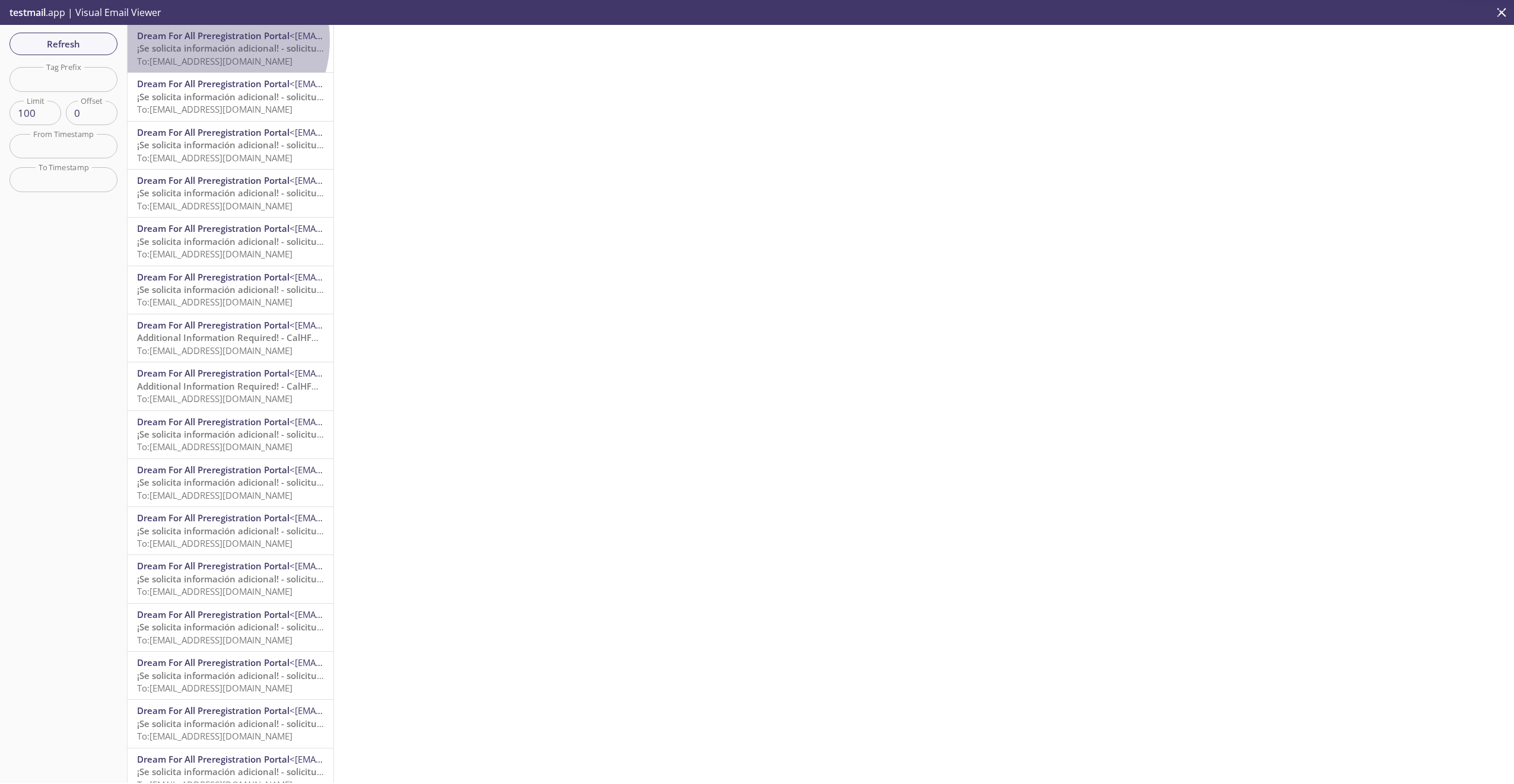
click at [211, 40] on span "Dream For All Preregistration Portal" at bounding box center [213, 36] width 152 height 12
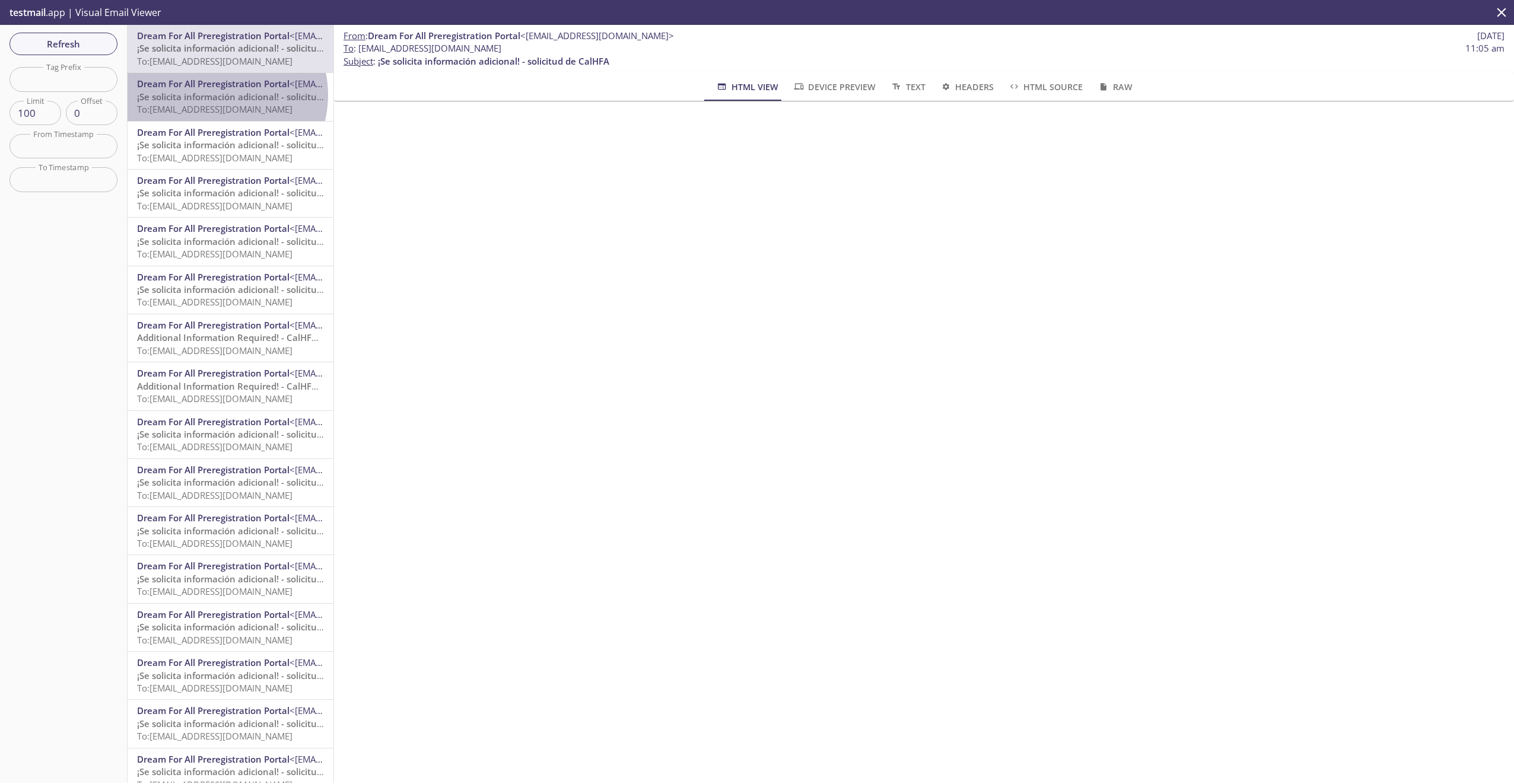
click at [215, 95] on span "¡Se solicita información adicional! - solicitud de CalHFA" at bounding box center [252, 97] width 231 height 12
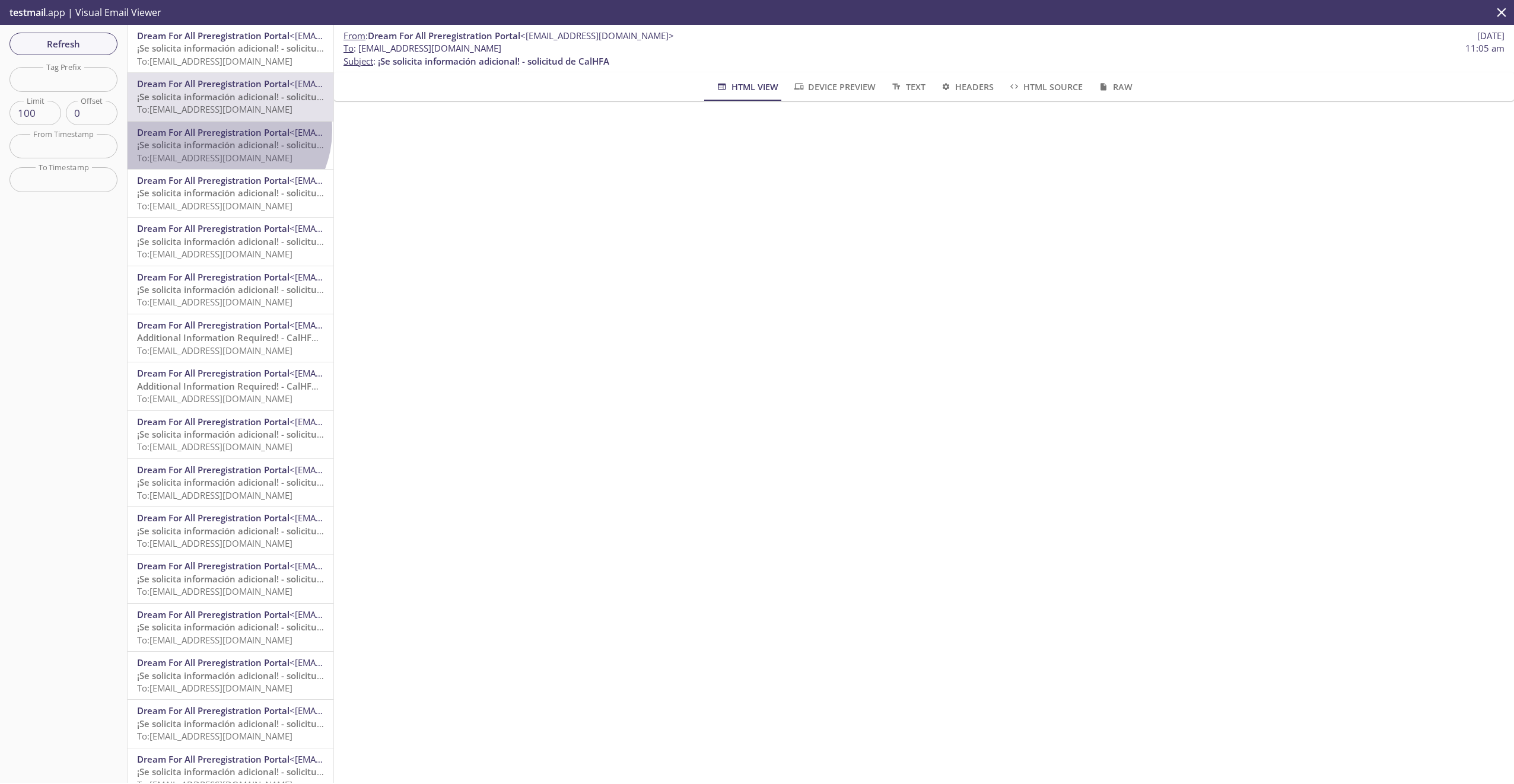
click at [224, 130] on span "Dream For All Preregistration Portal" at bounding box center [213, 132] width 152 height 12
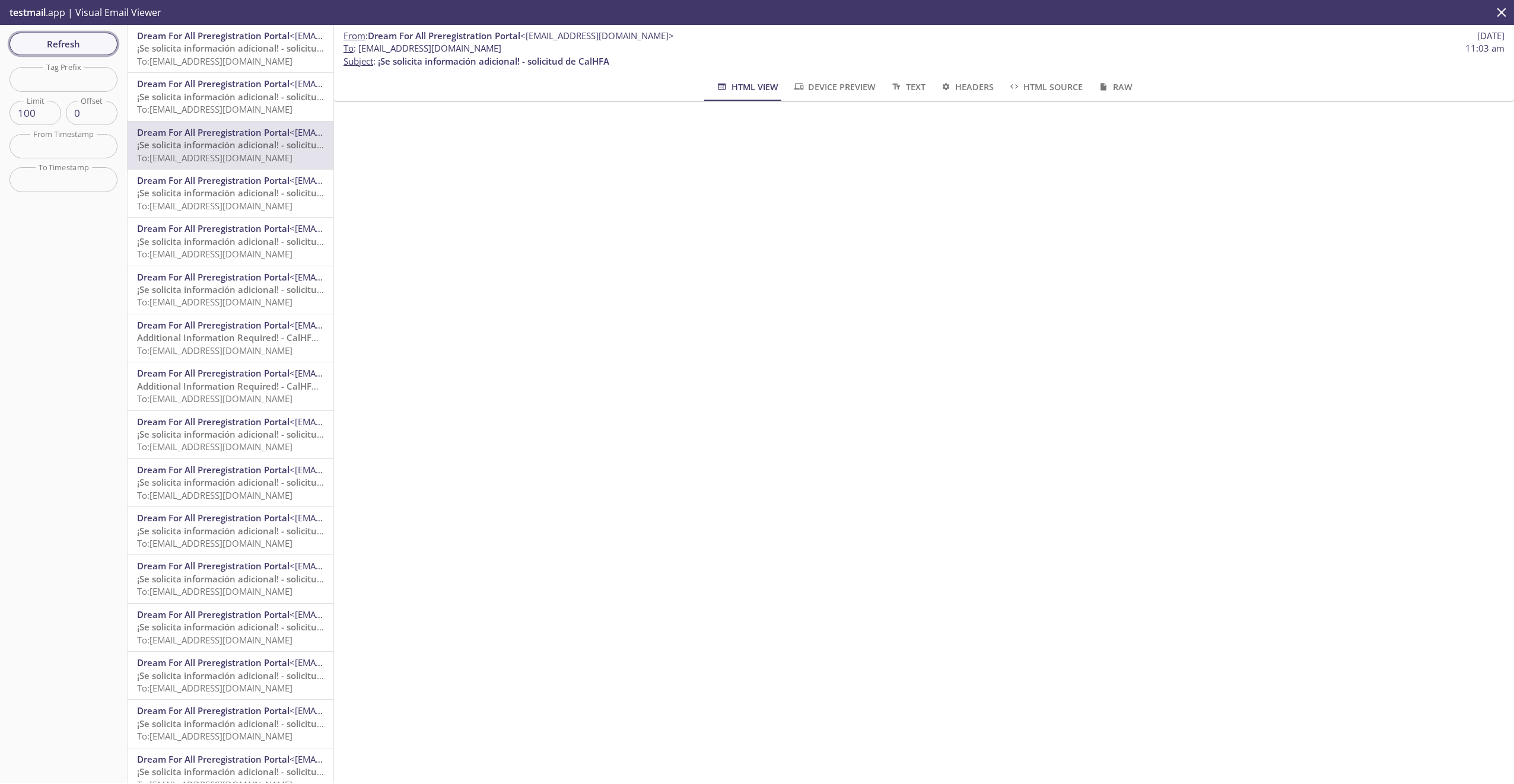
click at [88, 32] on div "Refresh Filters Tag Prefix Tag Prefix Limit 100 Limit Offset 0 Offset From Time…" at bounding box center [63, 404] width 128 height 758
click at [87, 51] on span "Refresh" at bounding box center [63, 44] width 89 height 16
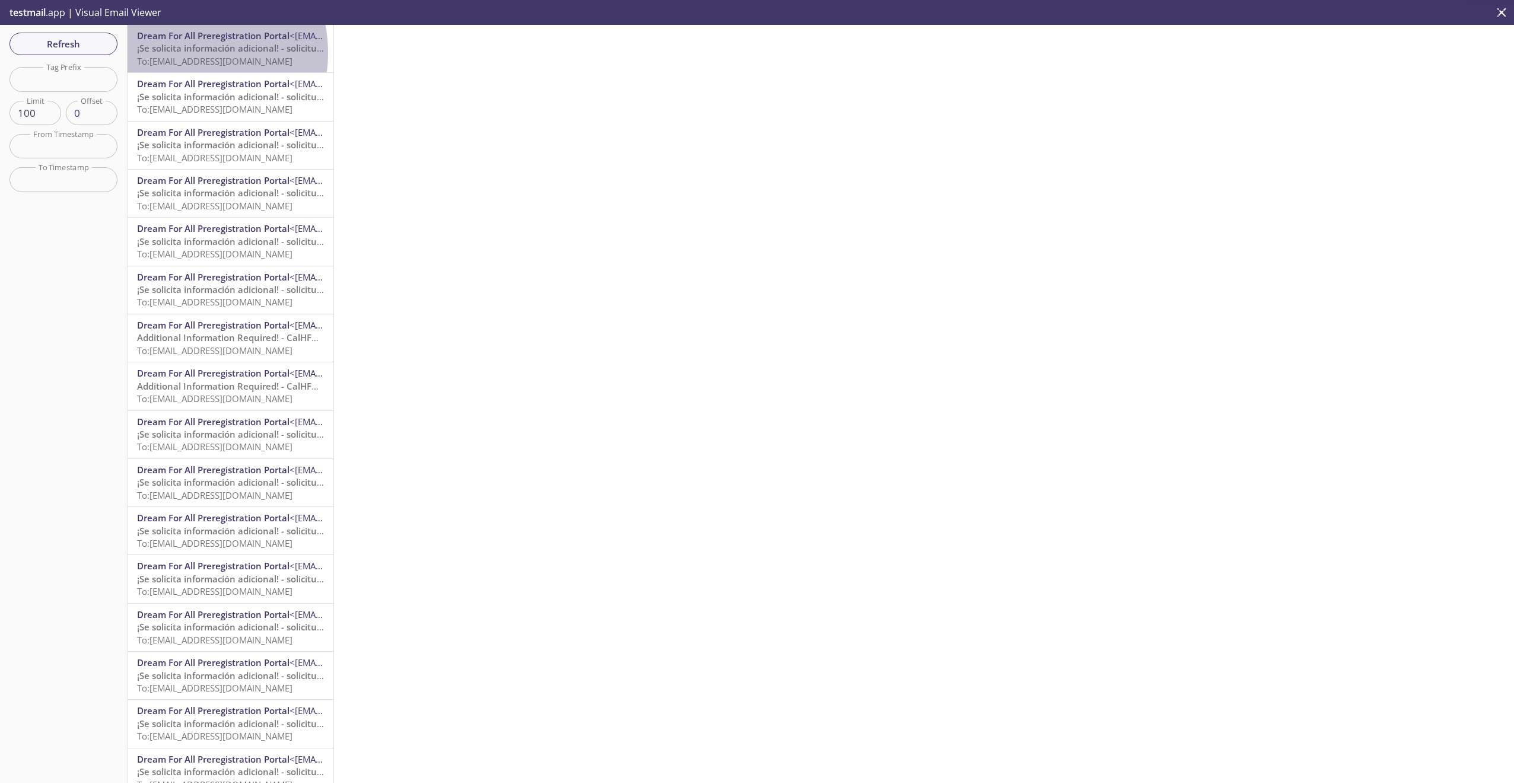
click at [175, 53] on span "¡Se solicita información adicional! - solicitud de CalHFA" at bounding box center [252, 48] width 231 height 12
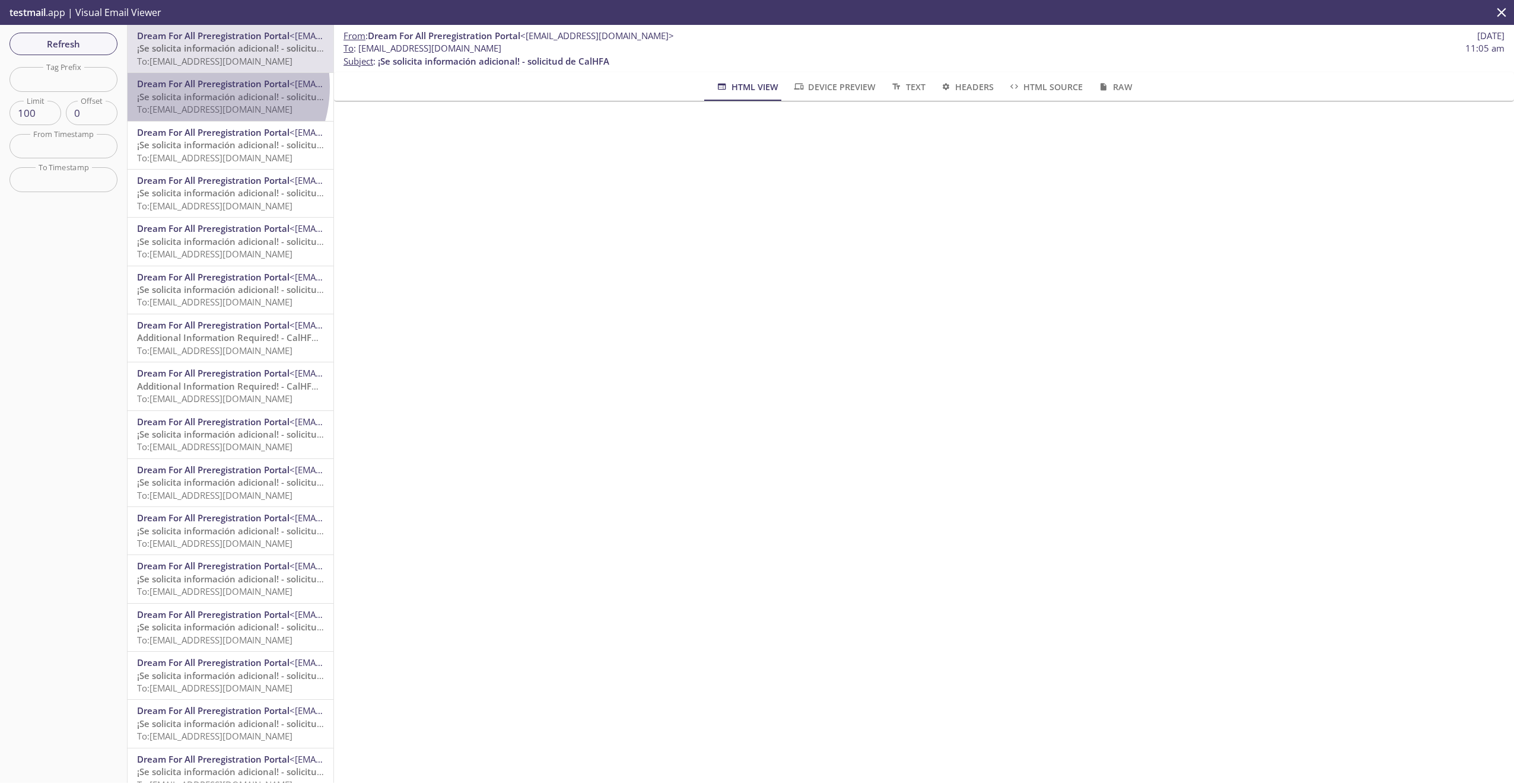
click at [201, 86] on span "Dream For All Preregistration Portal" at bounding box center [213, 84] width 152 height 12
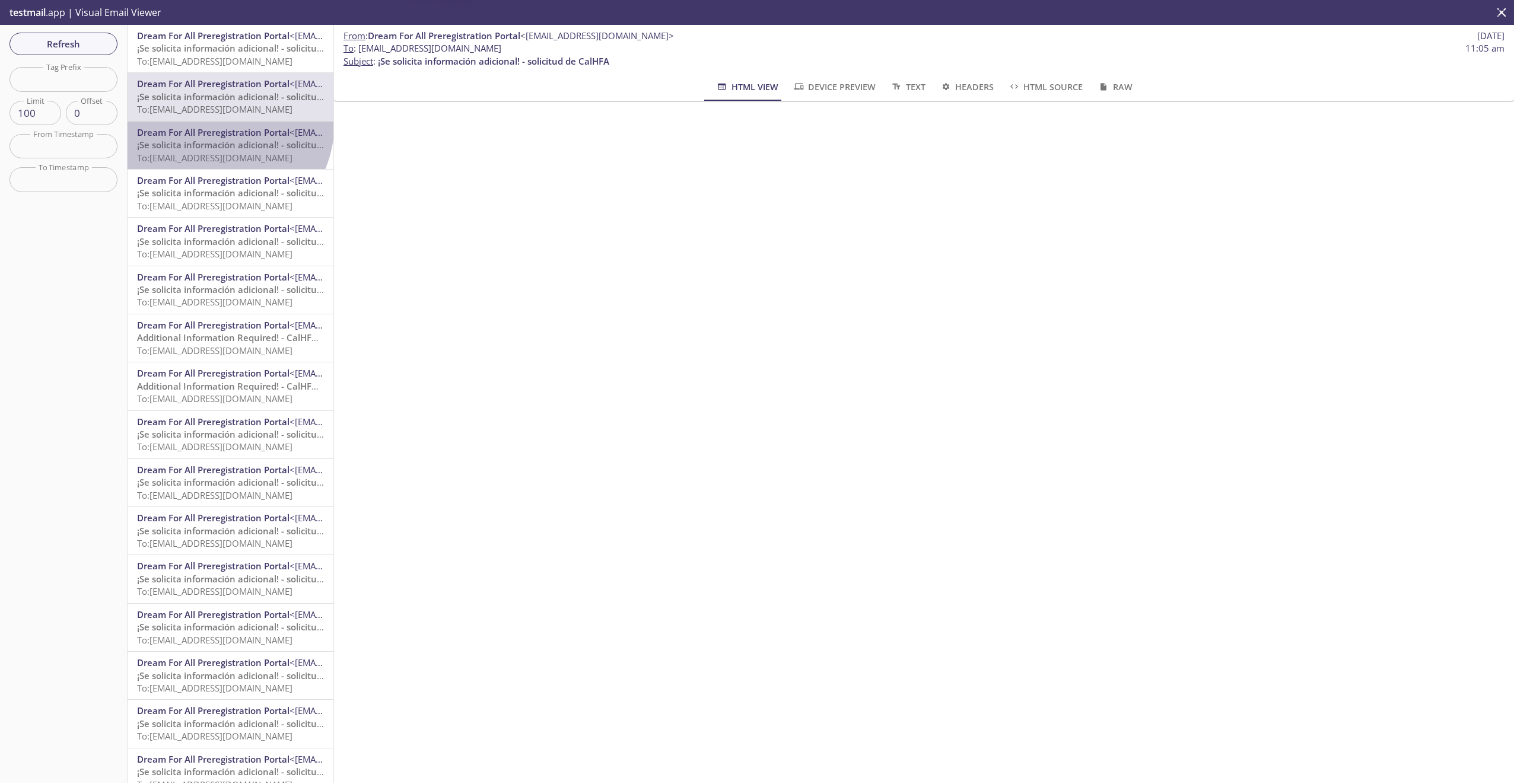
click at [211, 122] on div "Dream For All Preregistration Portal <[EMAIL_ADDRESS][DOMAIN_NAME]> ¡Se solicit…" at bounding box center [230, 145] width 206 height 47
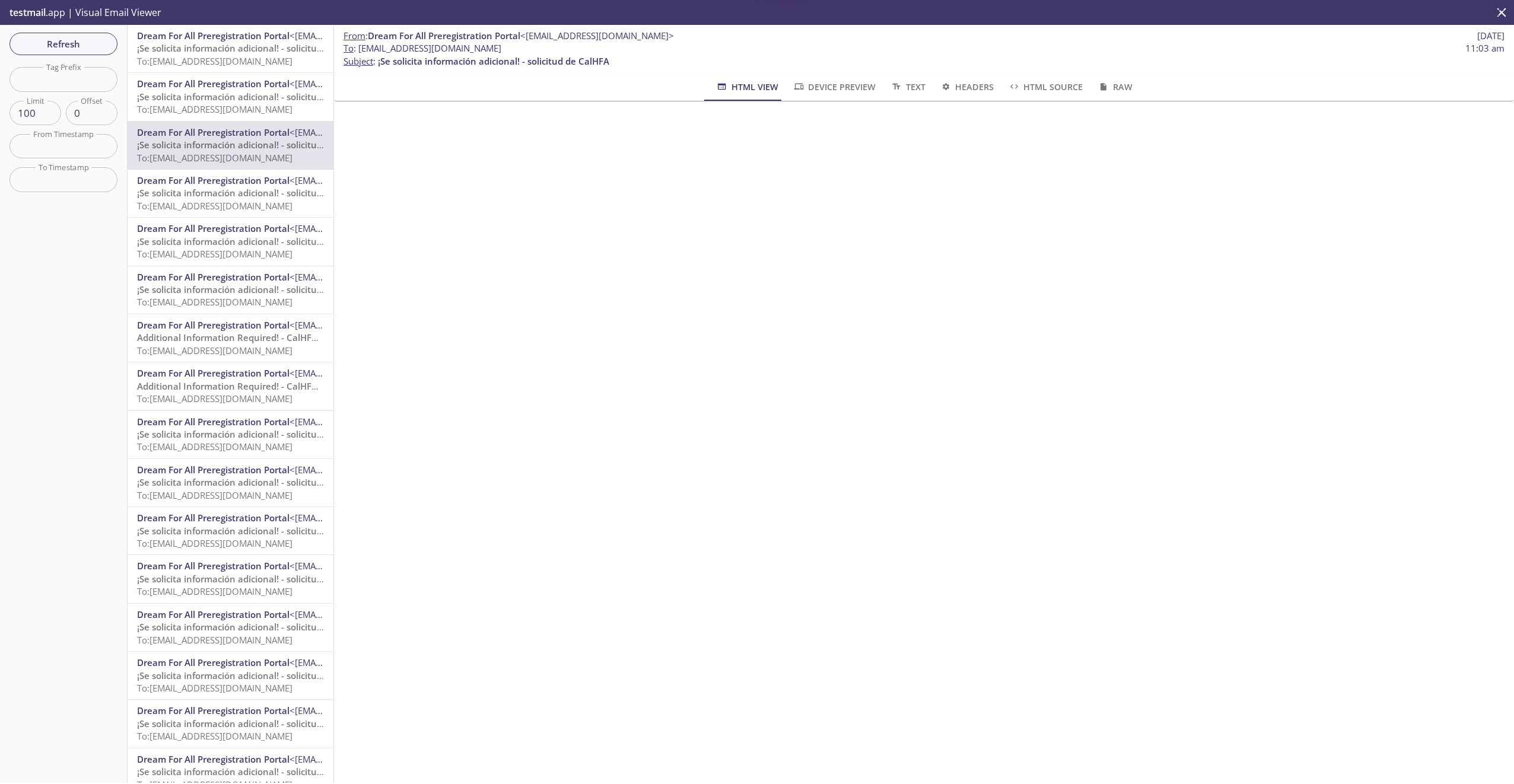
click at [209, 162] on span "To: [EMAIL_ADDRESS][DOMAIN_NAME]" at bounding box center [215, 158] width 155 height 12
click at [211, 183] on span "Dream For All Preregistration Portal" at bounding box center [213, 180] width 152 height 12
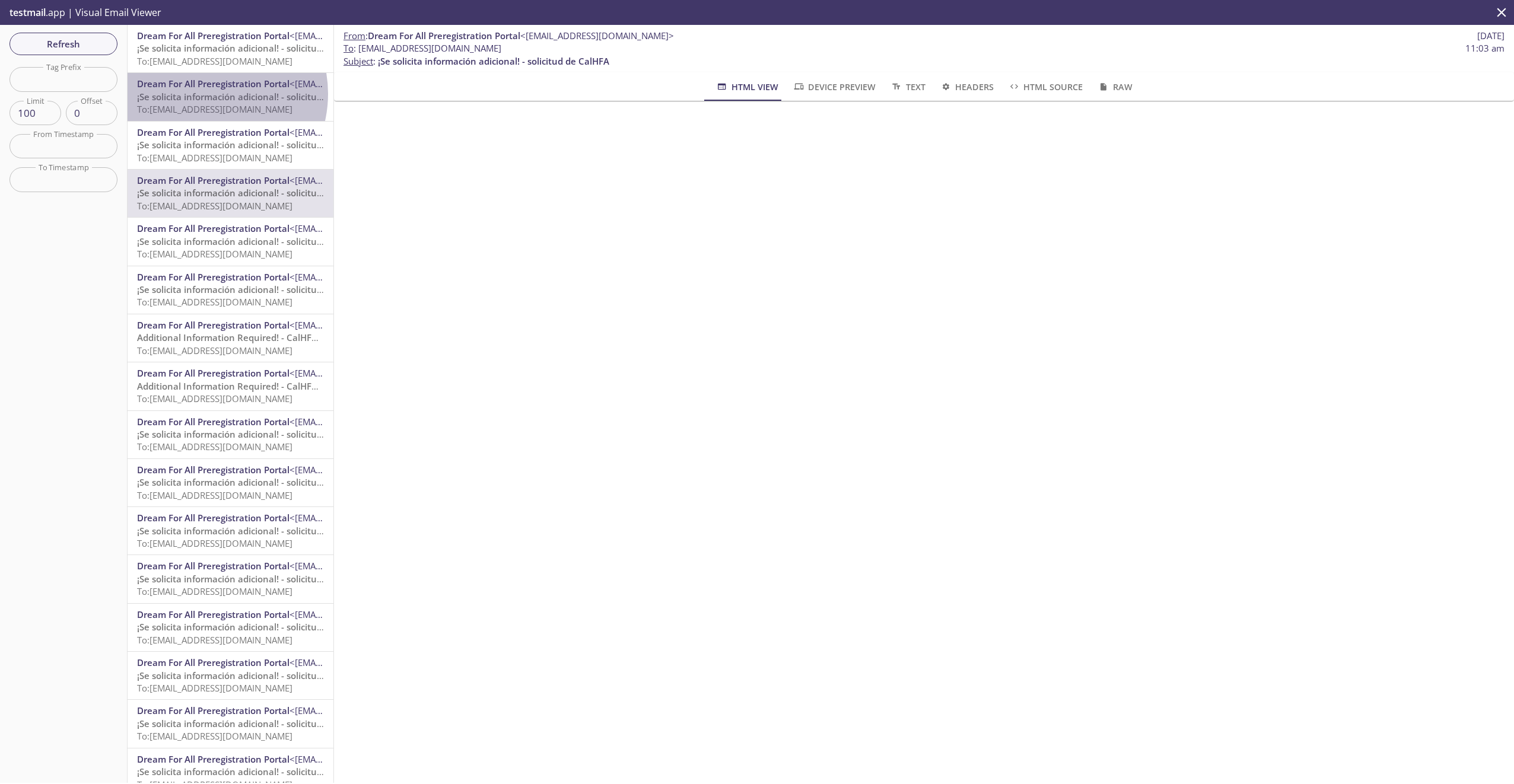
click at [202, 94] on span "¡Se solicita información adicional! - solicitud de CalHFA" at bounding box center [252, 97] width 231 height 12
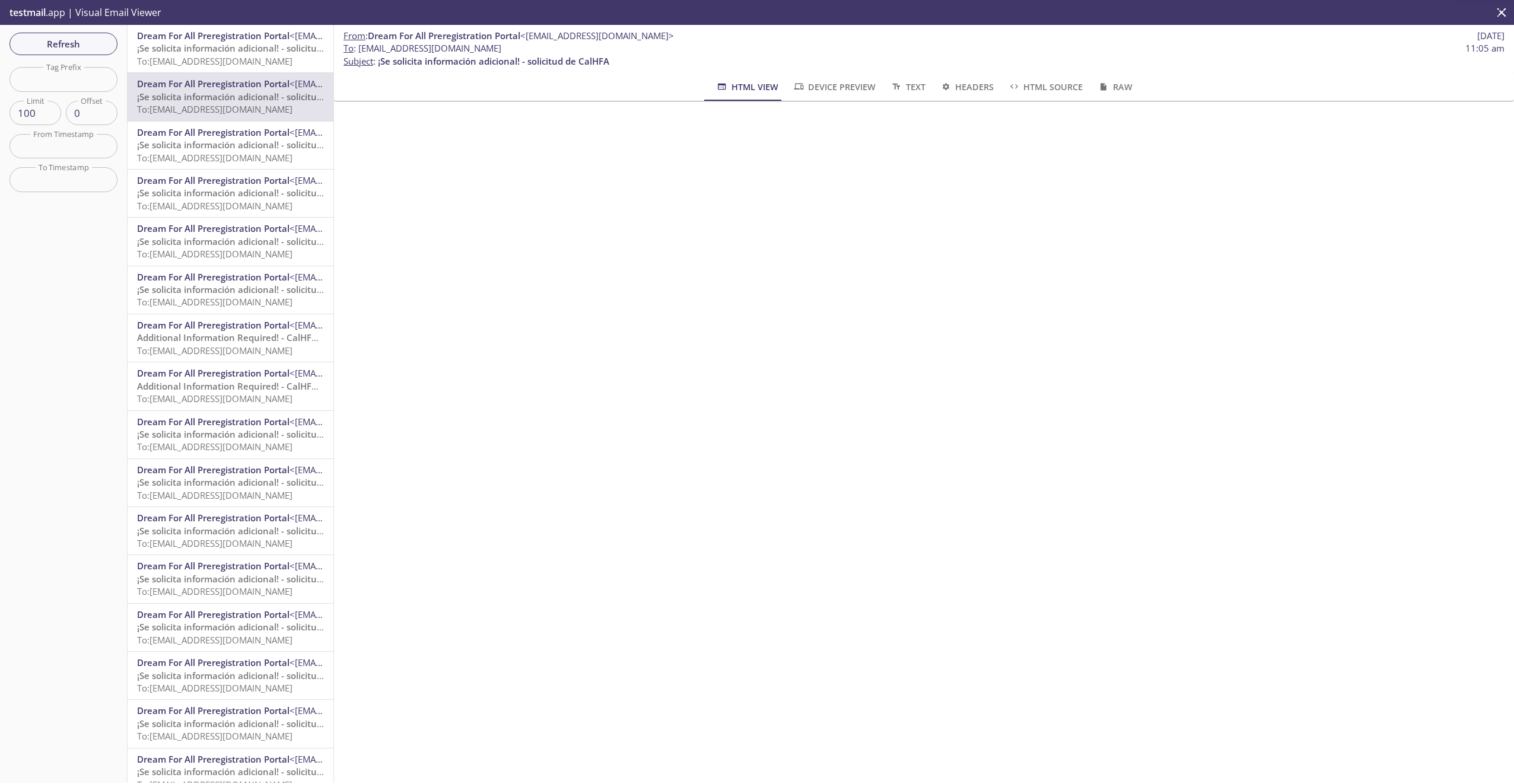
click at [199, 55] on span "To: [EMAIL_ADDRESS][DOMAIN_NAME]" at bounding box center [215, 61] width 155 height 12
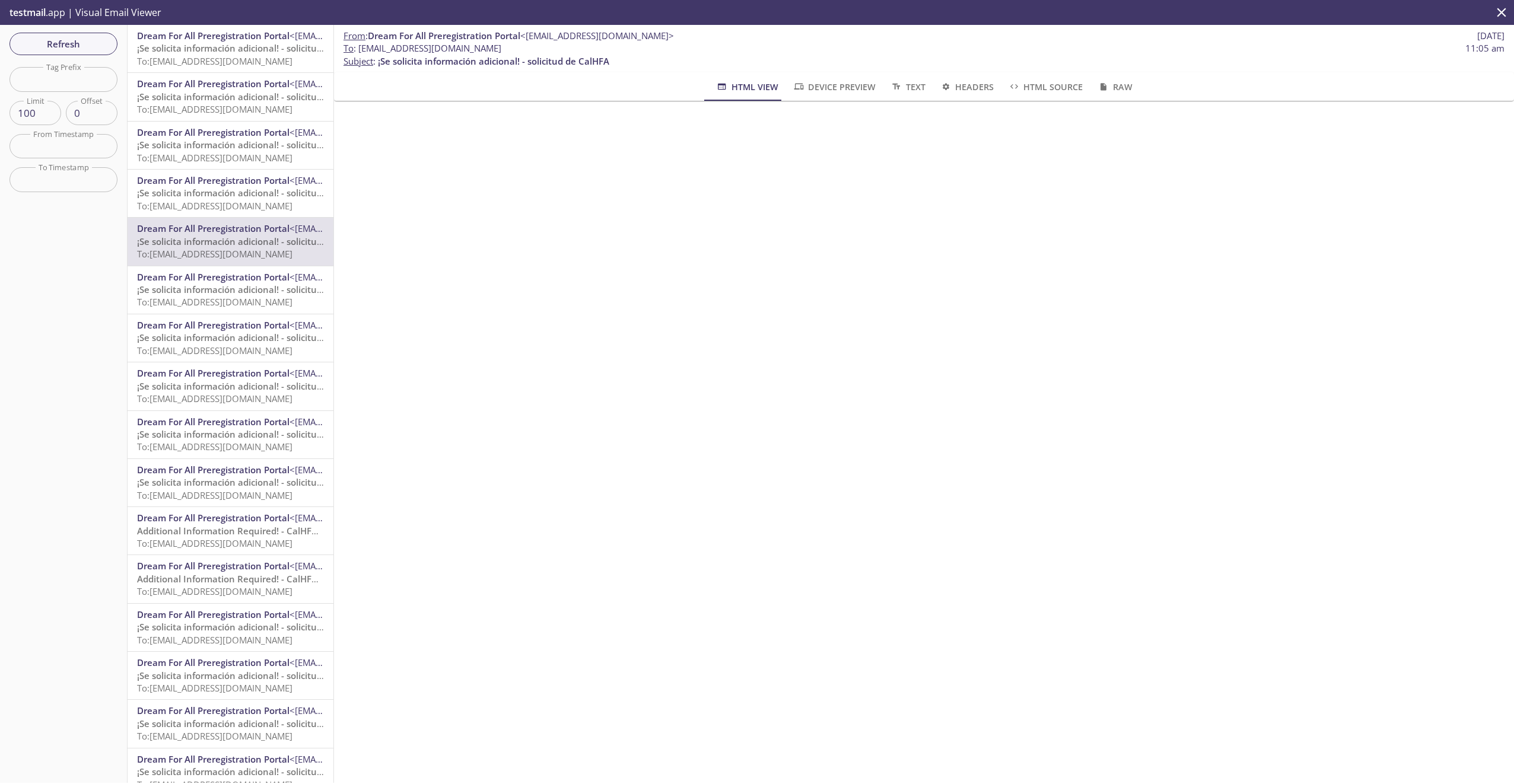
click at [196, 56] on span "To: [EMAIL_ADDRESS][DOMAIN_NAME]" at bounding box center [215, 61] width 155 height 12
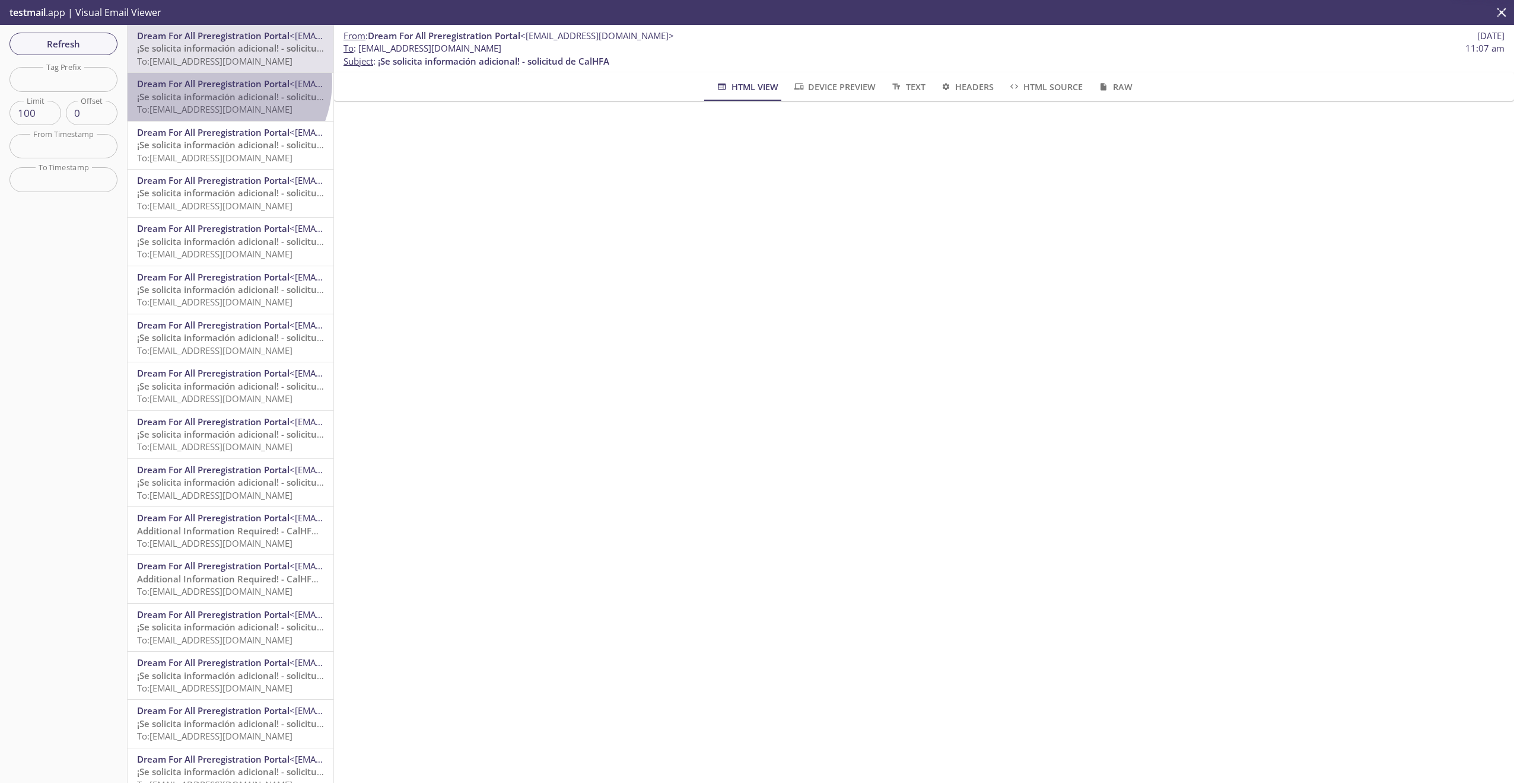
click at [217, 81] on span "Dream For All Preregistration Portal" at bounding box center [213, 84] width 152 height 12
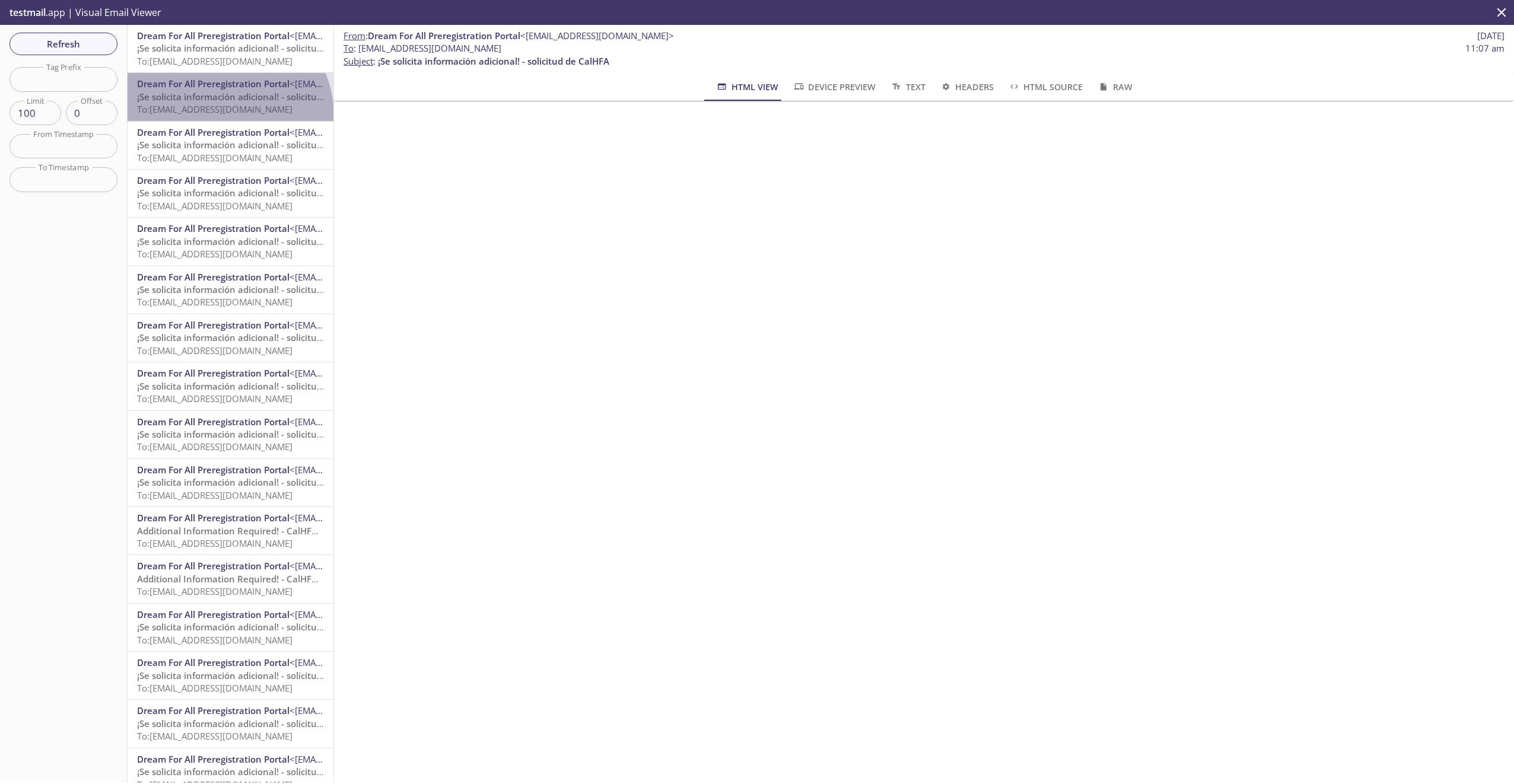
click at [223, 115] on p "¡Se solicita información adicional! - solicitud de CalHFA To: [EMAIL_ADDRESS][D…" at bounding box center [230, 104] width 187 height 26
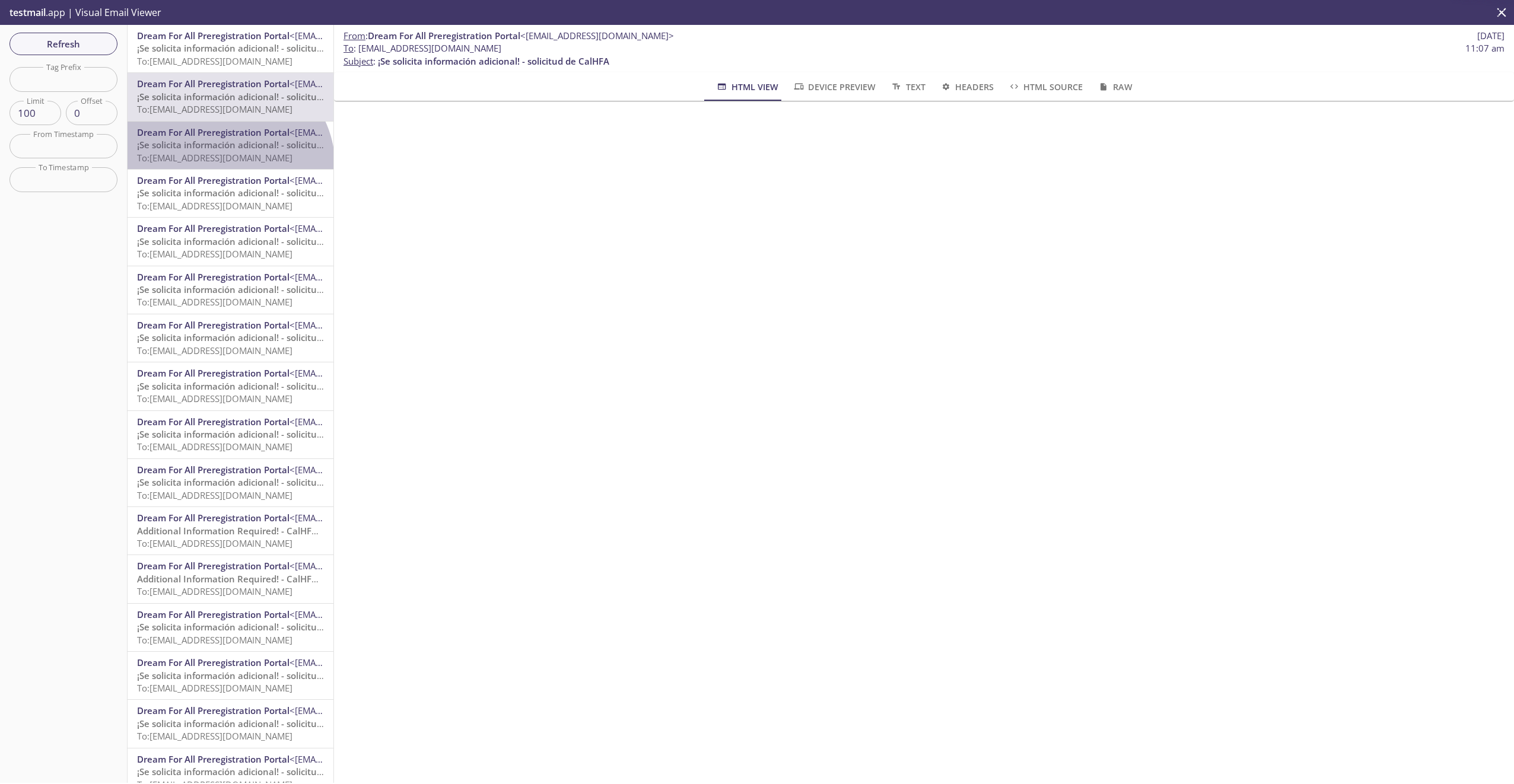
click at [226, 167] on div "Dream For All Preregistration Portal <[EMAIL_ADDRESS][DOMAIN_NAME]> ¡Se solicit…" at bounding box center [230, 145] width 206 height 47
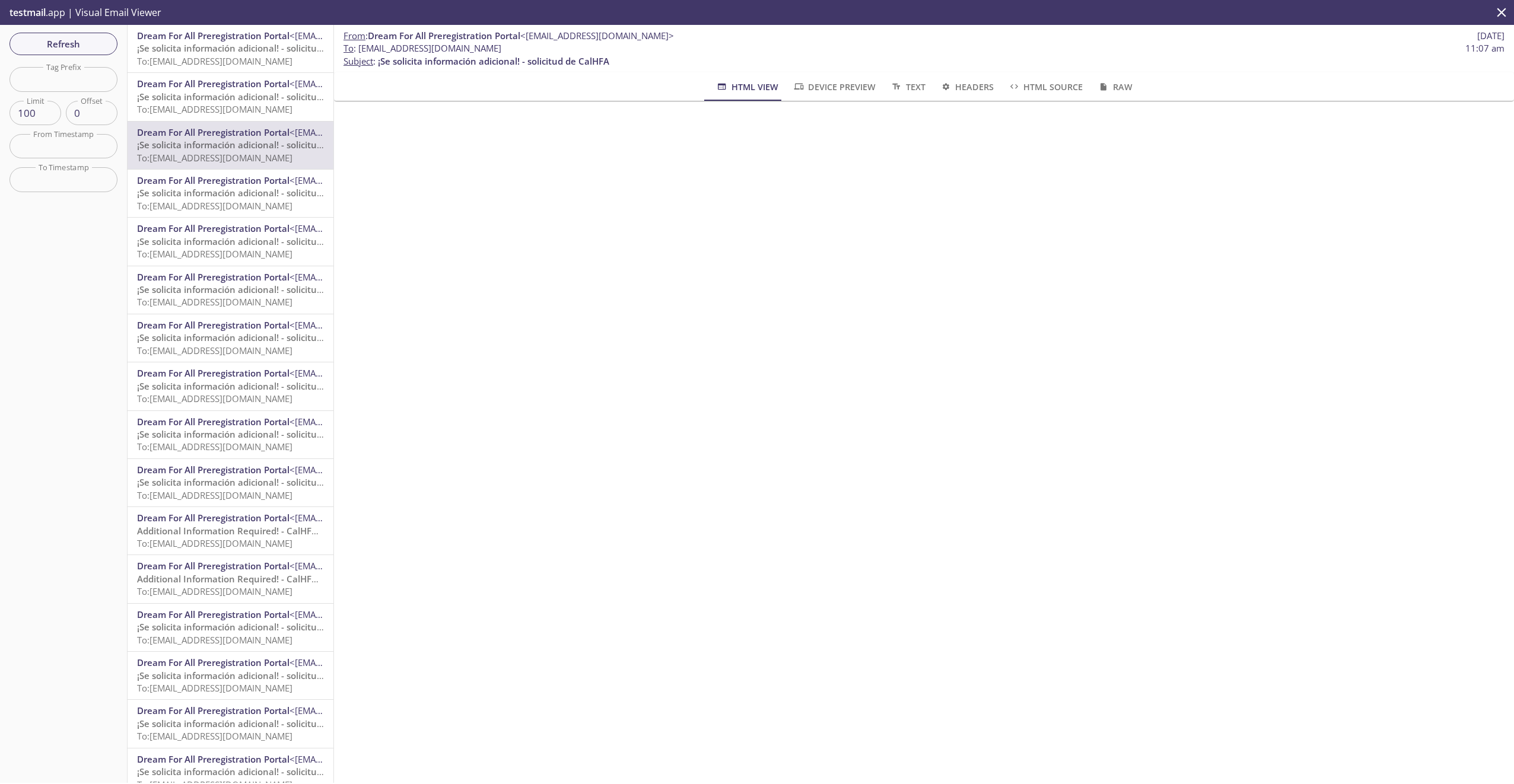
click at [229, 107] on span "To: [EMAIL_ADDRESS][DOMAIN_NAME]" at bounding box center [215, 109] width 155 height 12
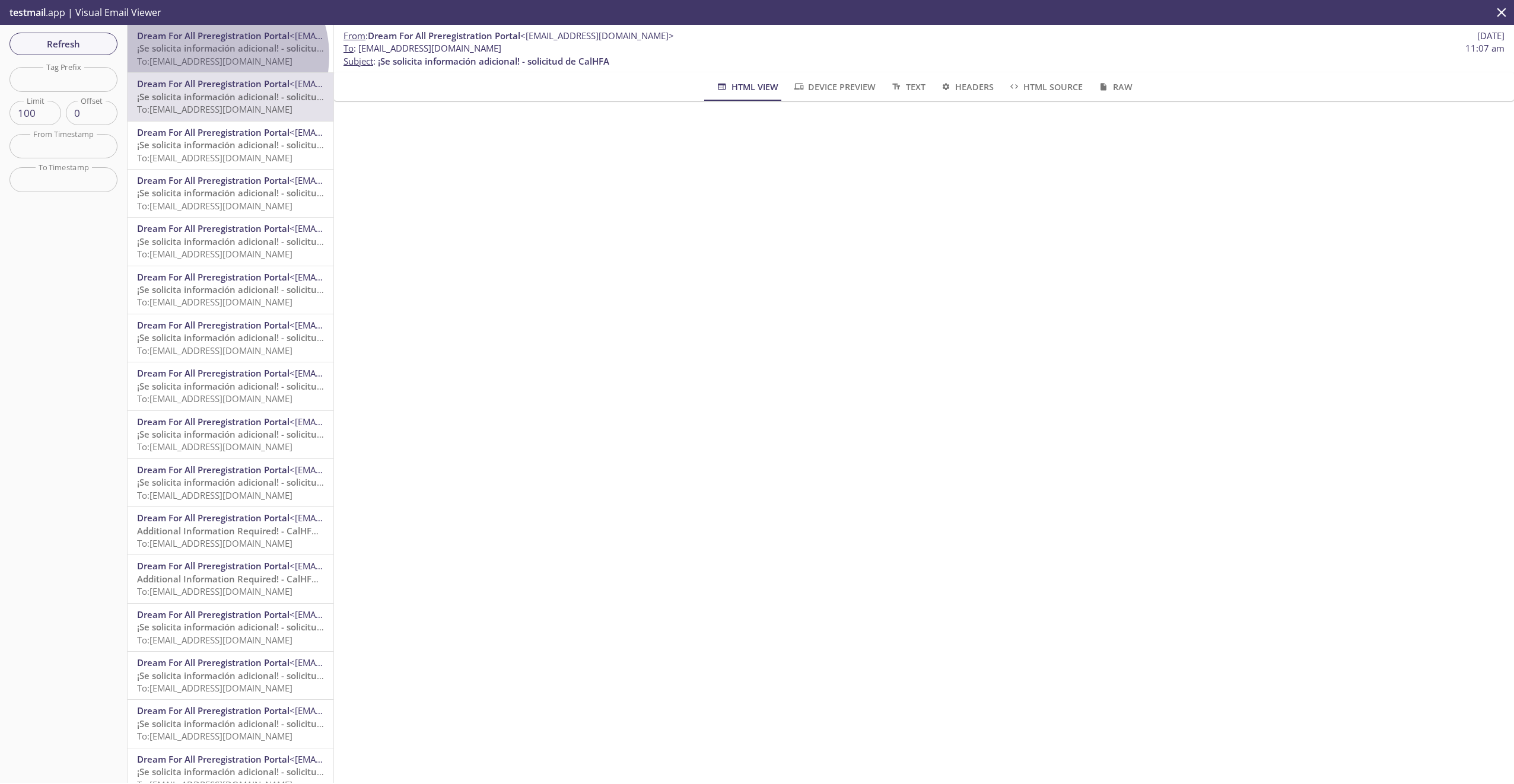
click at [211, 56] on span "To: [EMAIL_ADDRESS][DOMAIN_NAME]" at bounding box center [215, 61] width 155 height 12
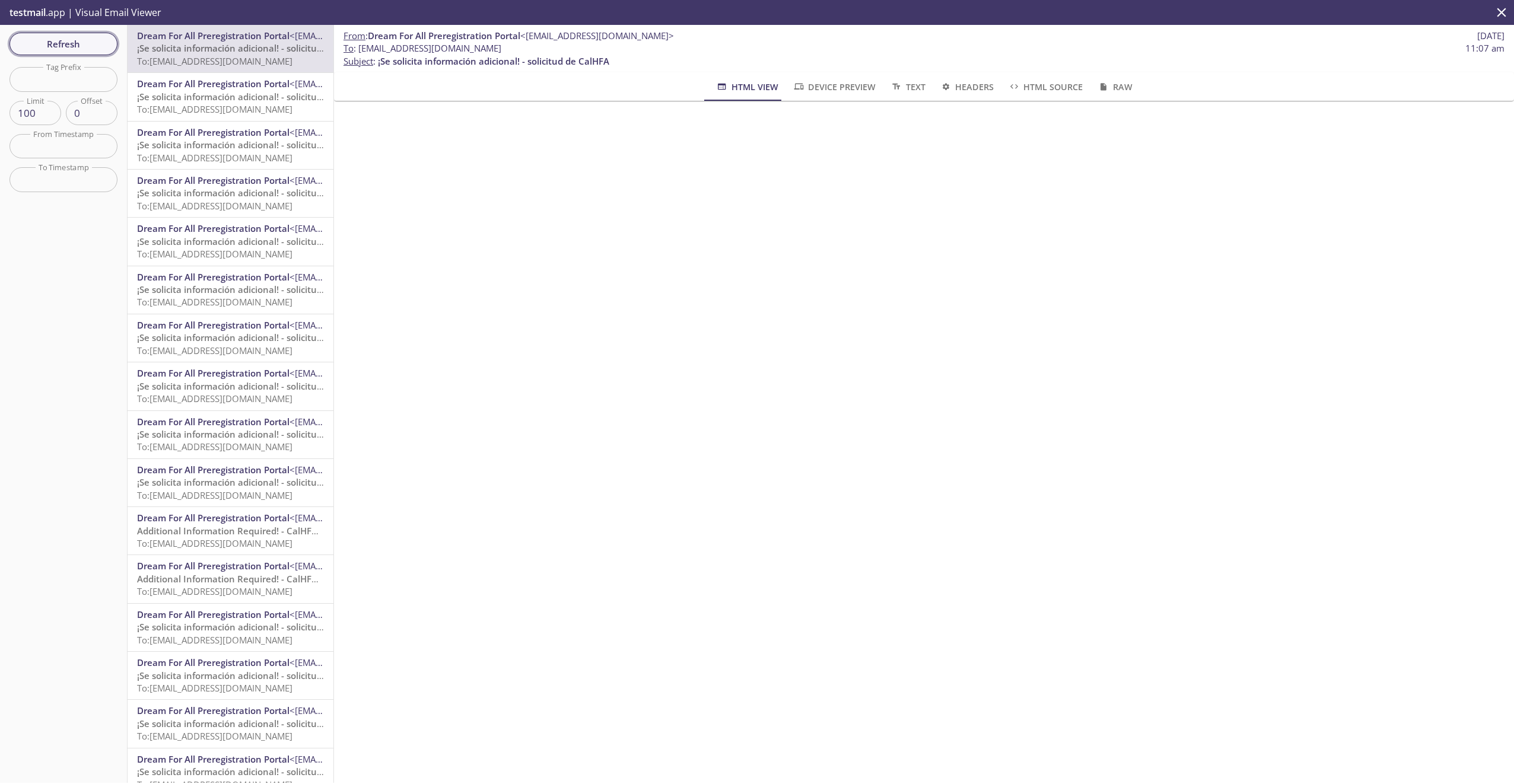
click at [72, 40] on span "Refresh" at bounding box center [63, 44] width 89 height 16
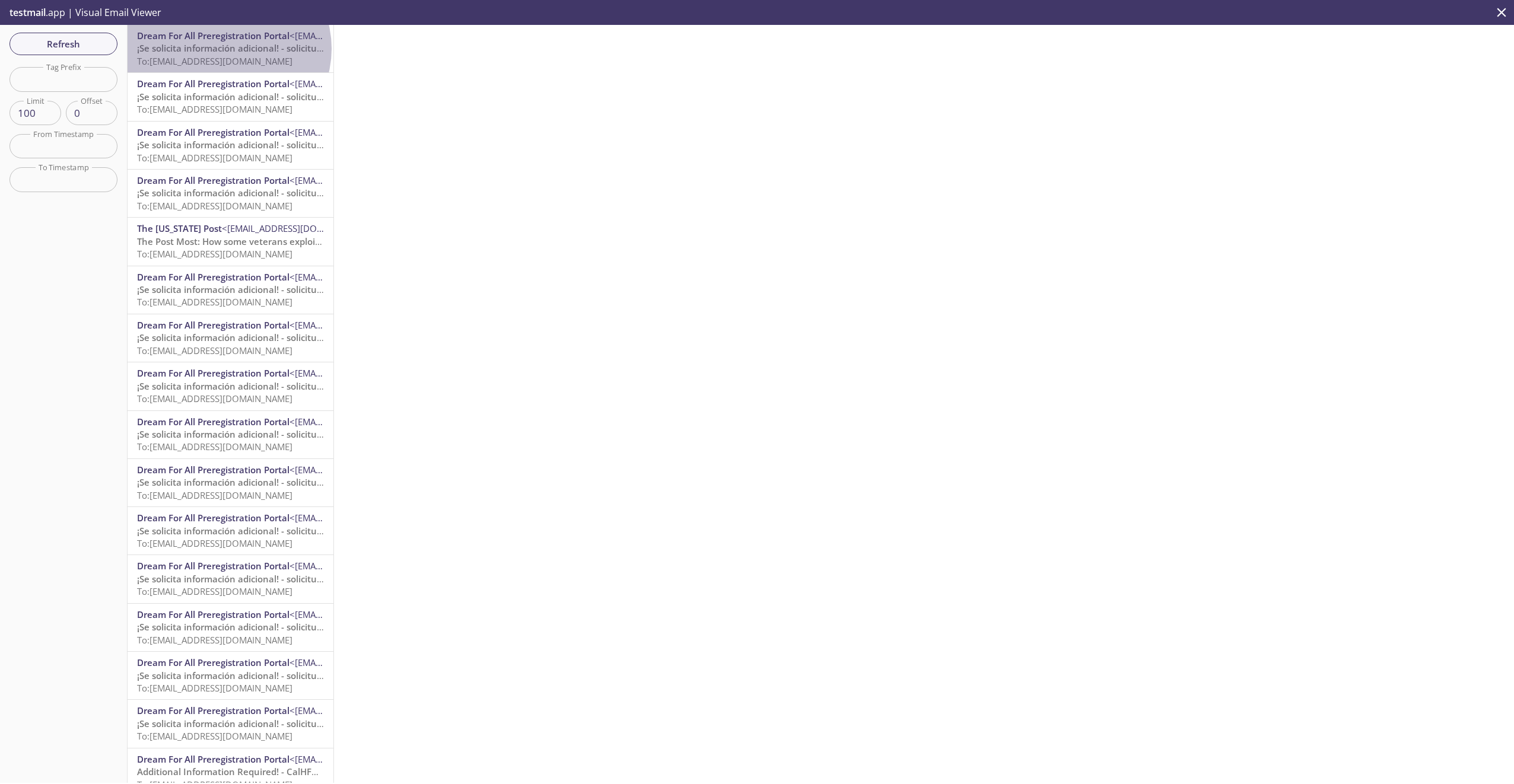
click at [228, 49] on span "¡Se solicita información adicional! - solicitud de CalHFA" at bounding box center [252, 48] width 231 height 12
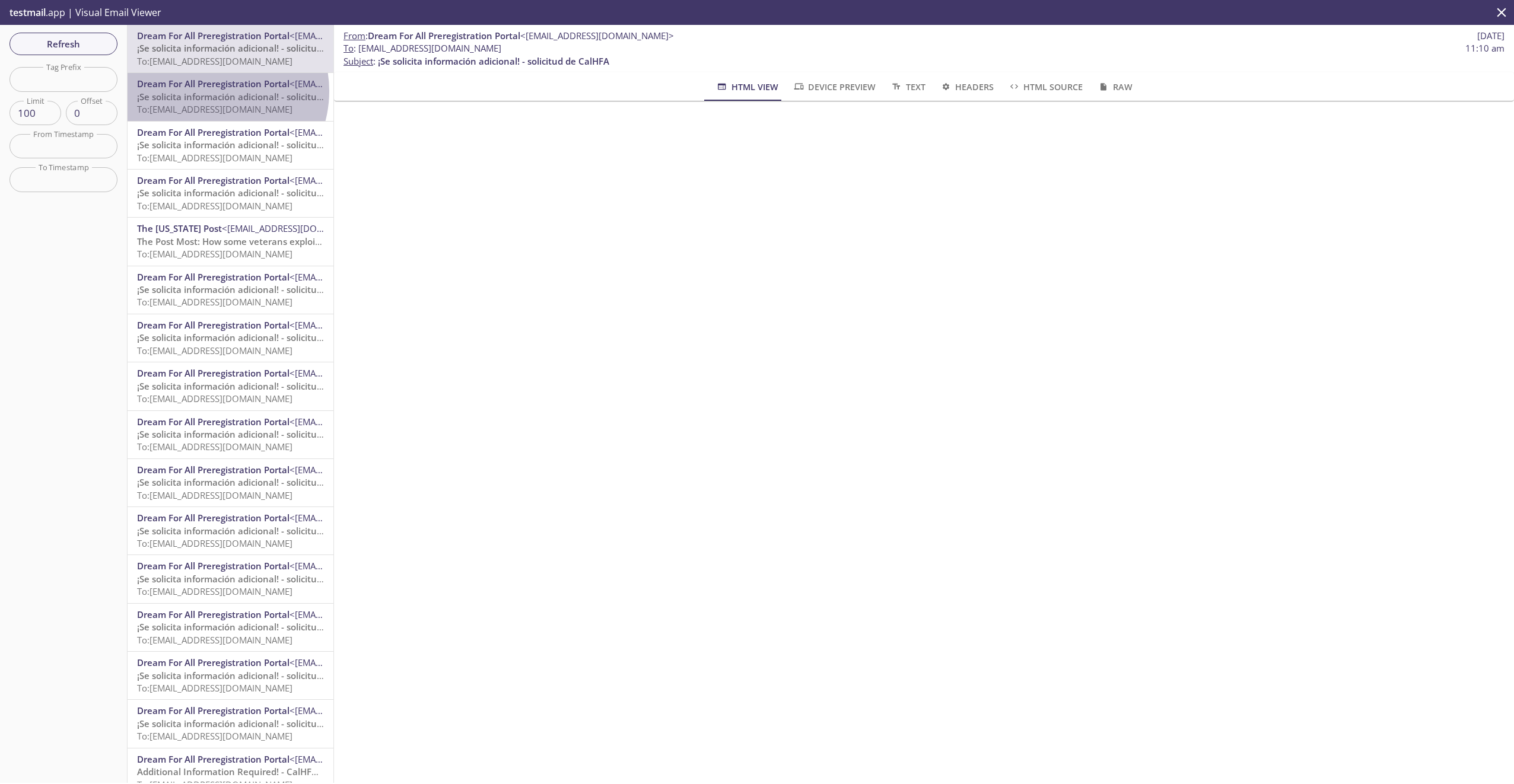
click at [209, 91] on span "¡Se solicita información adicional! - solicitud de CalHFA" at bounding box center [252, 97] width 231 height 12
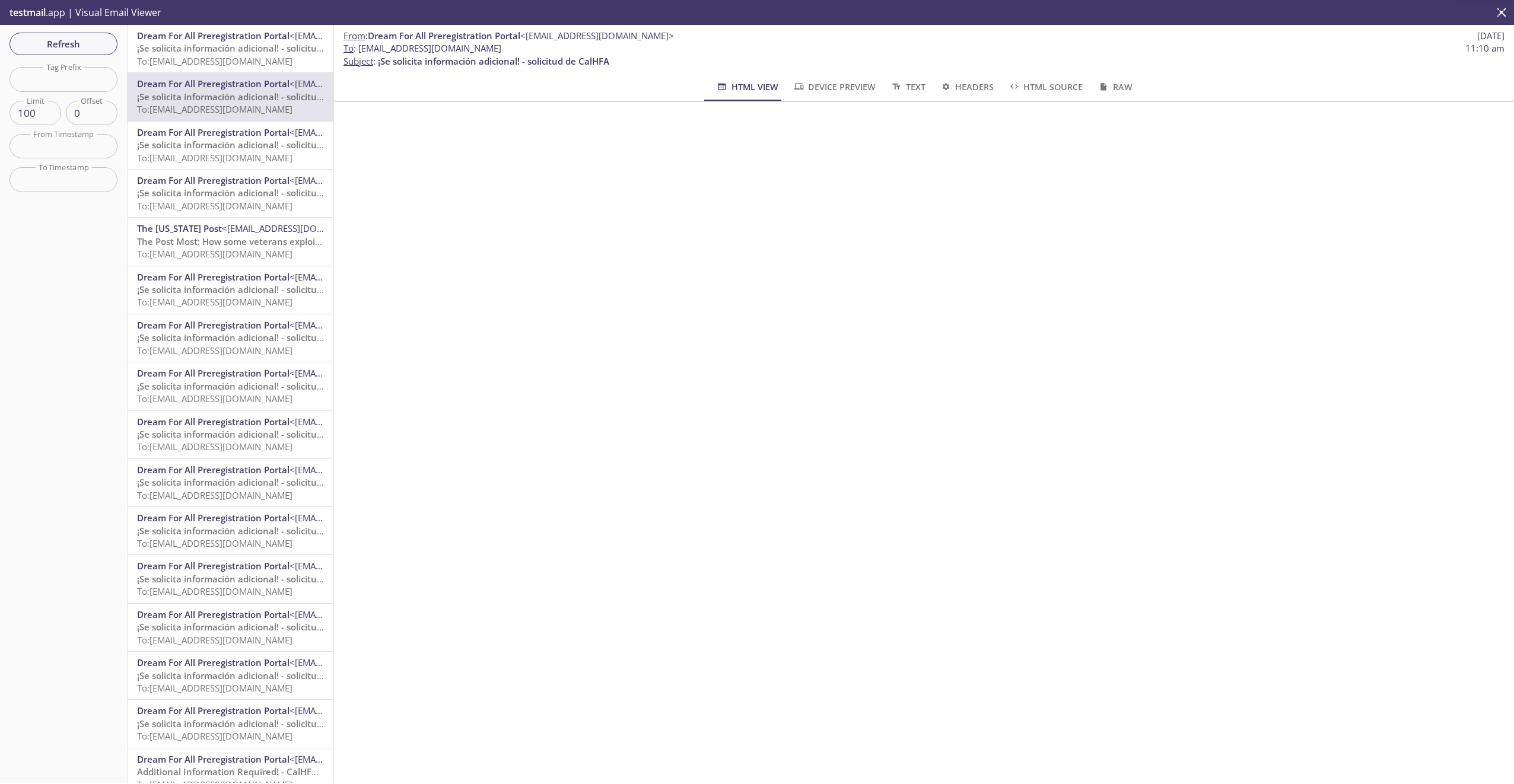
click at [211, 57] on span "To: [EMAIL_ADDRESS][DOMAIN_NAME]" at bounding box center [215, 61] width 155 height 12
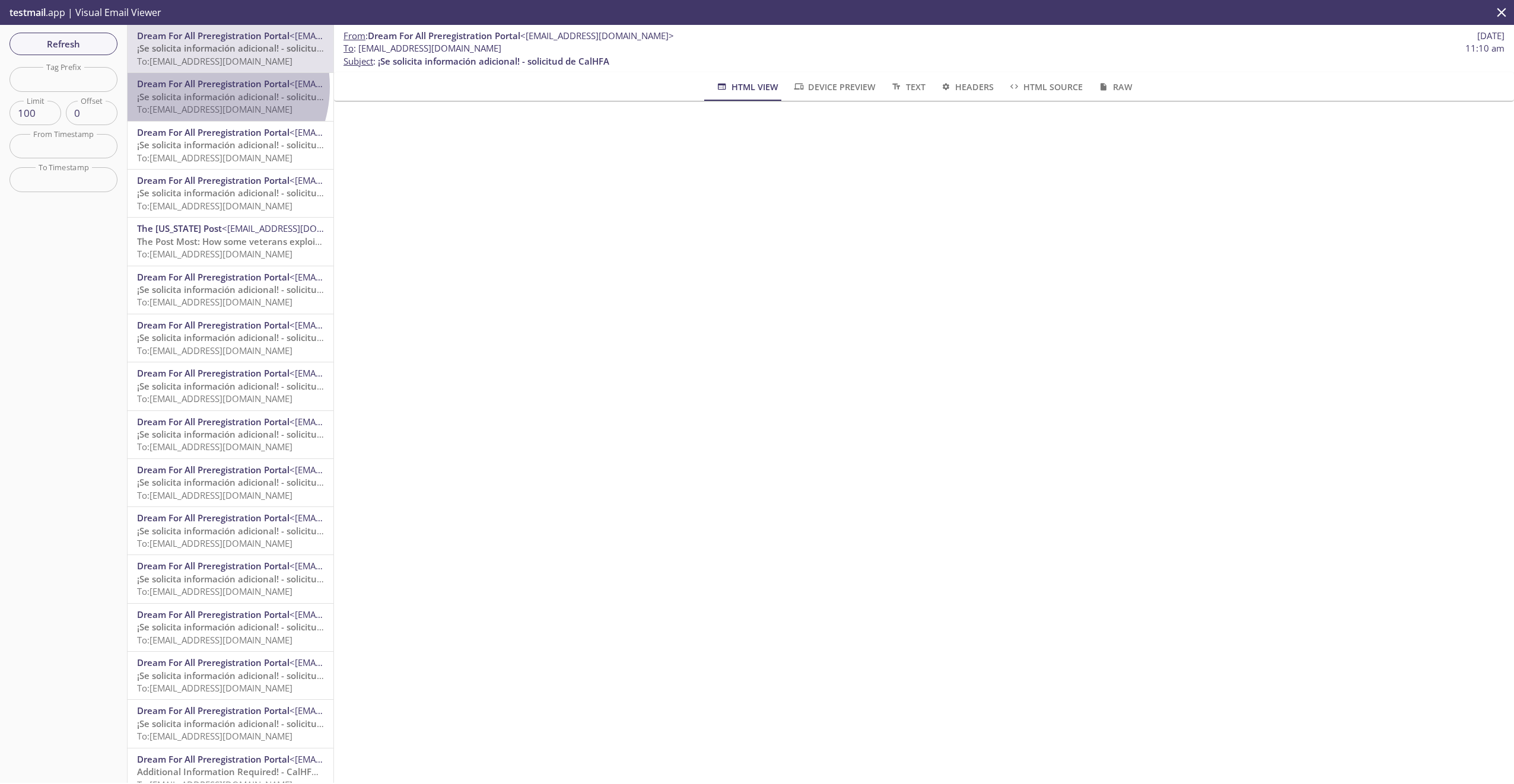
click at [202, 86] on span "Dream For All Preregistration Portal" at bounding box center [213, 84] width 152 height 12
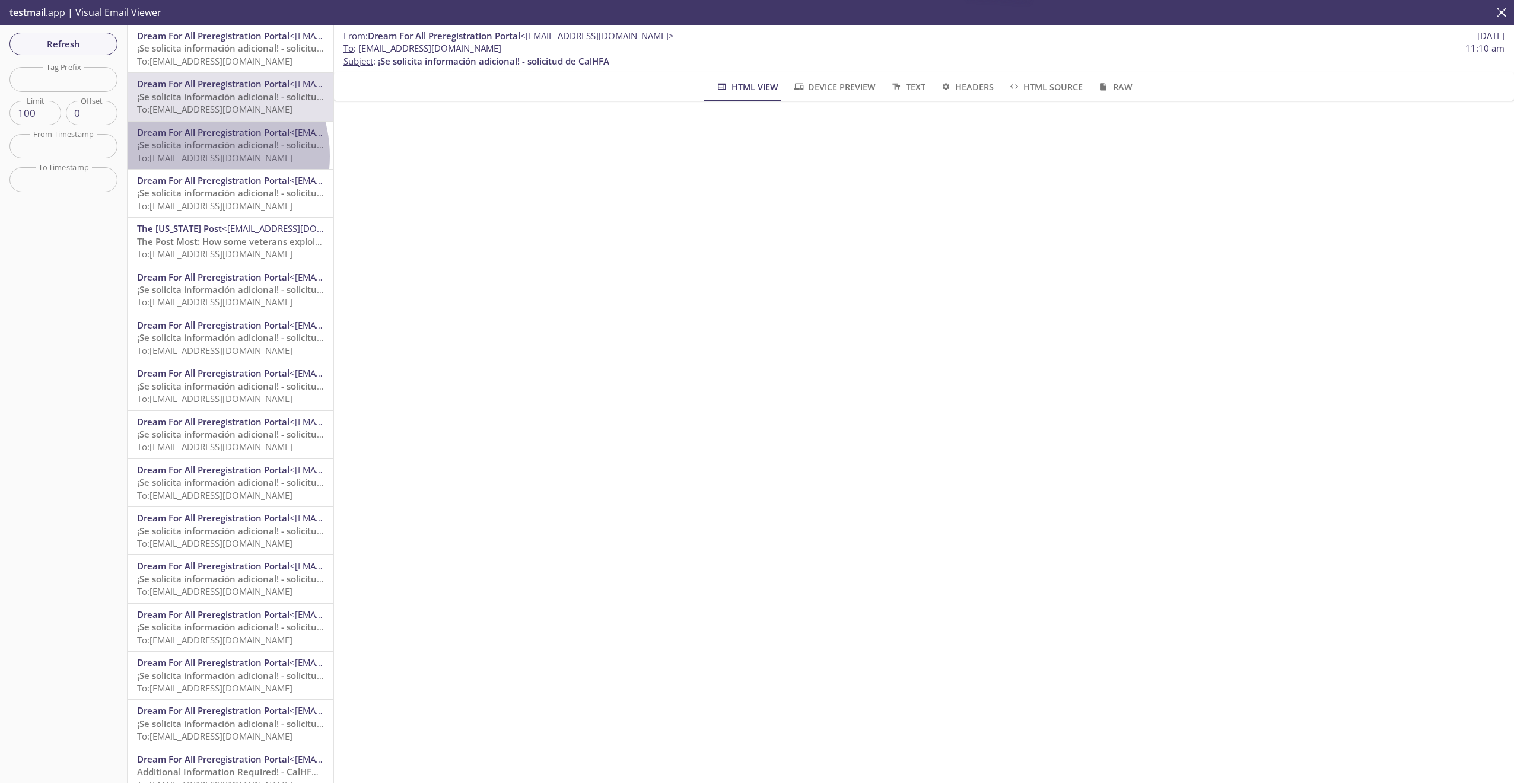
click at [191, 157] on span "To: [EMAIL_ADDRESS][DOMAIN_NAME]" at bounding box center [215, 158] width 155 height 12
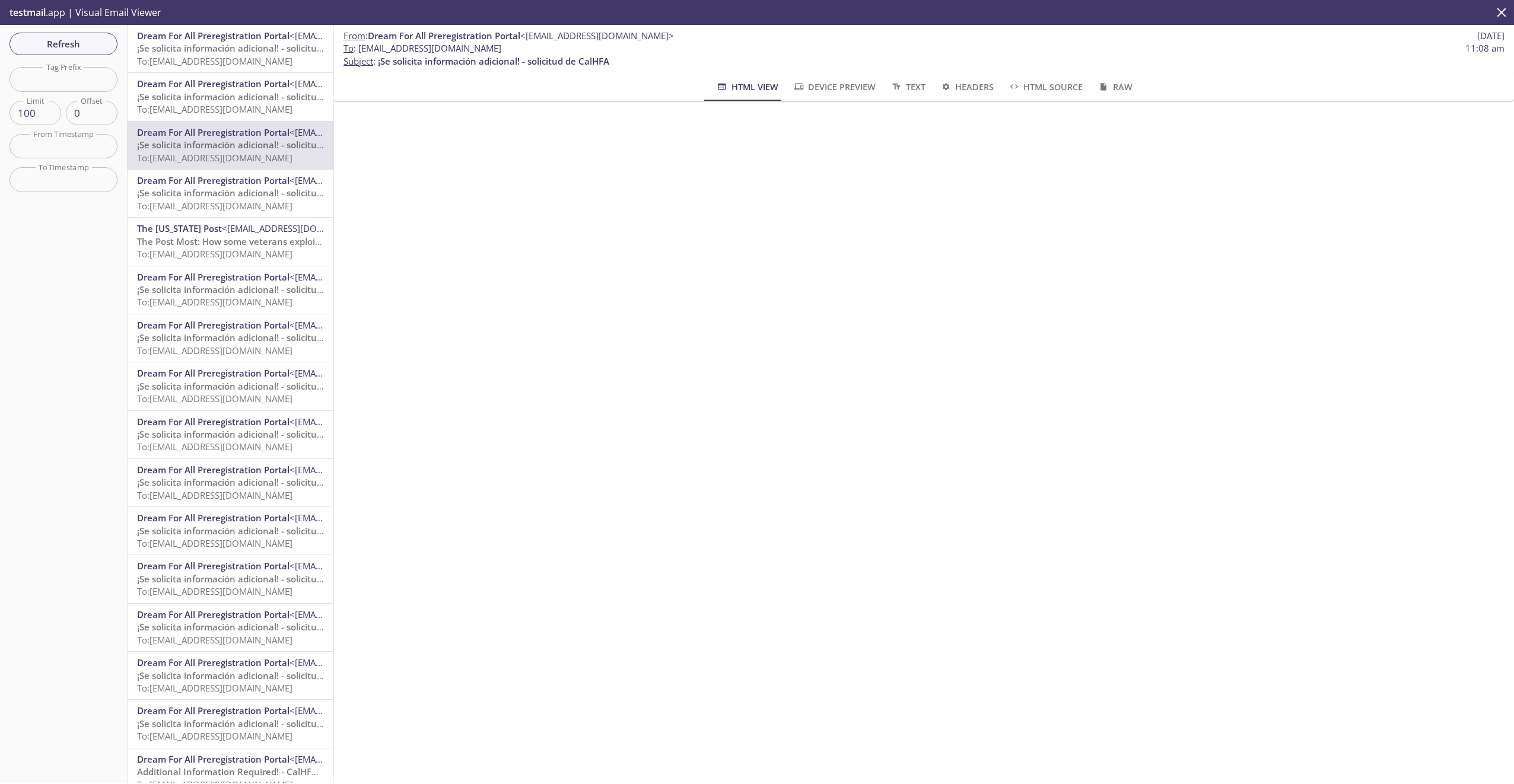
click at [188, 103] on span "To: [EMAIL_ADDRESS][DOMAIN_NAME]" at bounding box center [215, 109] width 155 height 12
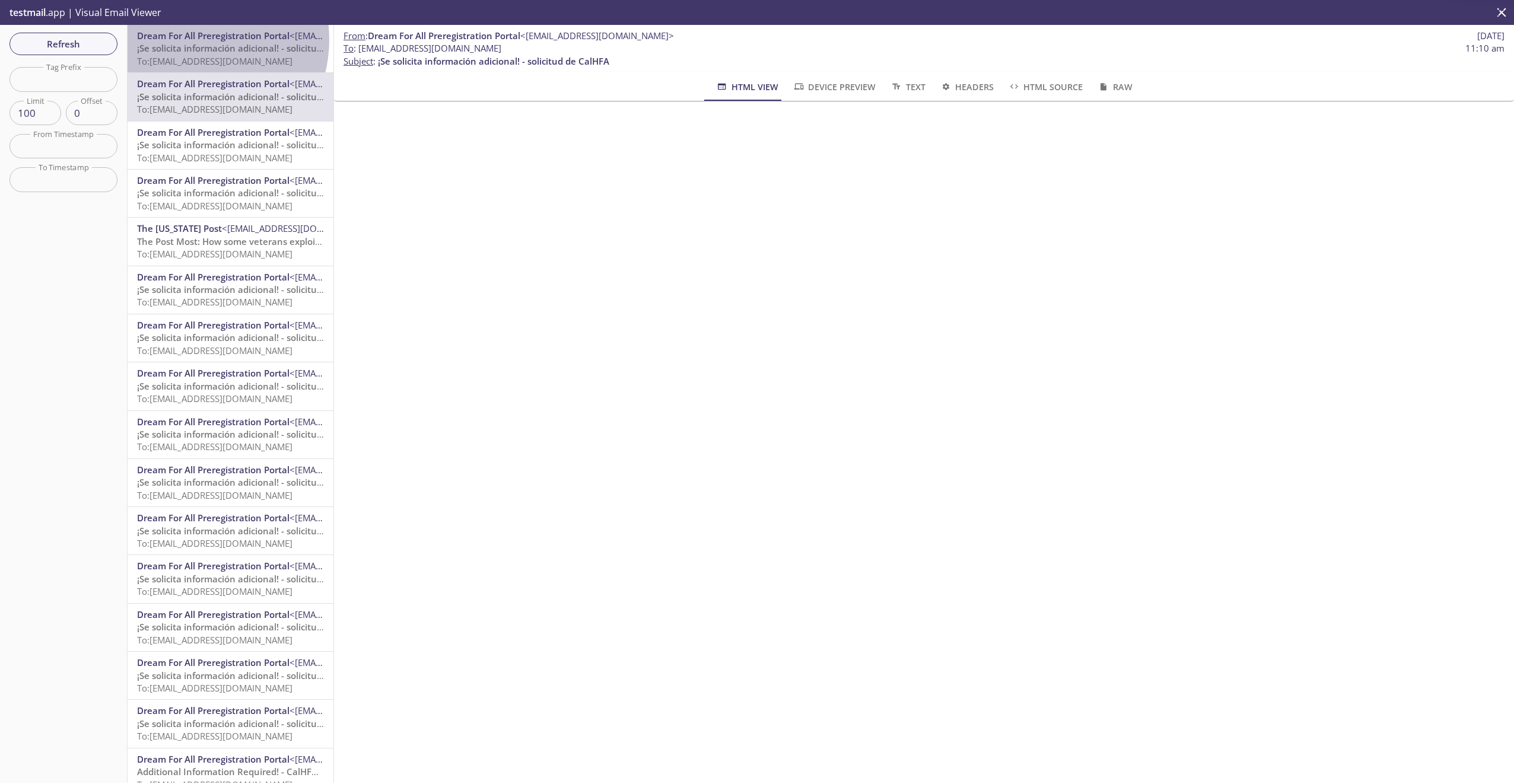
click at [192, 40] on span "Dream For All Preregistration Portal" at bounding box center [213, 36] width 152 height 12
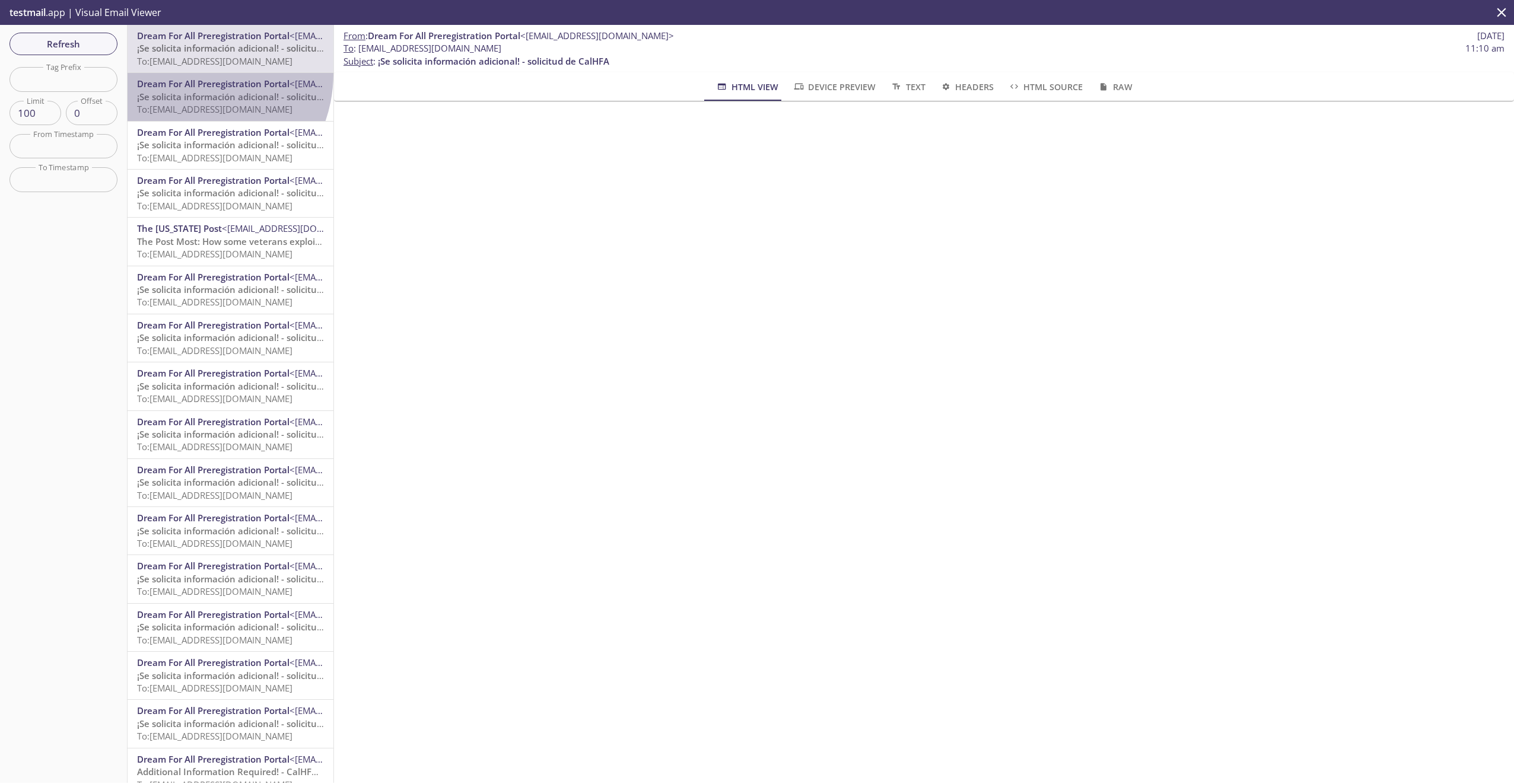
click at [188, 76] on div "Dream For All Preregistration Portal <[EMAIL_ADDRESS][DOMAIN_NAME]> ¡Se solicit…" at bounding box center [230, 96] width 206 height 47
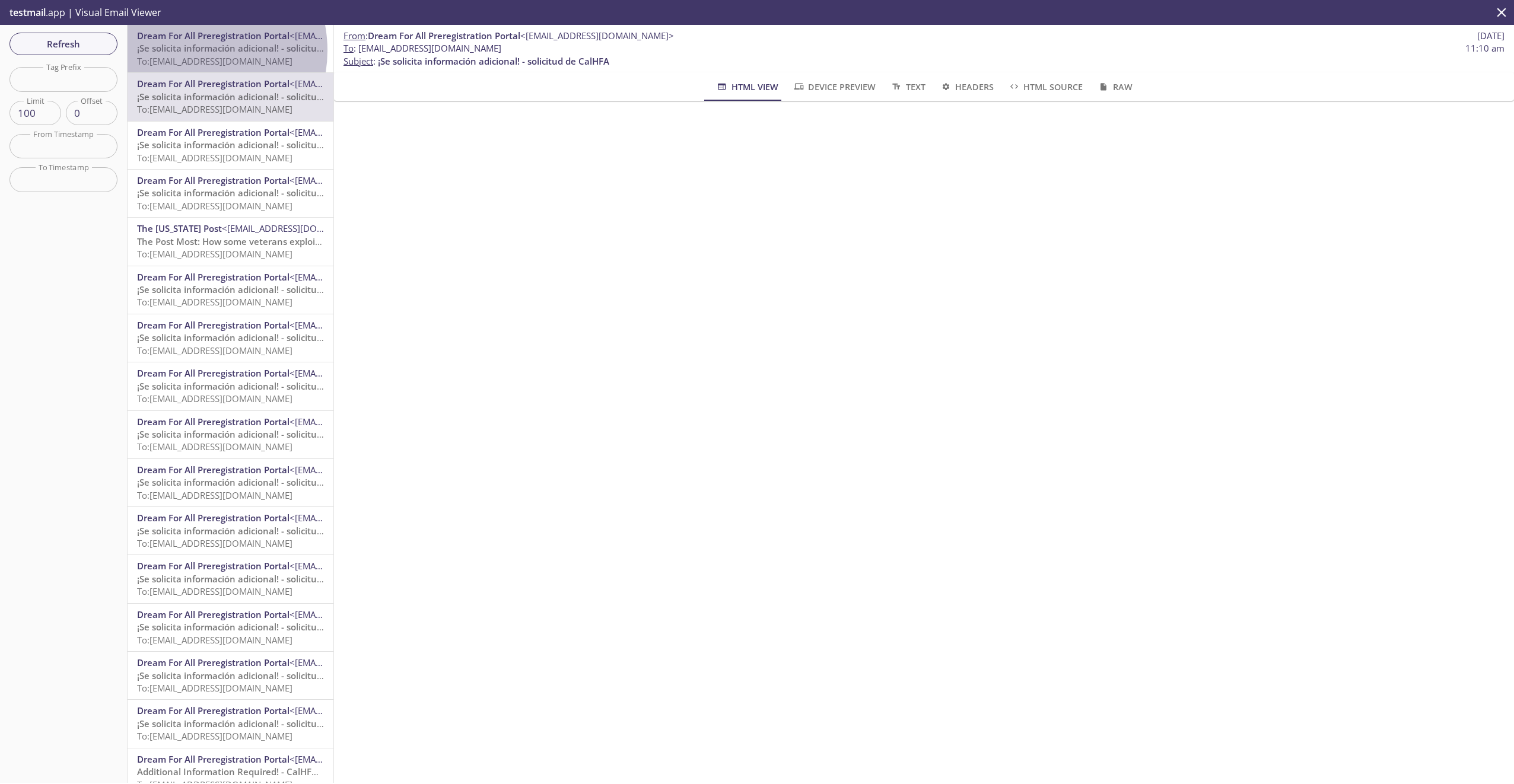
click at [189, 51] on span "¡Se solicita información adicional! - solicitud de CalHFA" at bounding box center [252, 48] width 231 height 12
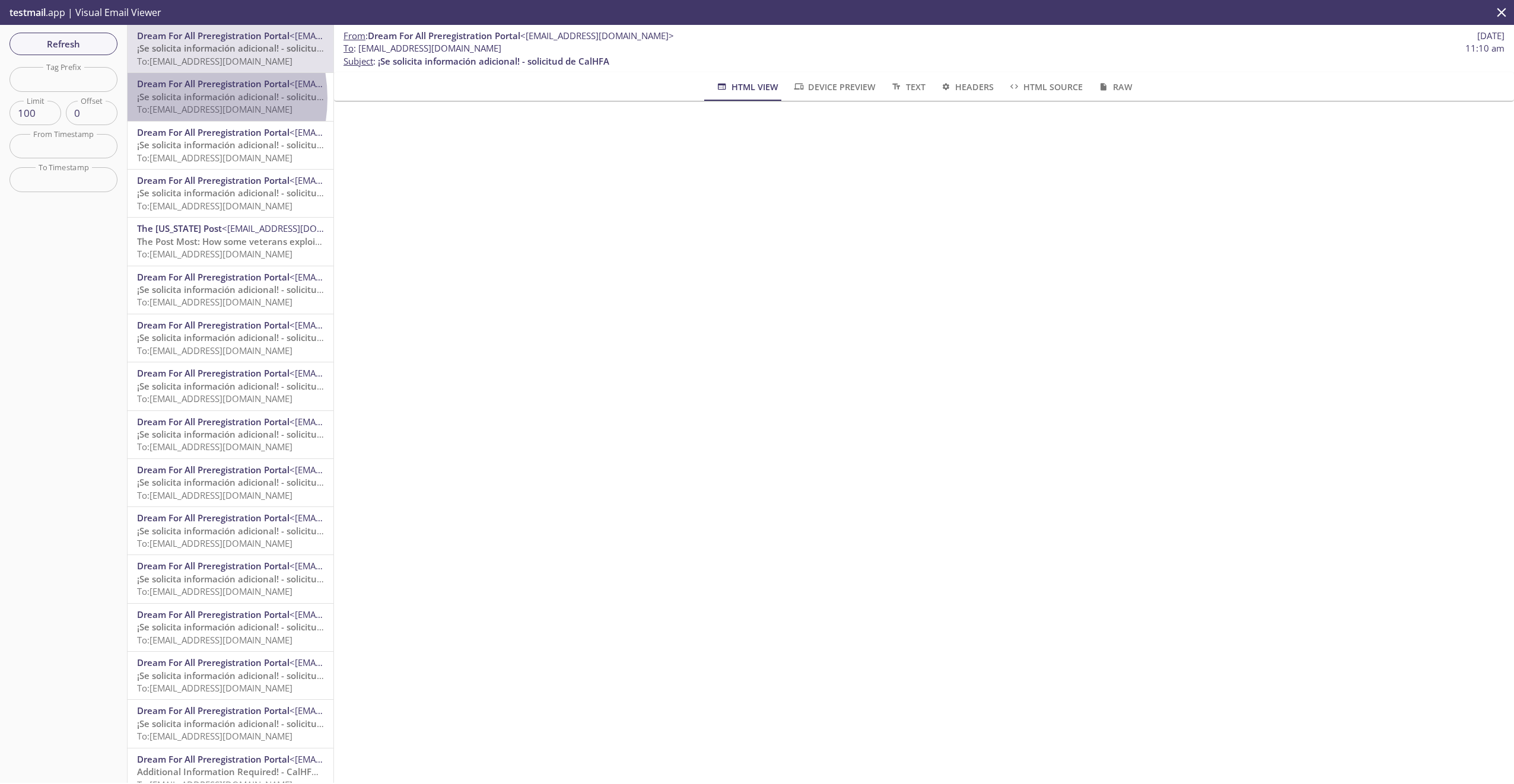
click at [174, 98] on span "¡Se solicita información adicional! - solicitud de CalHFA" at bounding box center [252, 97] width 231 height 12
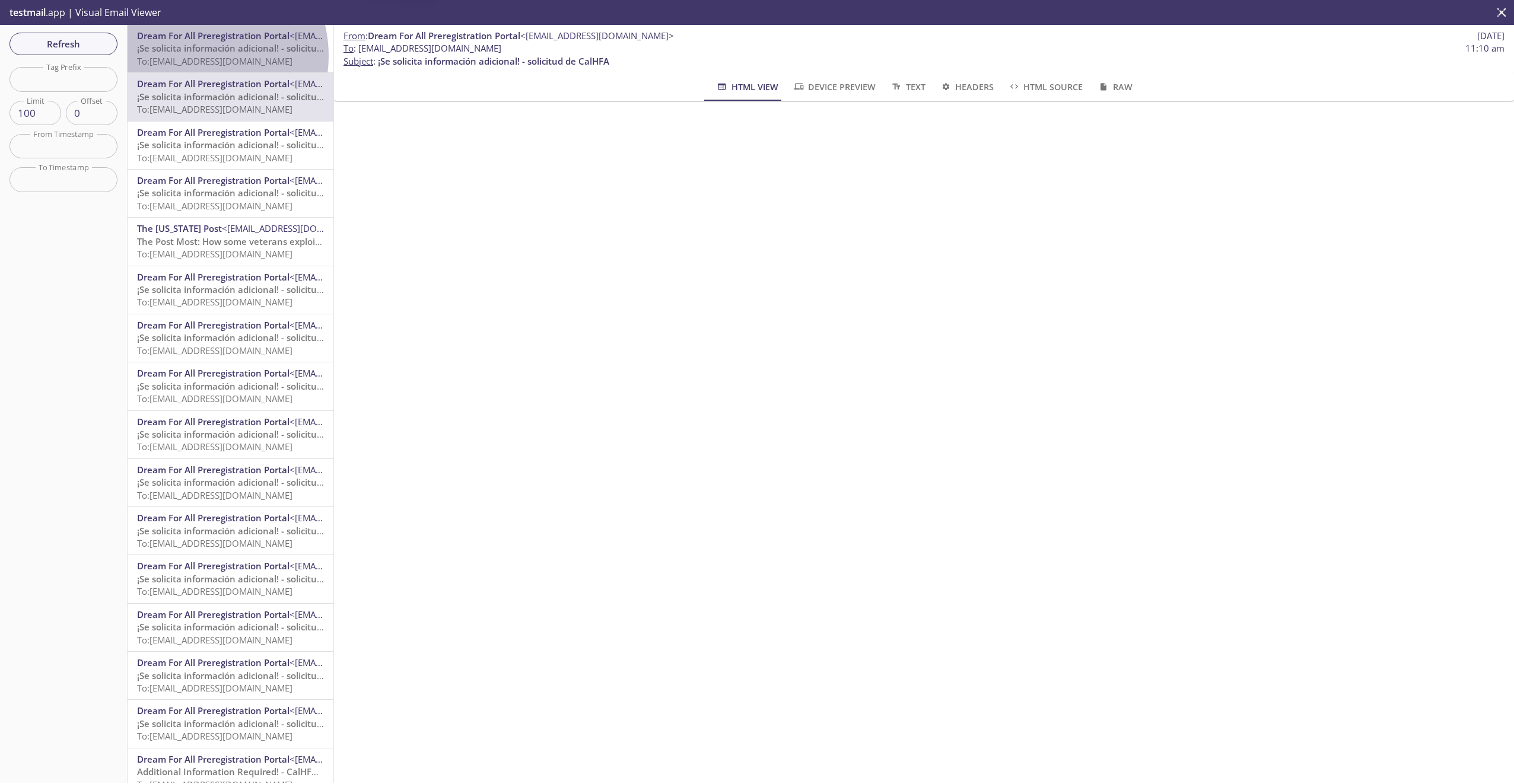
click at [194, 56] on span "To: [EMAIL_ADDRESS][DOMAIN_NAME]" at bounding box center [215, 61] width 155 height 12
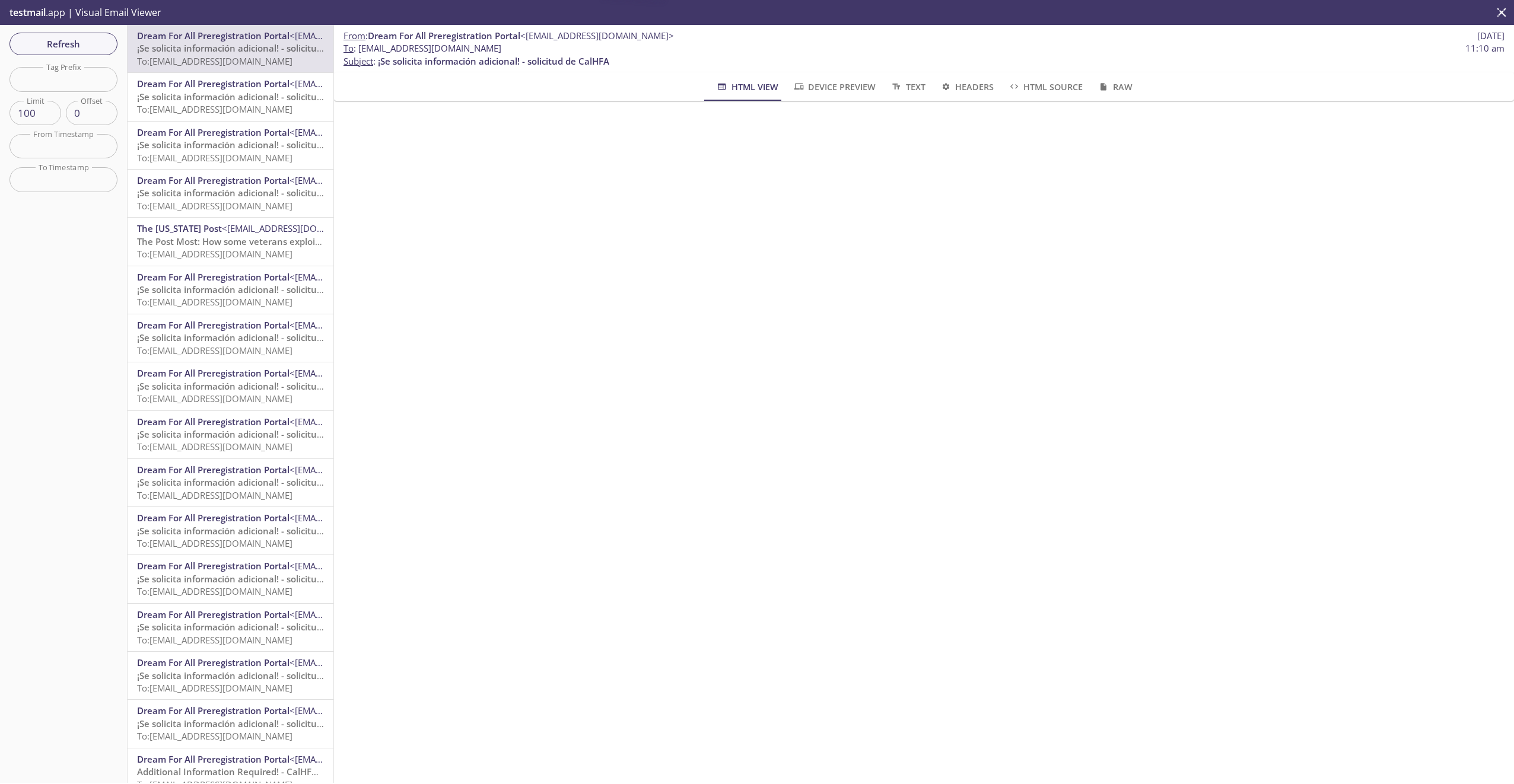
click at [213, 95] on span "¡Se solicita información adicional! - solicitud de CalHFA" at bounding box center [252, 97] width 231 height 12
